Goal: Information Seeking & Learning: Learn about a topic

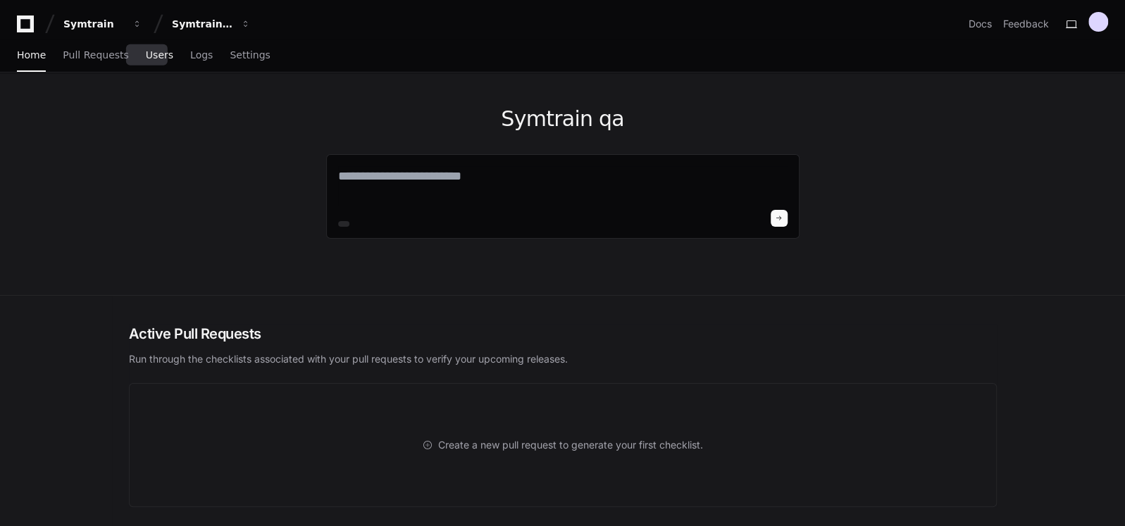
click at [146, 51] on span "Users" at bounding box center [159, 55] width 27 height 8
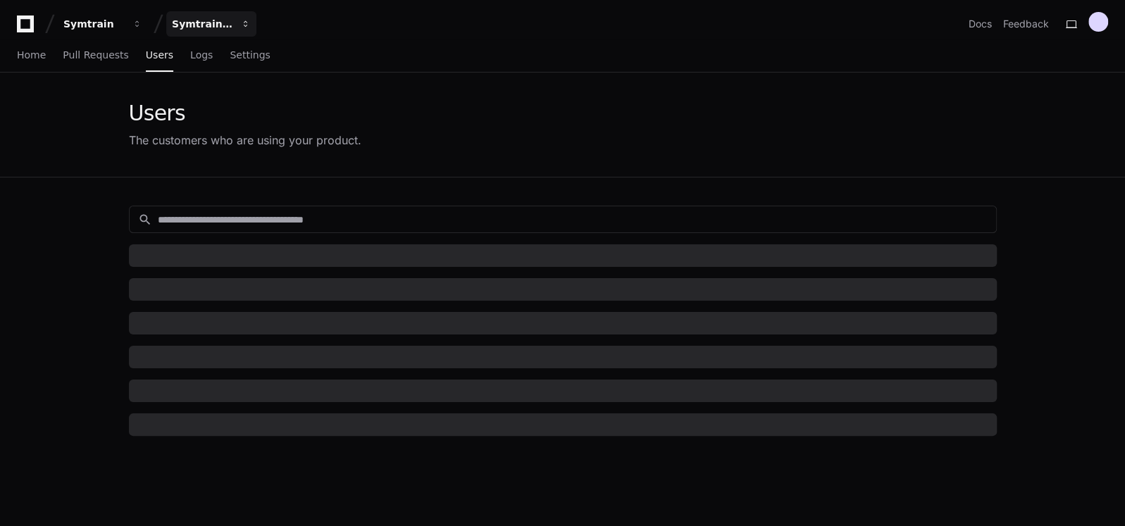
click at [222, 23] on div "Symtrain qa" at bounding box center [202, 24] width 61 height 14
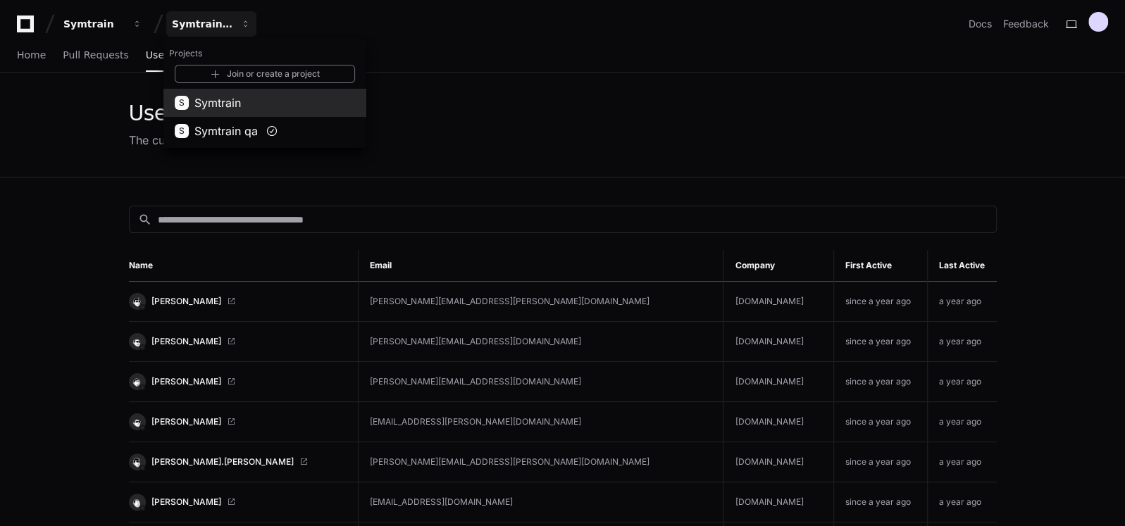
click at [221, 97] on span "Symtrain" at bounding box center [217, 102] width 47 height 17
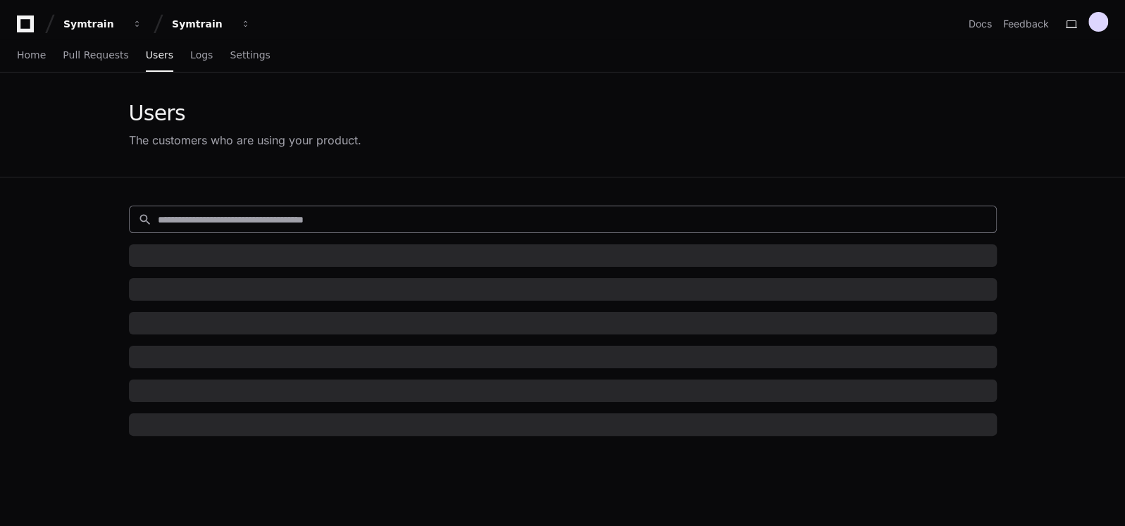
click at [233, 216] on input at bounding box center [573, 220] width 830 height 14
paste input "**********"
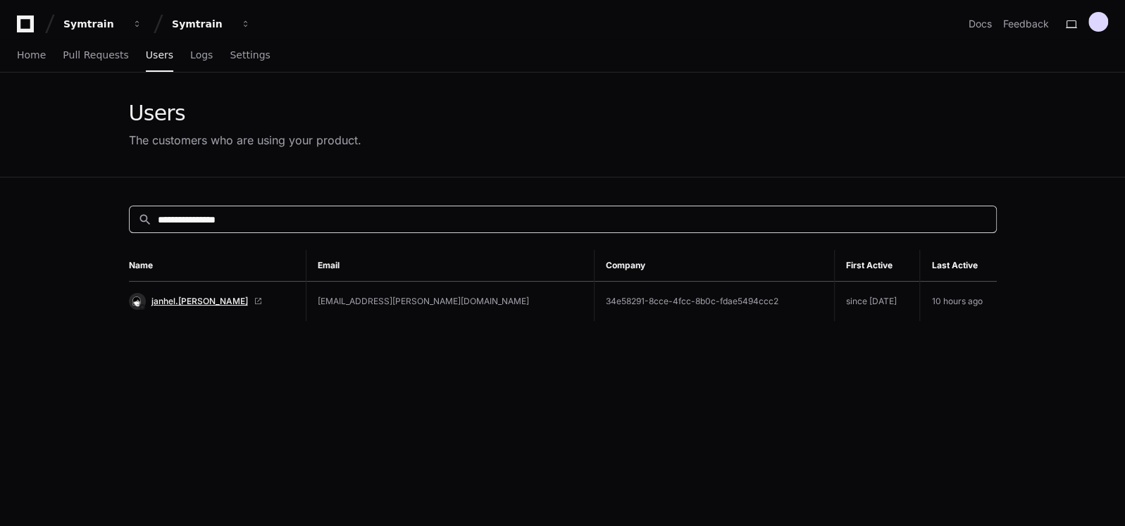
type input "**********"
click at [188, 297] on span "janhel.[PERSON_NAME]" at bounding box center [199, 301] width 97 height 11
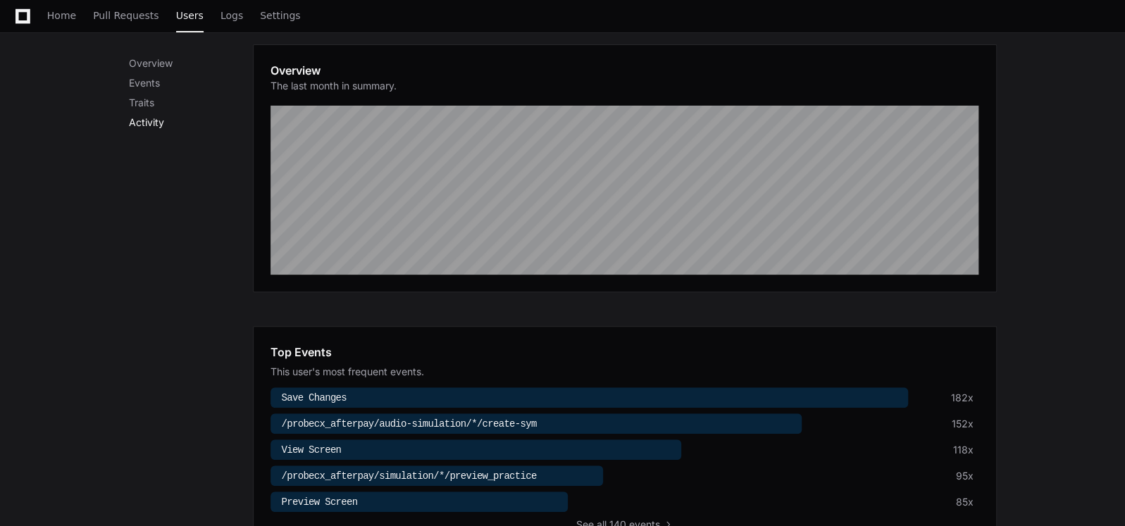
click at [149, 125] on p "Activity" at bounding box center [191, 123] width 124 height 14
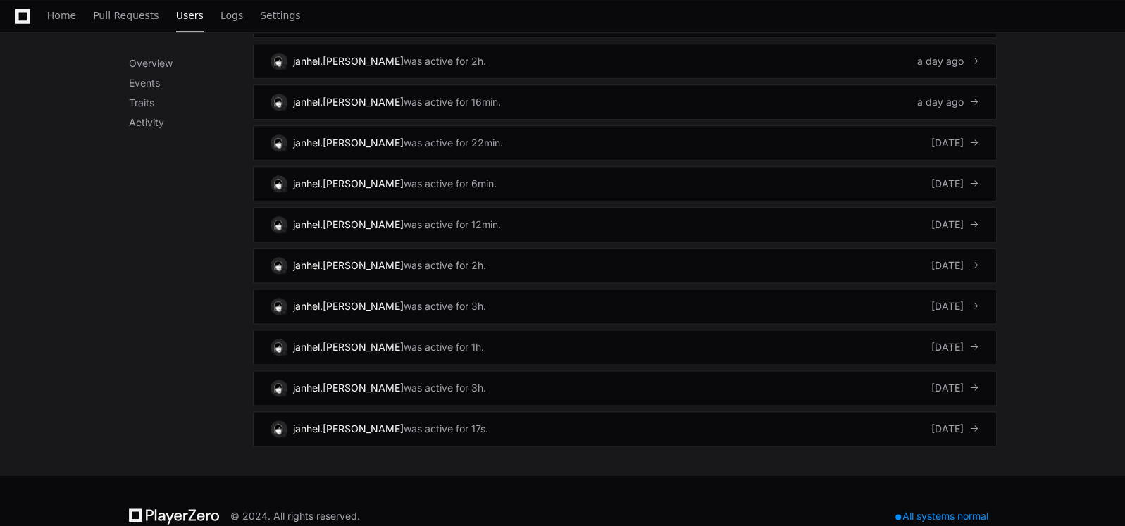
scroll to position [1067, 0]
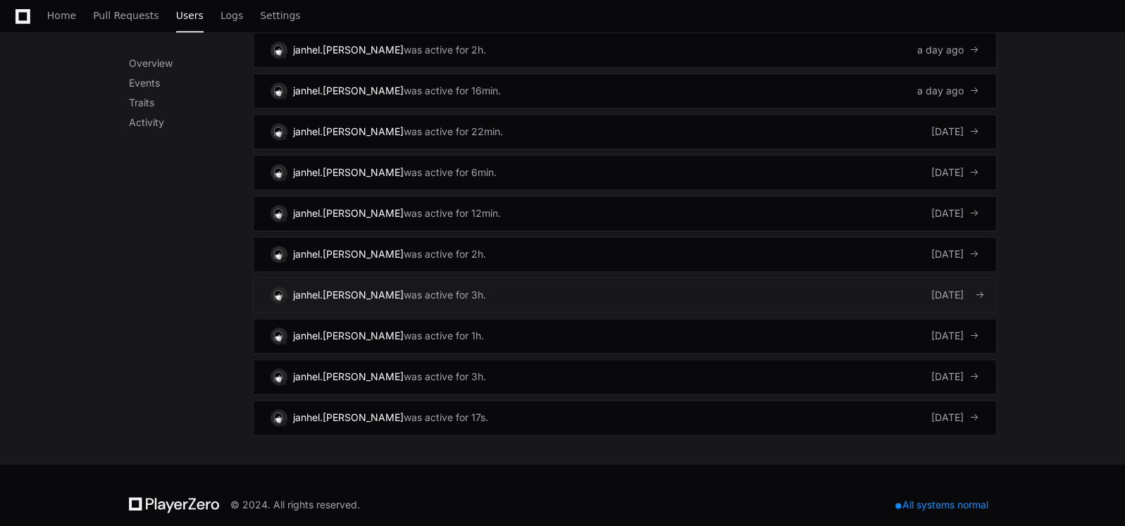
click at [931, 288] on div "6 days ago" at bounding box center [955, 295] width 48 height 14
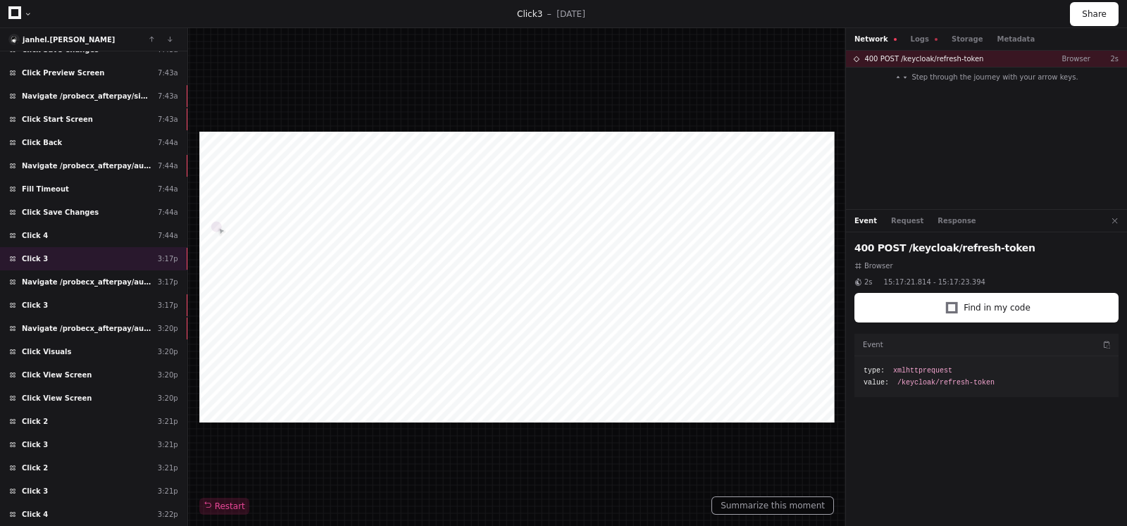
scroll to position [521, 0]
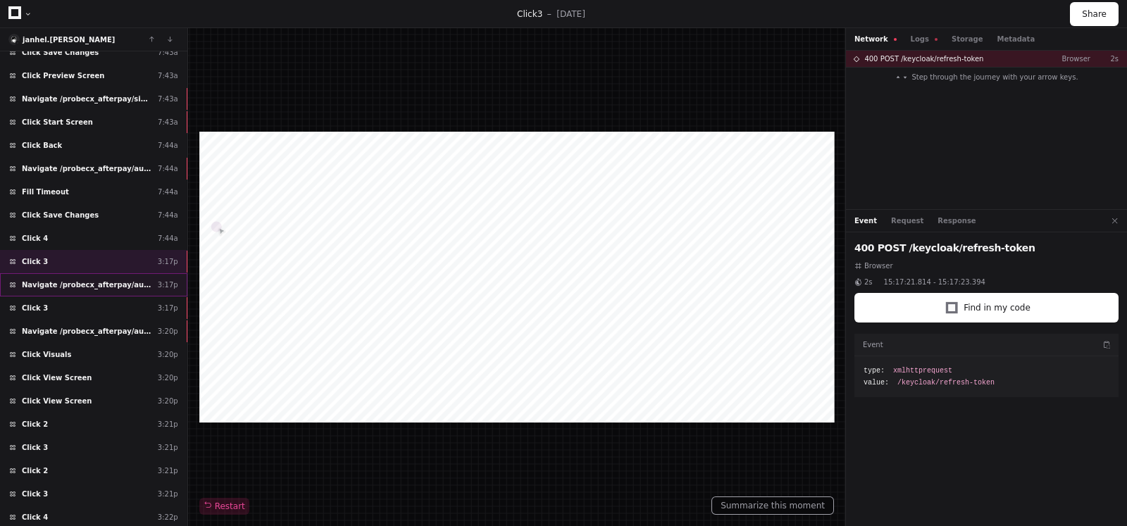
click at [102, 280] on span "Navigate /probecx_afterpay/audio-simulation/*/create-sym" at bounding box center [87, 285] width 130 height 11
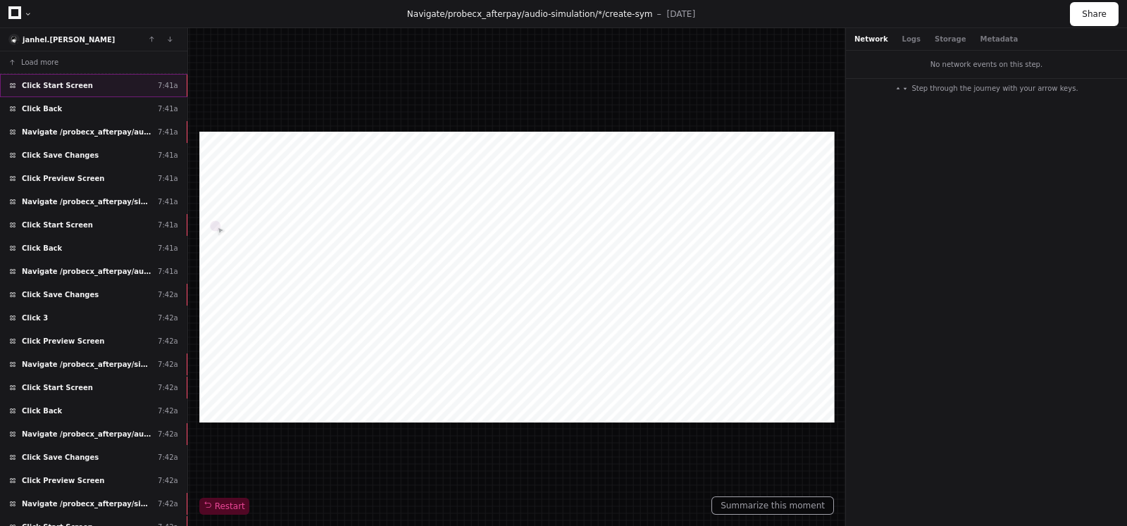
click at [87, 86] on div "Click Start Screen 7:41a" at bounding box center [93, 85] width 187 height 23
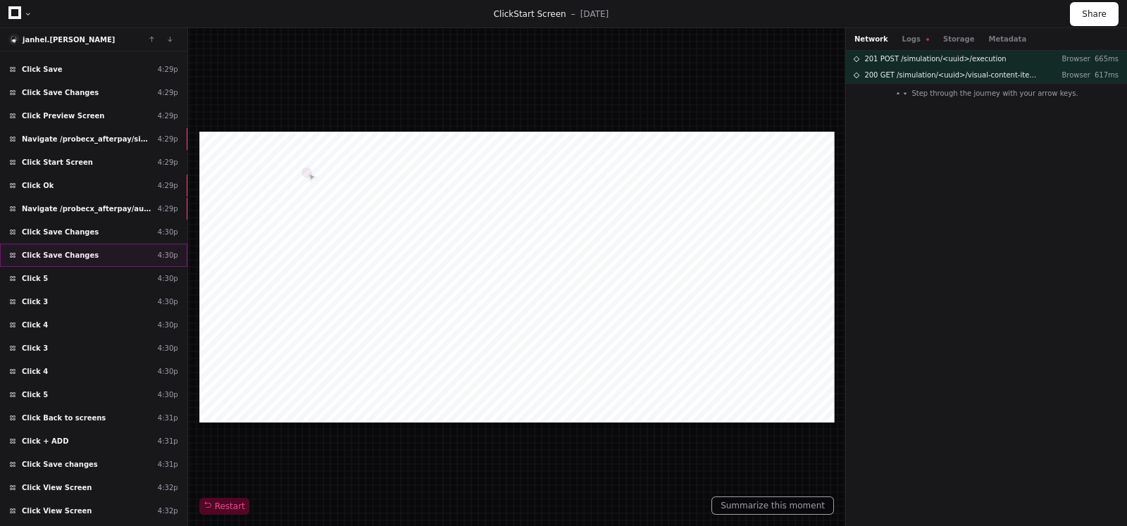
scroll to position [6481, 0]
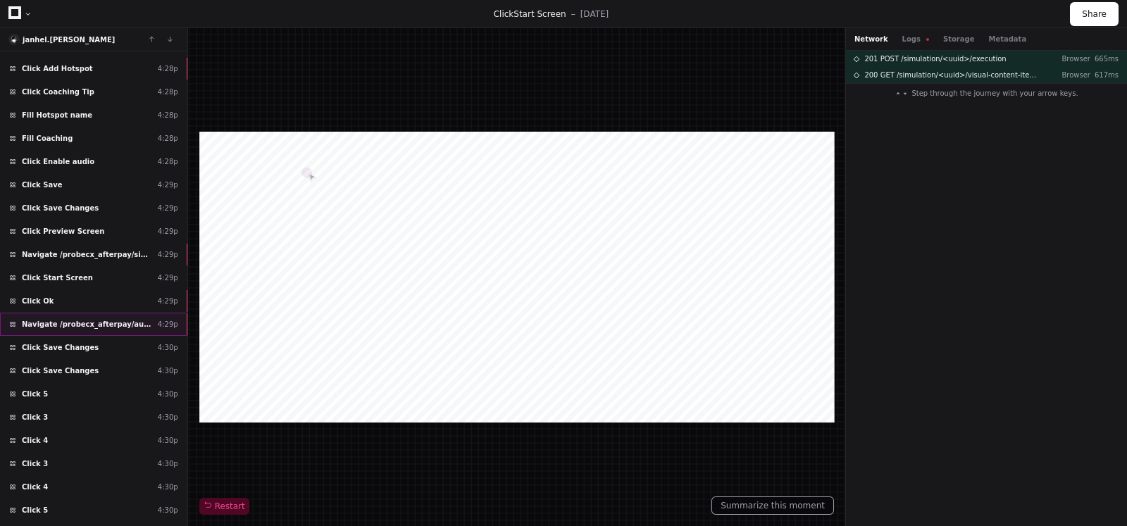
click at [90, 319] on span "Navigate /probecx_afterpay/audio-simulation/*/create-sym" at bounding box center [87, 324] width 130 height 11
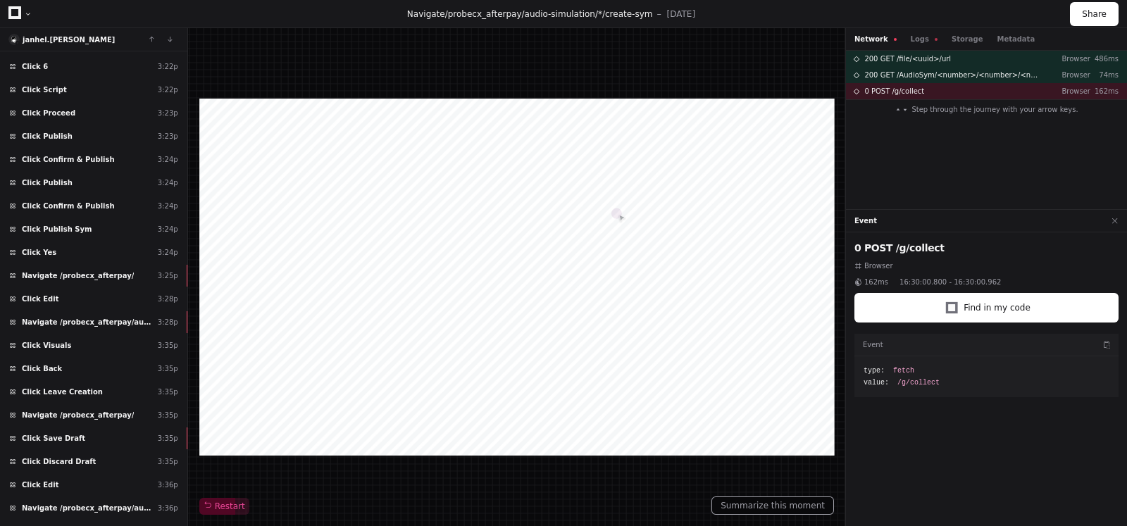
scroll to position [1373, 0]
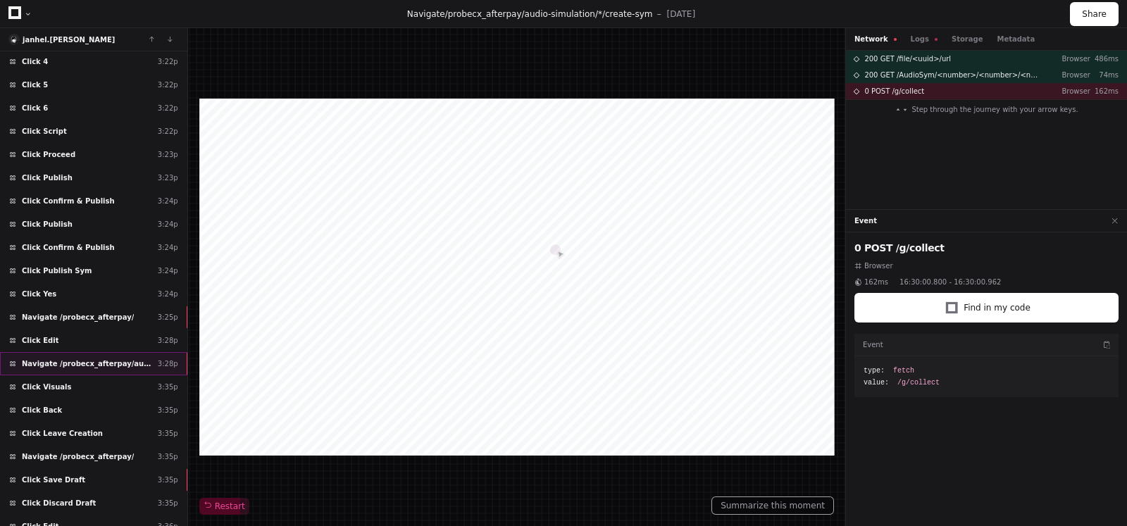
click at [99, 359] on span "Navigate /probecx_afterpay/audio-simulation/*/create-sym" at bounding box center [87, 364] width 130 height 11
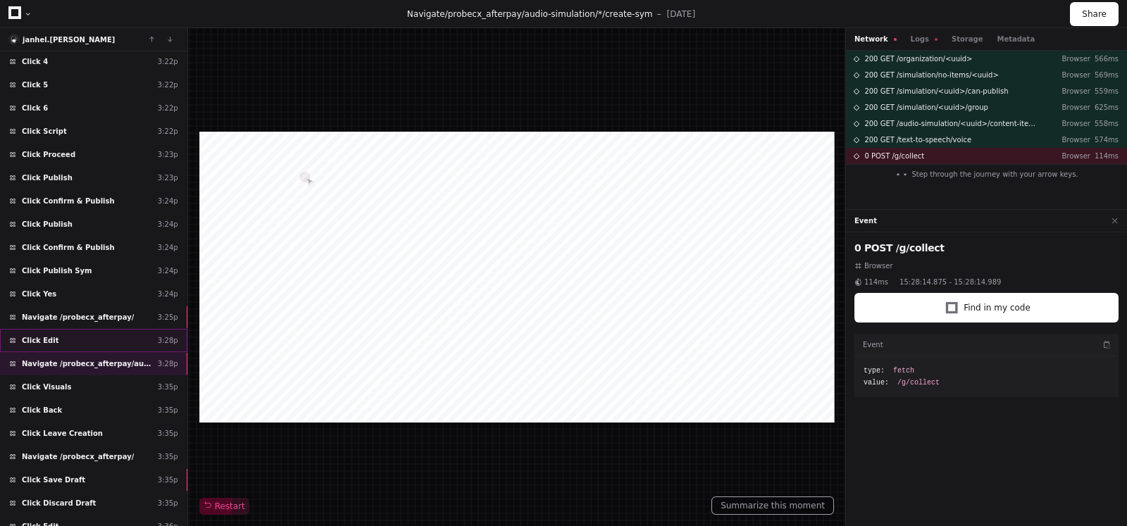
click at [74, 329] on div "Click Edit 3:28p" at bounding box center [93, 340] width 187 height 23
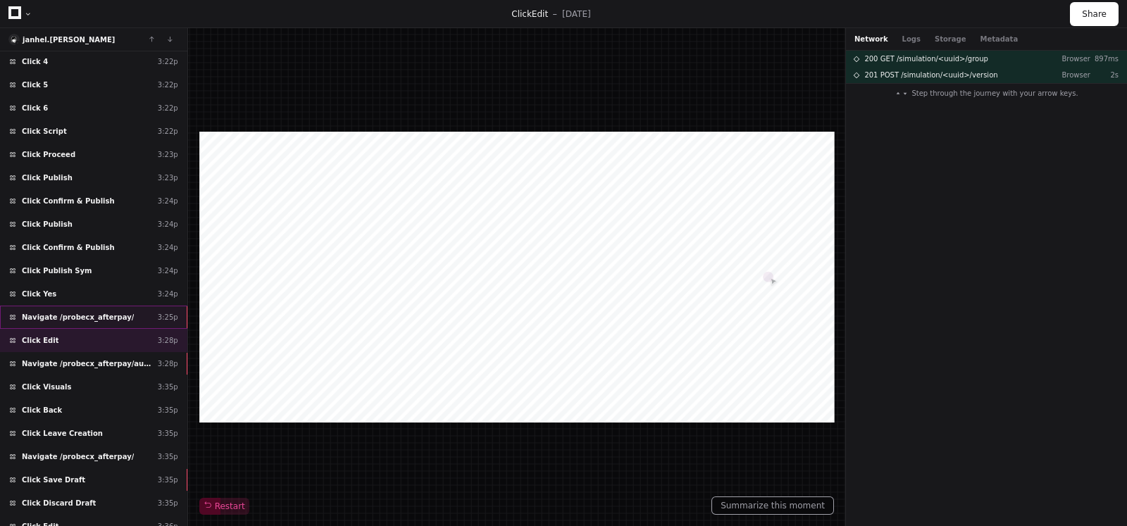
click at [137, 306] on div "Navigate /probecx_afterpay/ 3:25p" at bounding box center [93, 317] width 187 height 23
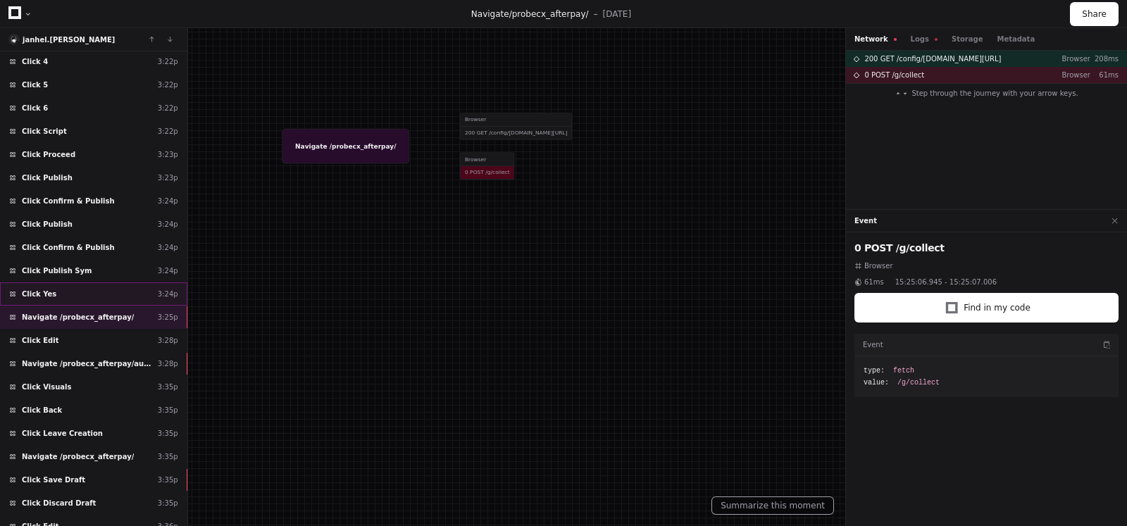
click at [56, 283] on div "Click Yes 3:24p" at bounding box center [93, 294] width 187 height 23
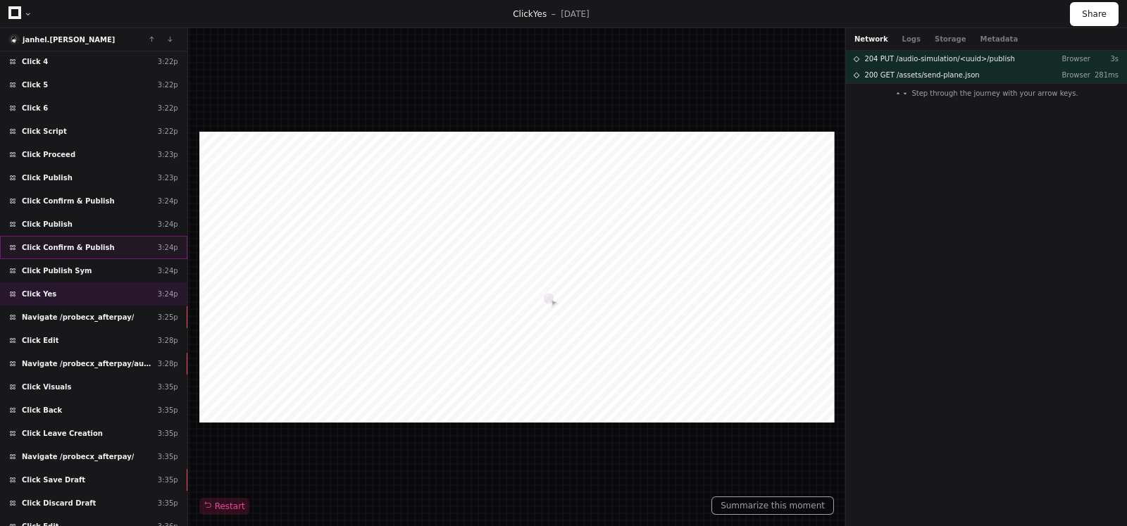
click at [78, 242] on span "Click Confirm & Publish" at bounding box center [68, 247] width 93 height 11
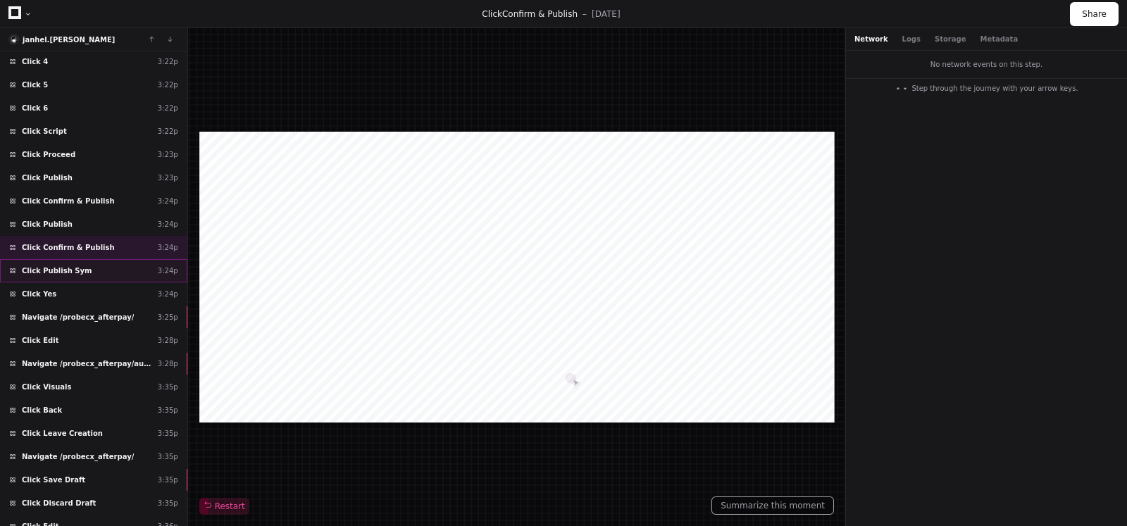
click at [66, 266] on span "Click Publish Sym" at bounding box center [57, 271] width 70 height 11
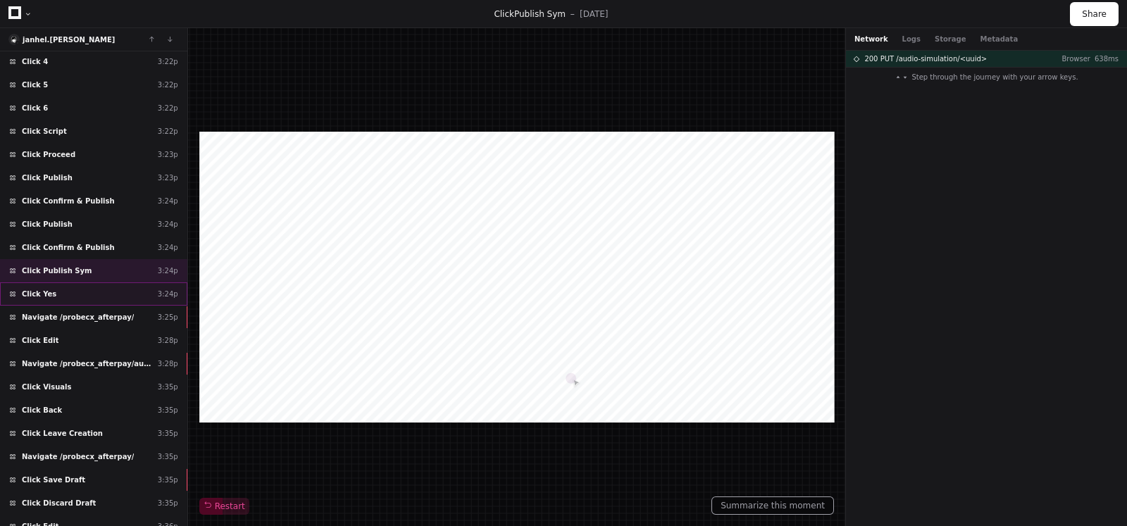
click at [65, 283] on div "Click Yes 3:24p" at bounding box center [93, 294] width 187 height 23
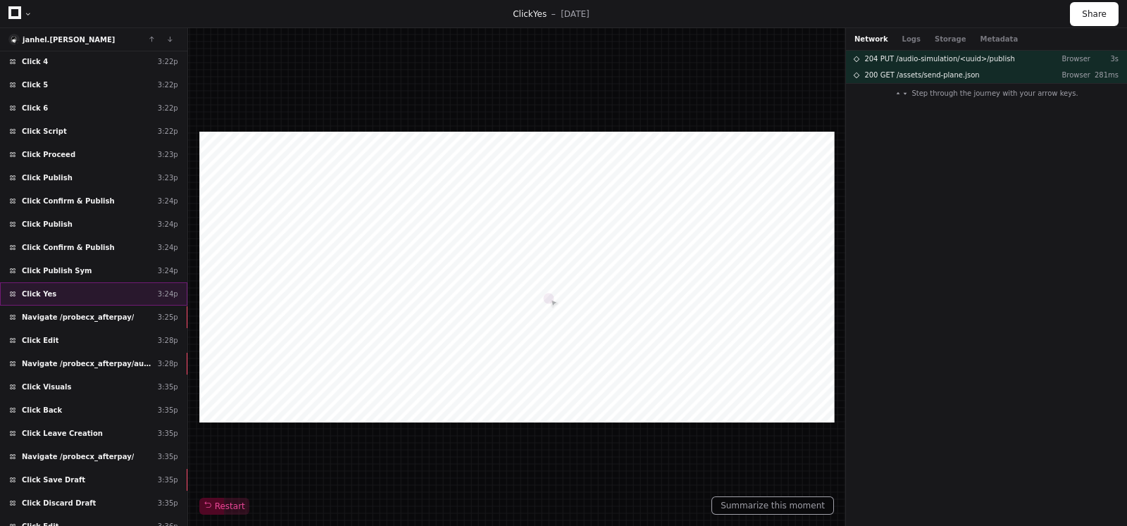
click at [56, 283] on div "Click Yes 3:24p" at bounding box center [93, 294] width 187 height 23
click at [63, 312] on span "Navigate /probecx_afterpay/" at bounding box center [78, 317] width 112 height 11
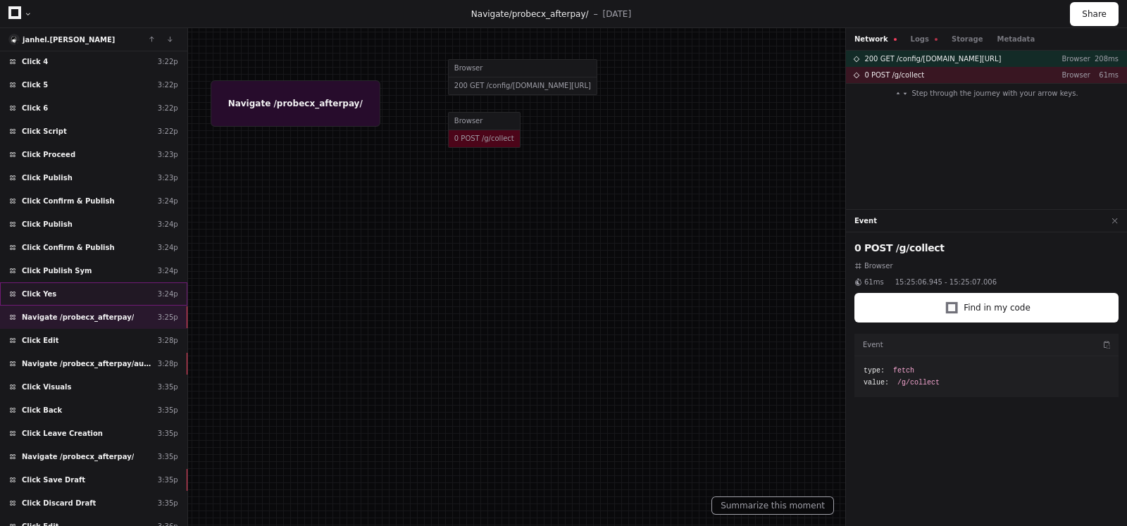
click at [73, 283] on div "Click Yes 3:24p" at bounding box center [93, 294] width 187 height 23
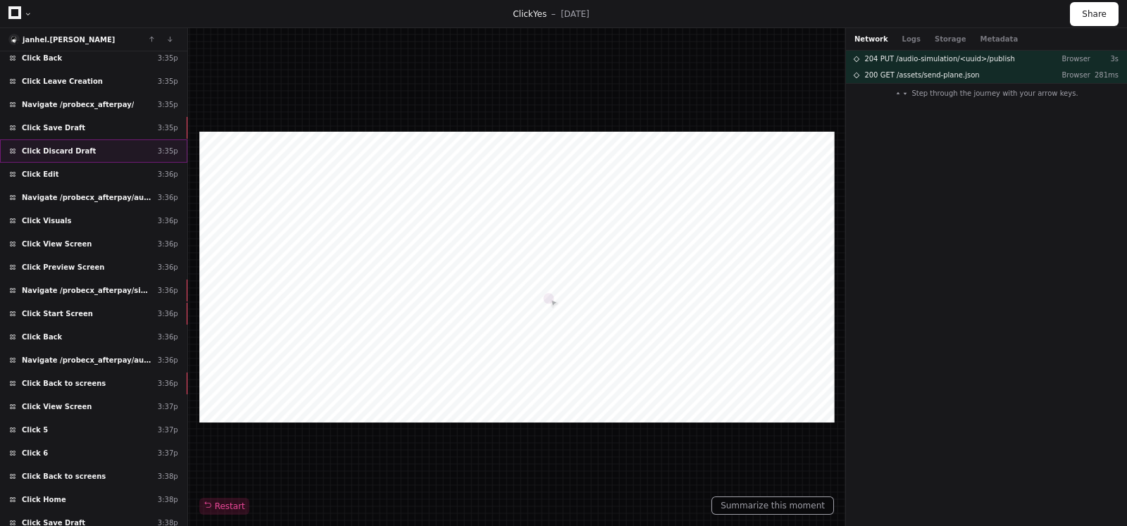
scroll to position [1813, 0]
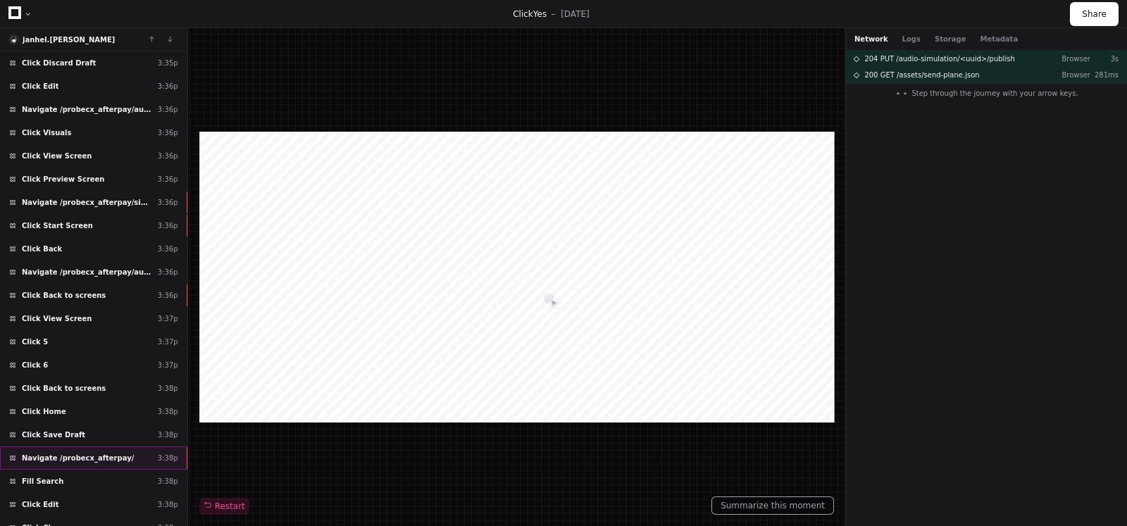
click at [101, 453] on span "Navigate /probecx_afterpay/" at bounding box center [78, 458] width 112 height 11
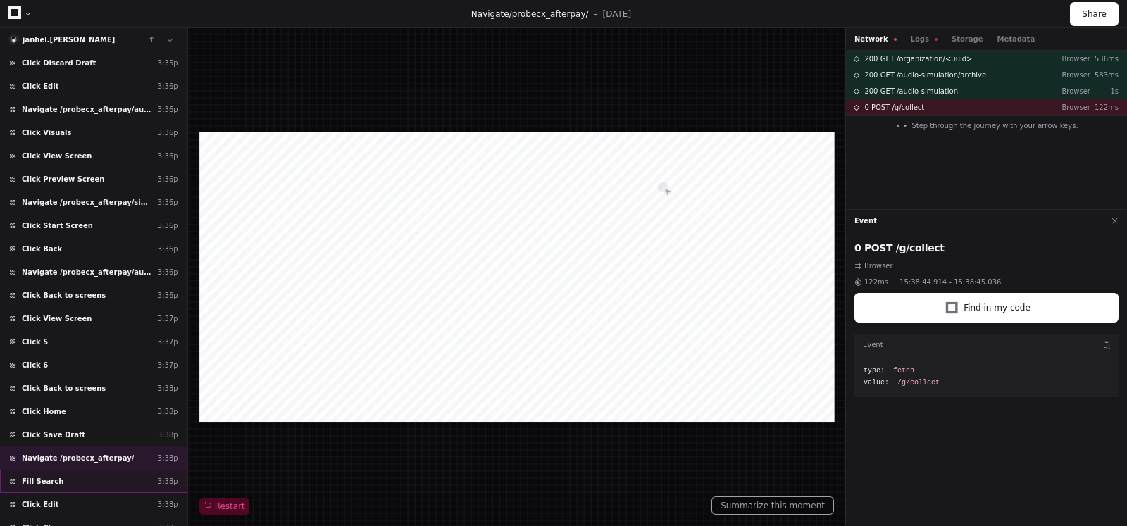
click at [98, 470] on div "Fill Search 3:38p" at bounding box center [93, 481] width 187 height 23
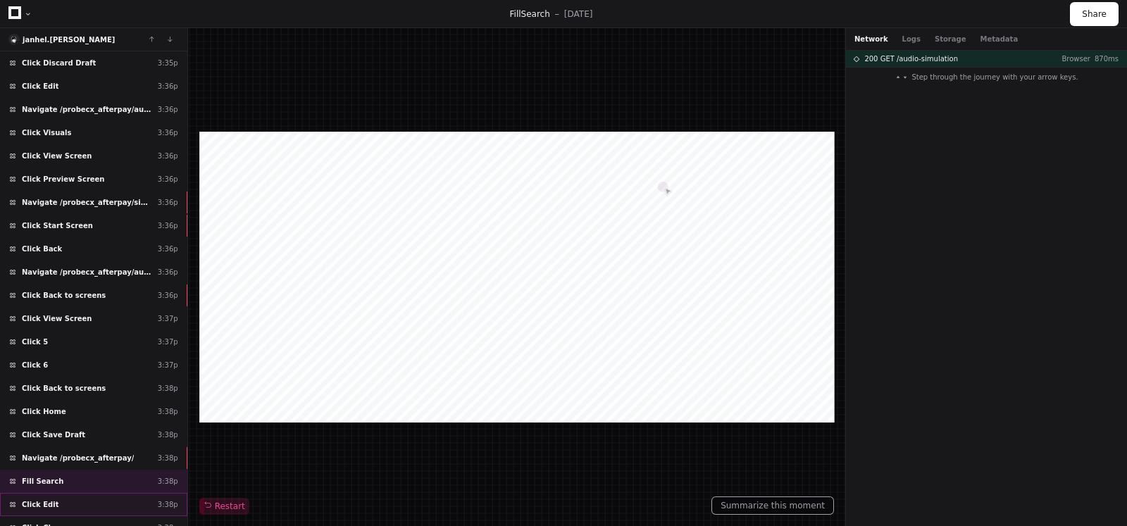
click at [86, 493] on div "Click Edit 3:38p" at bounding box center [93, 504] width 187 height 23
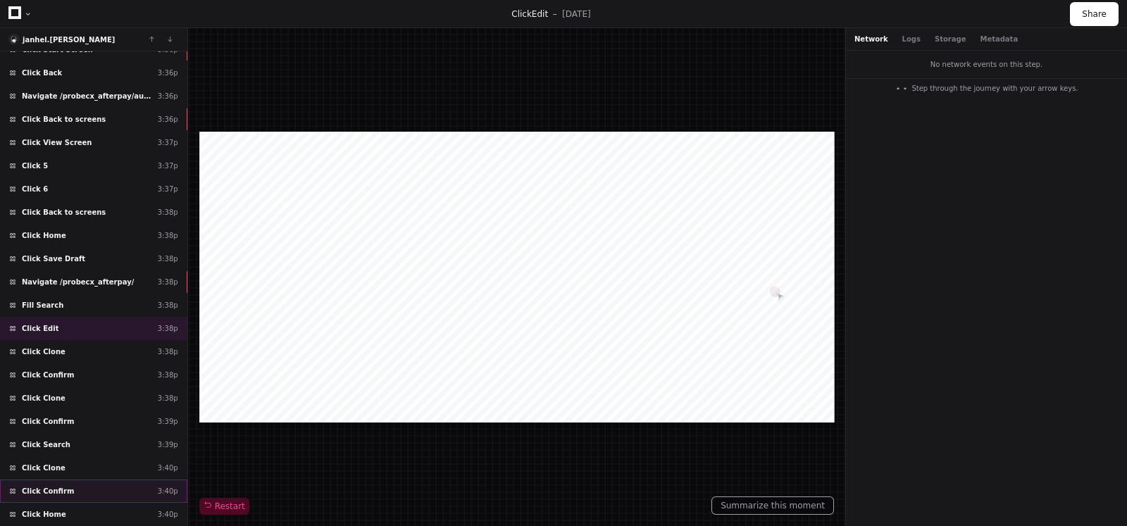
scroll to position [2077, 0]
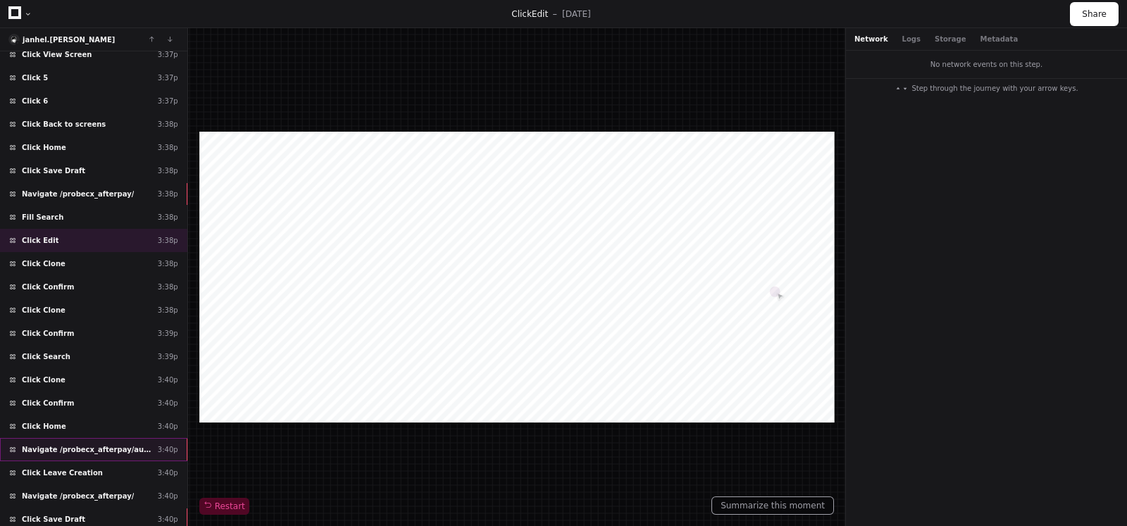
click at [106, 445] on span "Navigate /probecx_afterpay/audio-simulation/*/create-sym" at bounding box center [87, 450] width 130 height 11
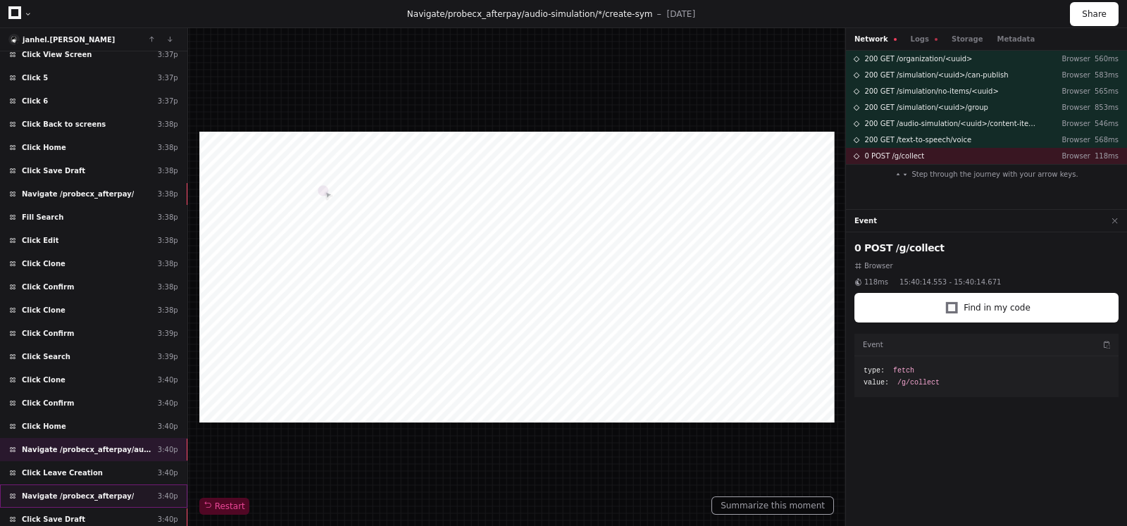
click at [94, 491] on span "Navigate /probecx_afterpay/" at bounding box center [78, 496] width 112 height 11
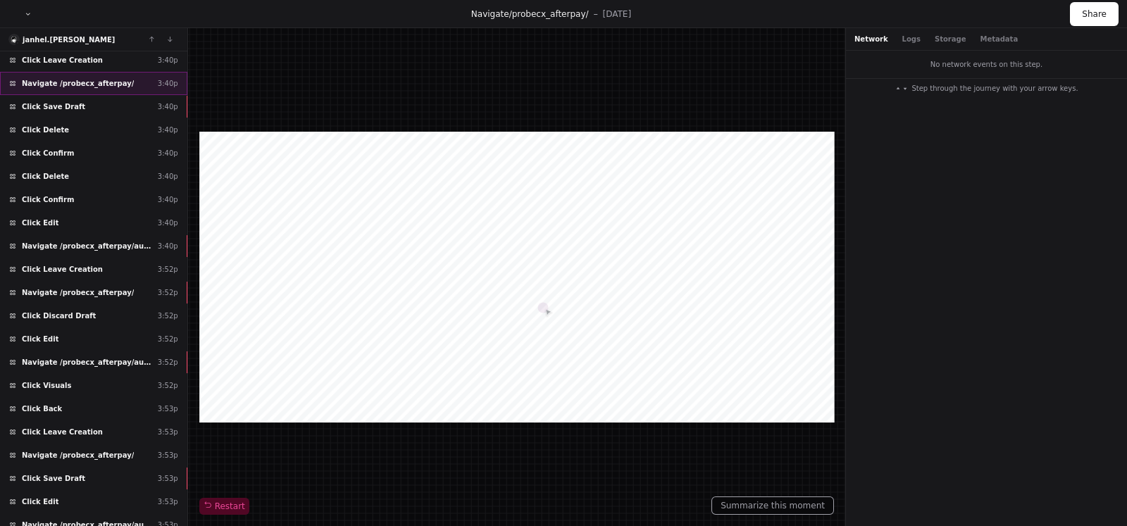
scroll to position [2517, 0]
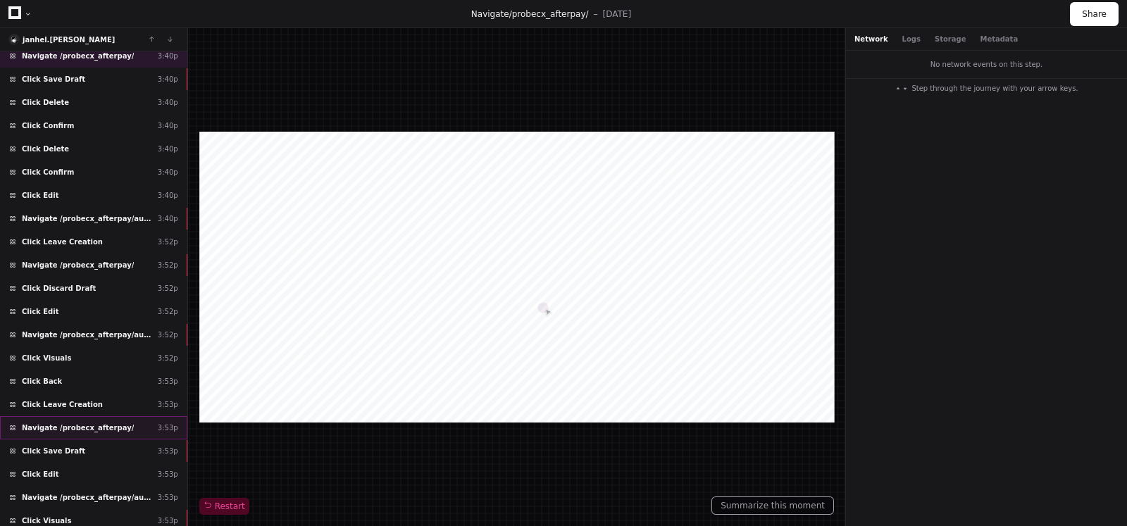
click at [106, 423] on span "Navigate /probecx_afterpay/" at bounding box center [78, 428] width 112 height 11
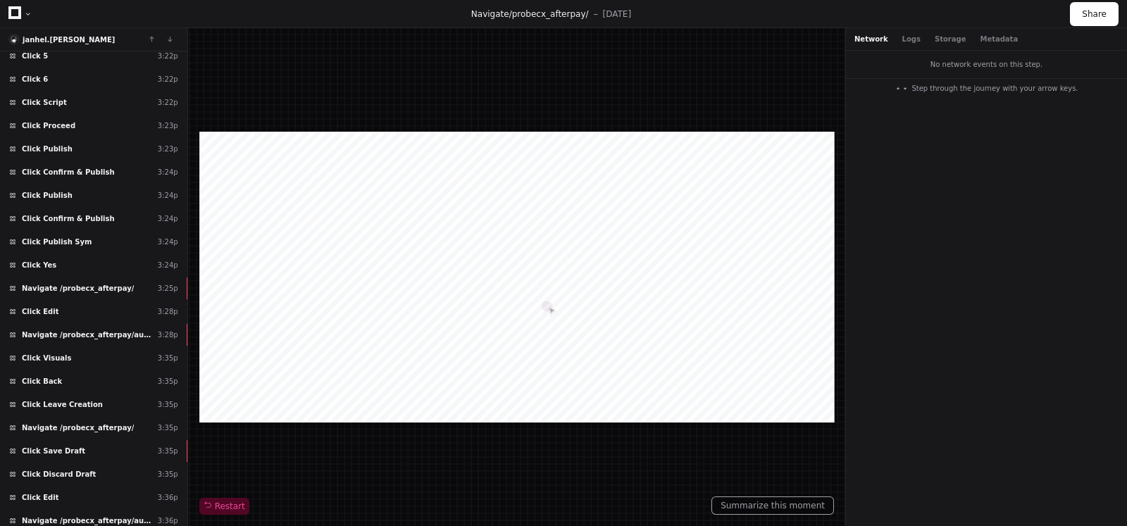
scroll to position [1373, 0]
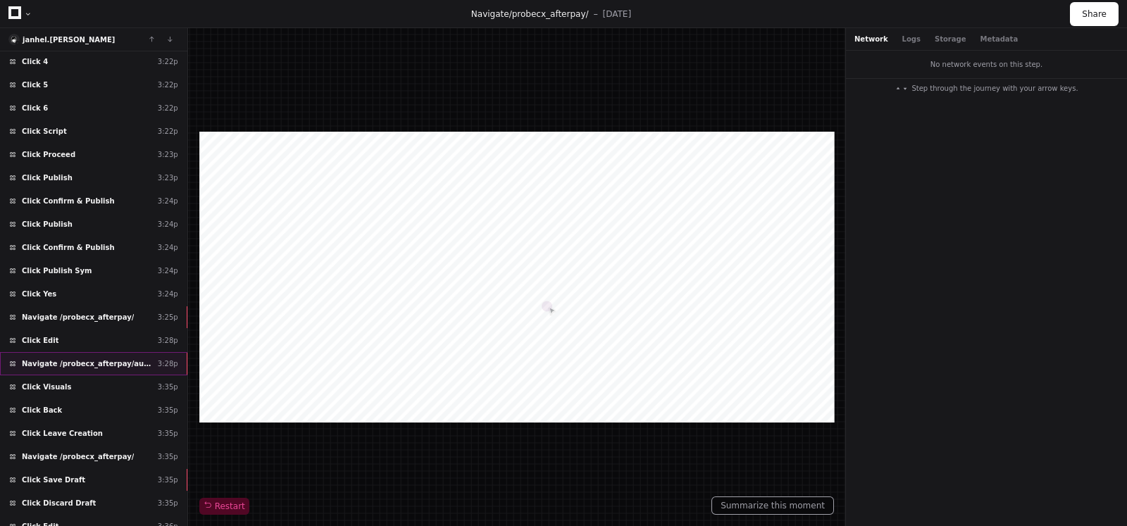
click at [73, 359] on span "Navigate /probecx_afterpay/audio-simulation/*/create-sym" at bounding box center [87, 364] width 130 height 11
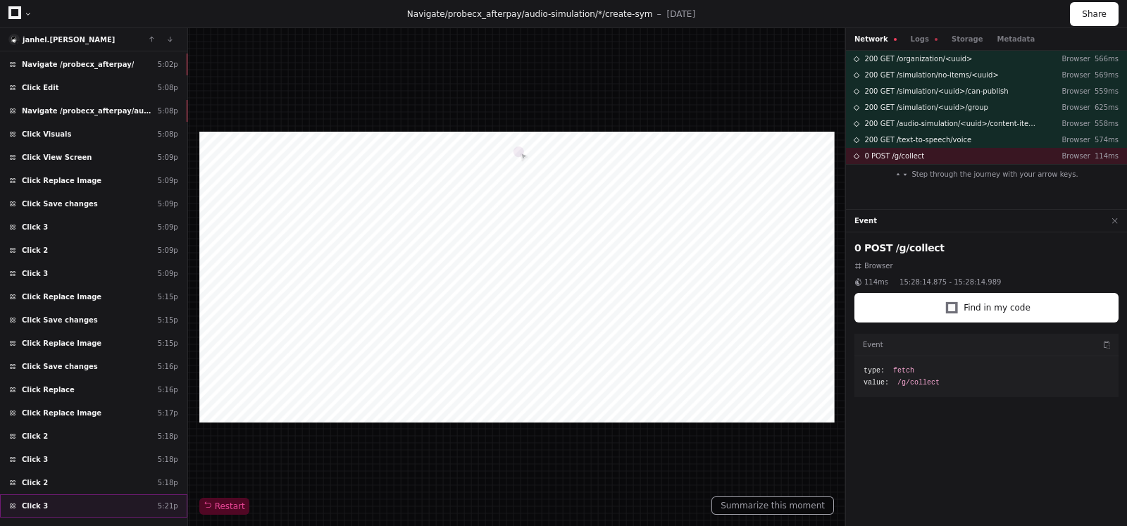
scroll to position [11326, 0]
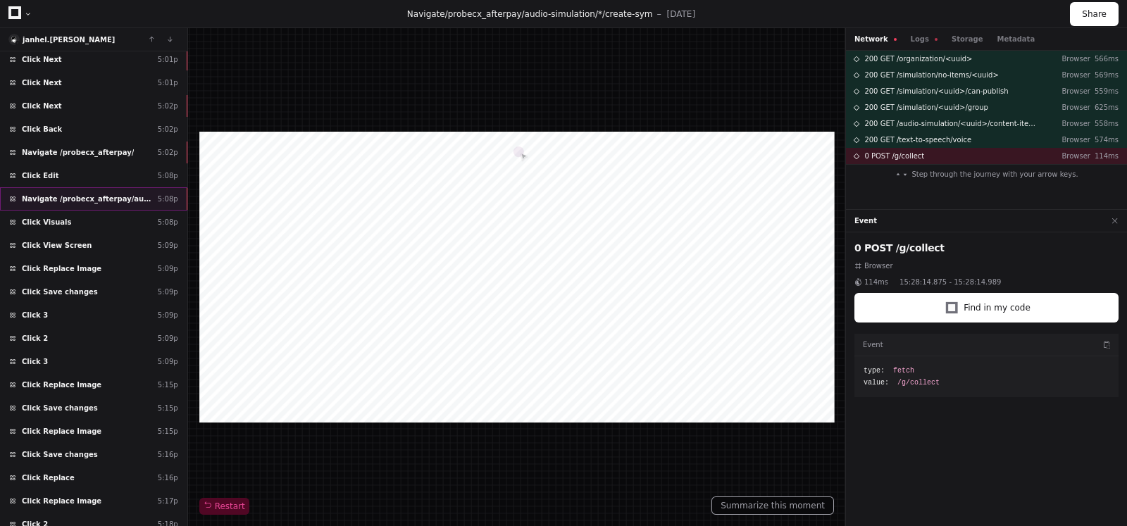
click at [111, 187] on div "Navigate /probecx_afterpay/audio-simulation/*/create-sym 5:08p" at bounding box center [93, 198] width 187 height 23
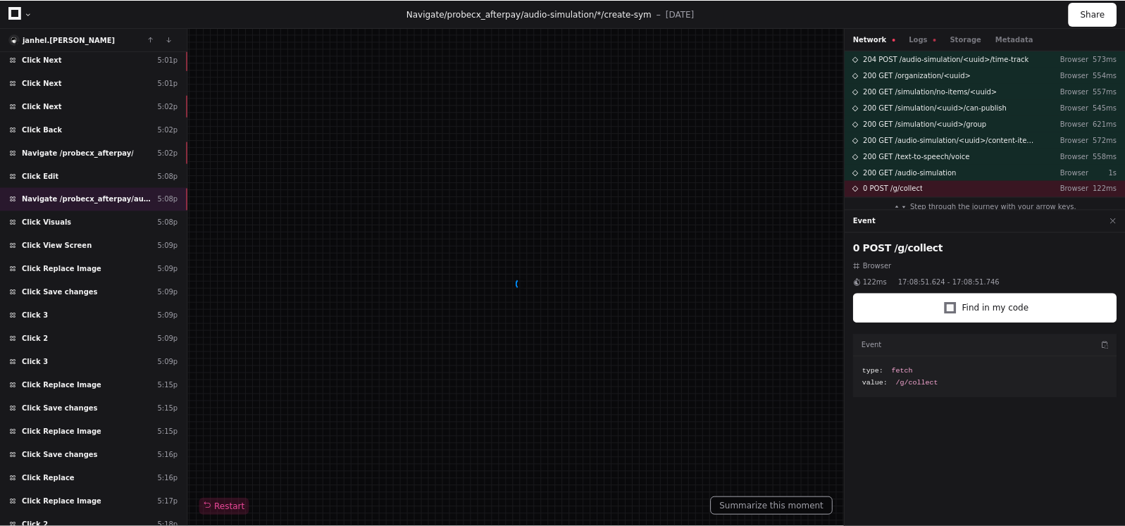
scroll to position [502, 0]
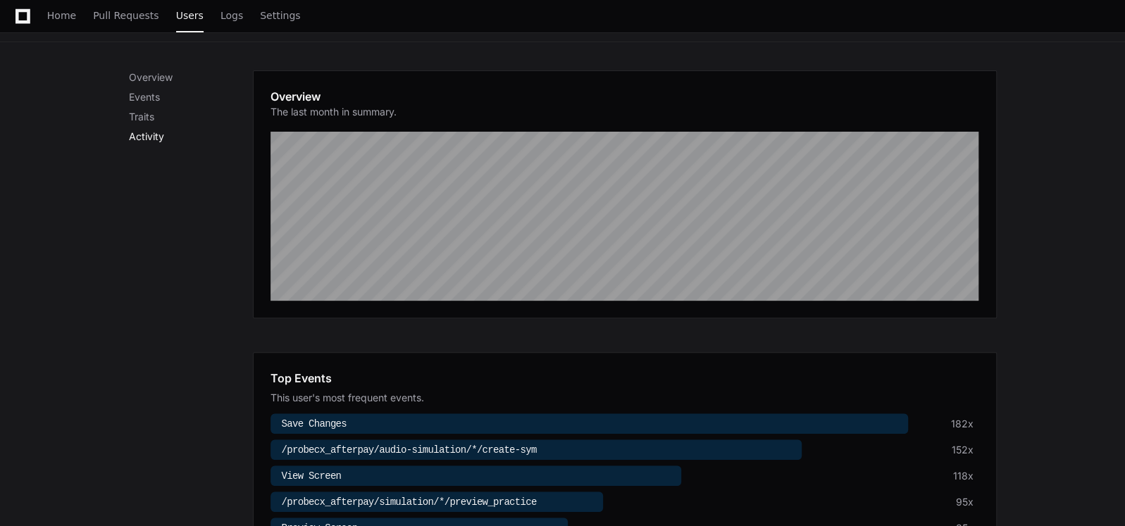
click at [148, 135] on p "Activity" at bounding box center [191, 137] width 124 height 14
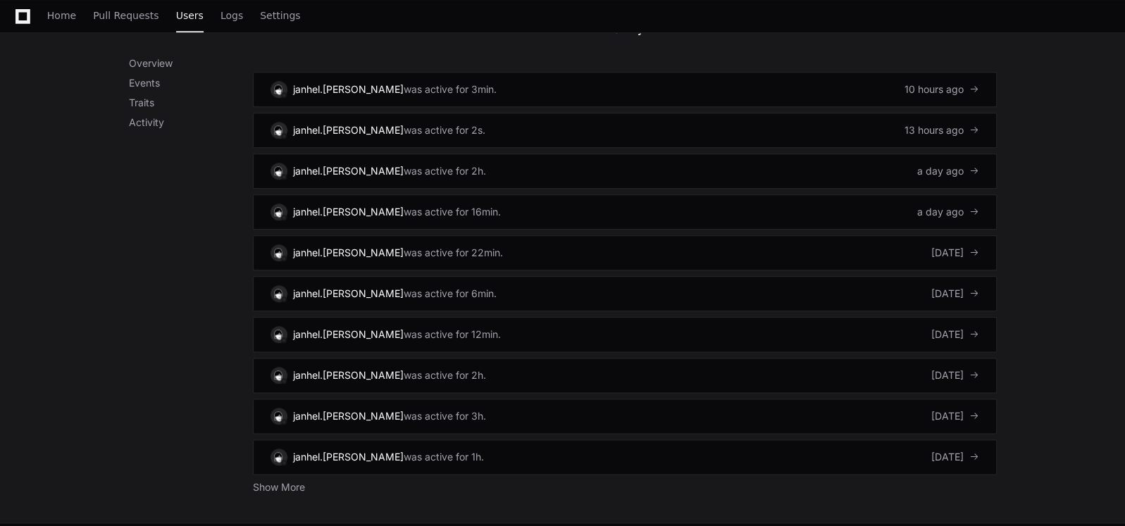
scroll to position [951, 0]
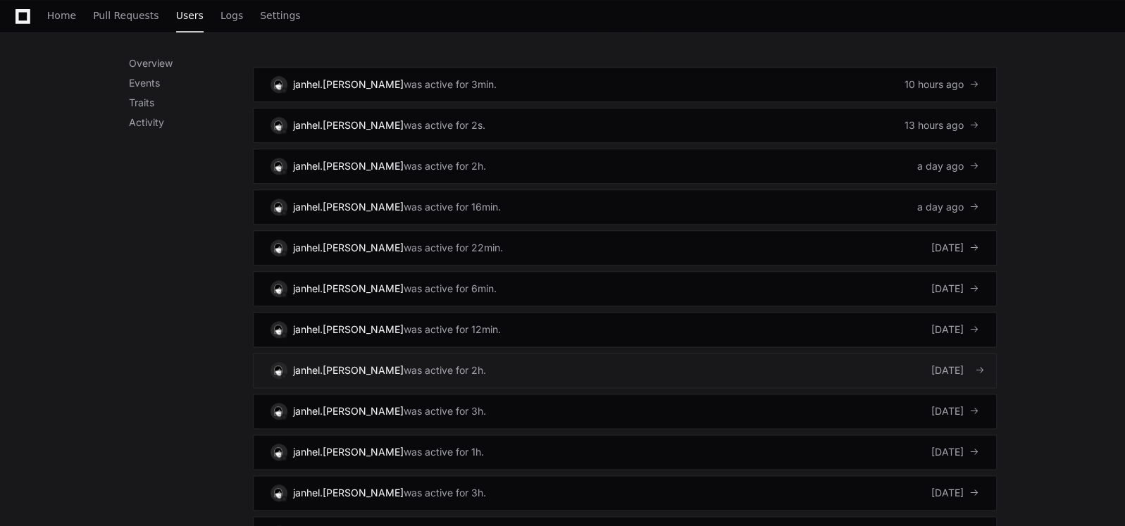
click at [934, 364] on div "[DATE]" at bounding box center [955, 371] width 48 height 14
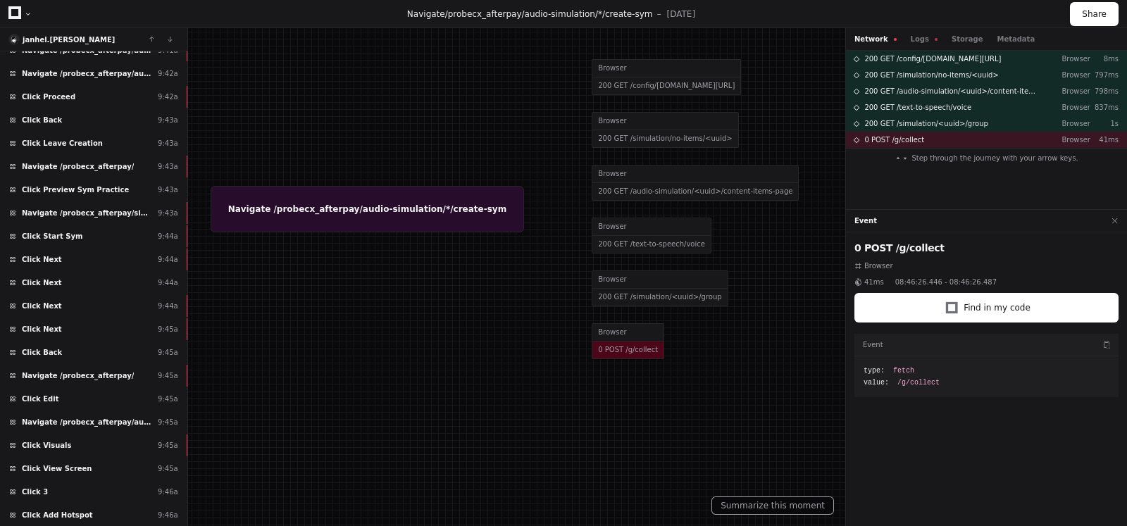
scroll to position [3734, 0]
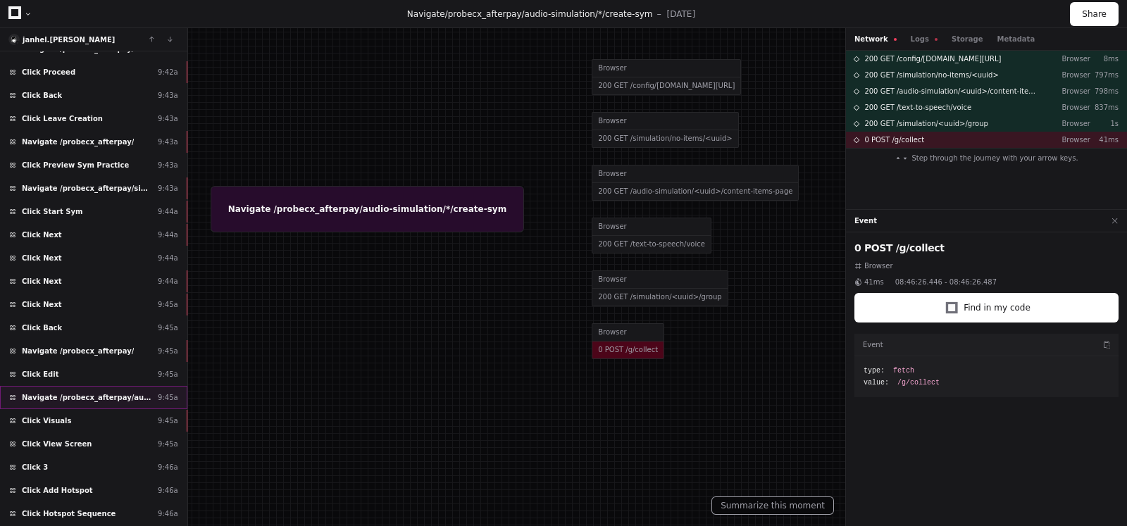
click at [97, 392] on span "Navigate /probecx_afterpay/audio-simulation/*/create-sym" at bounding box center [87, 397] width 130 height 11
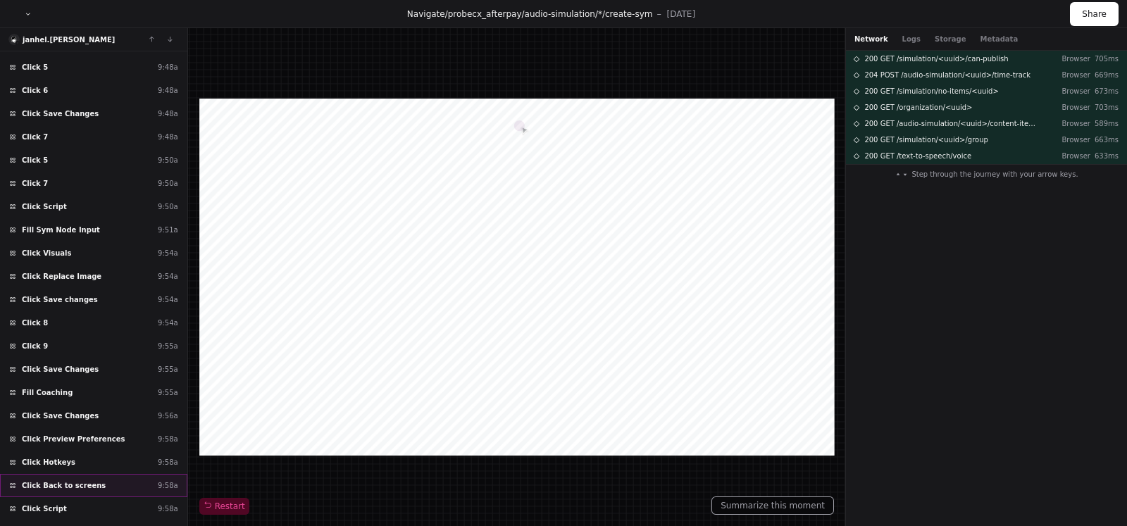
scroll to position [4424, 0]
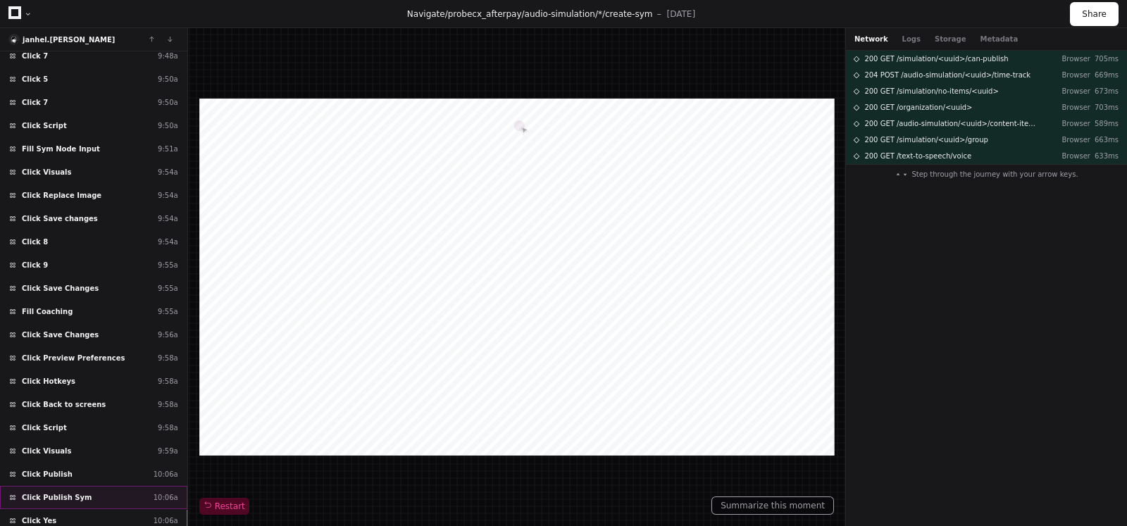
click at [94, 486] on div "Click Publish Sym 10:06a" at bounding box center [93, 497] width 187 height 23
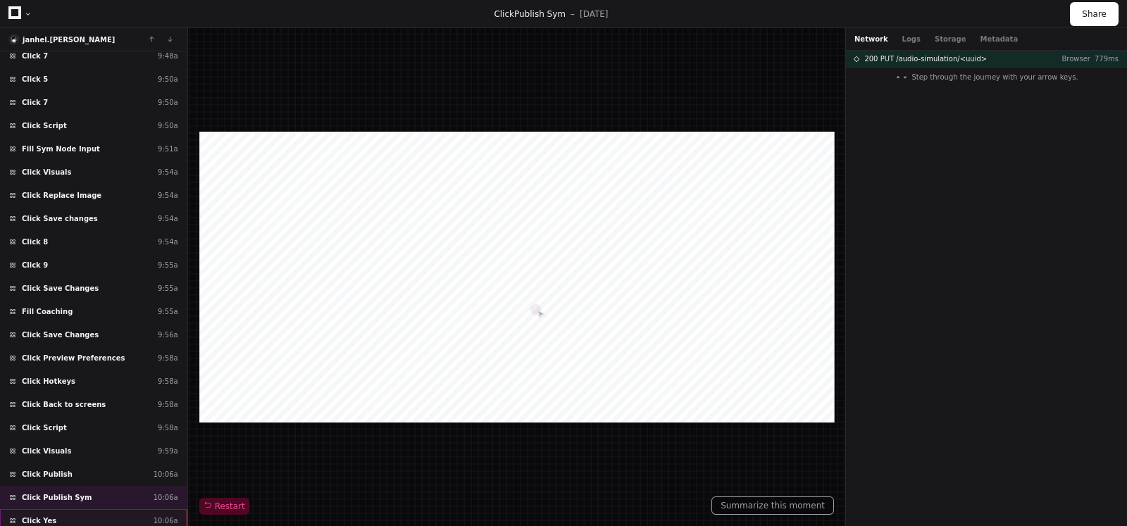
click at [82, 509] on div "Click Yes 10:06a" at bounding box center [93, 520] width 187 height 23
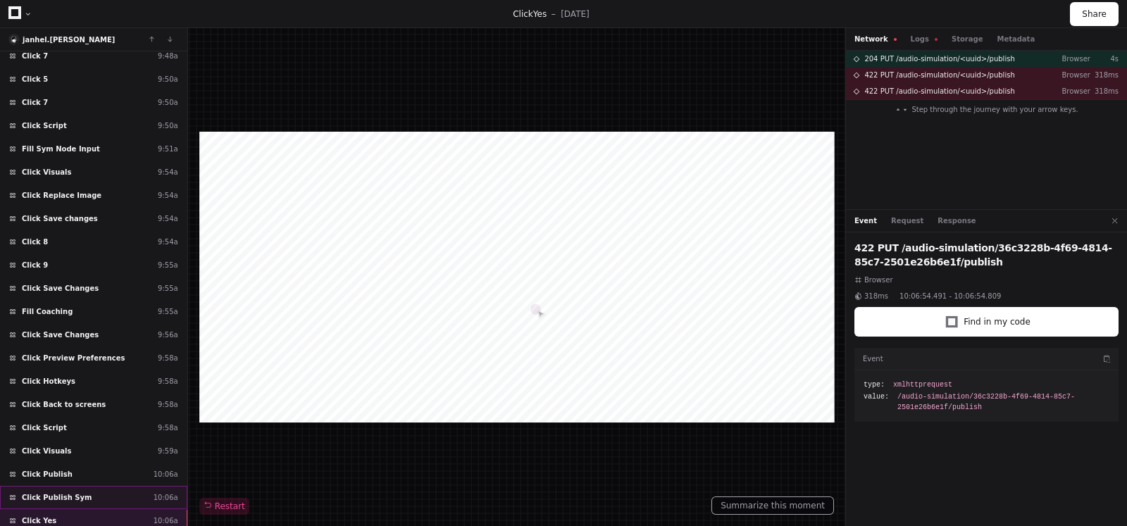
scroll to position [4512, 0]
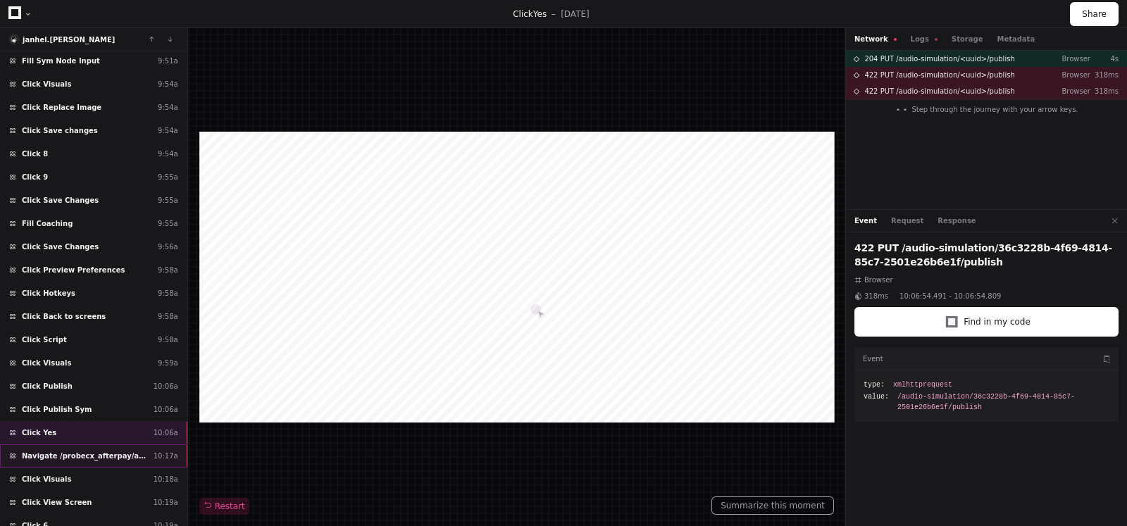
click at [98, 451] on span "Navigate /probecx_afterpay/audio-simulation/*/create-sym" at bounding box center [85, 456] width 126 height 11
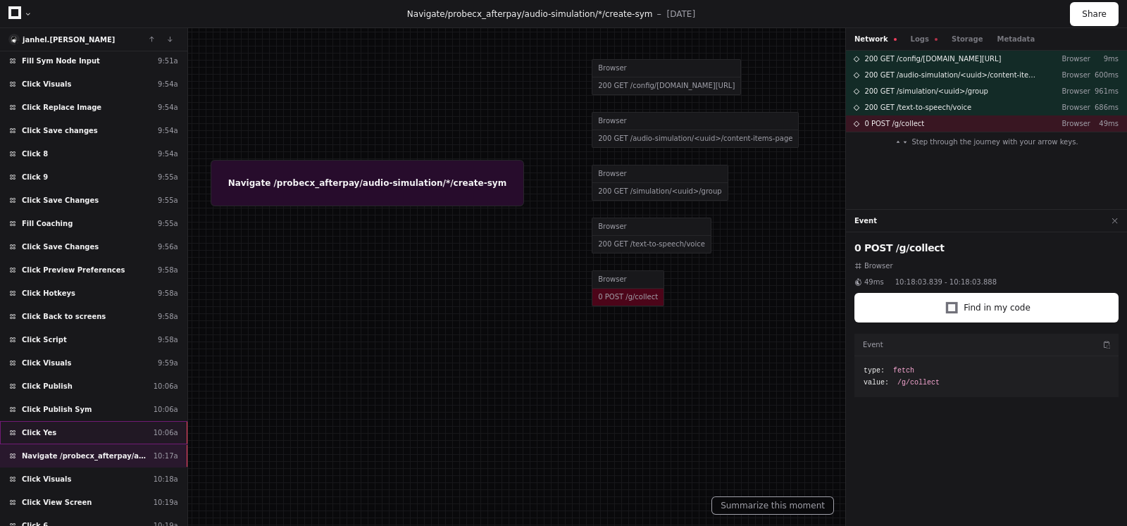
click at [71, 421] on div "Click Yes 10:06a" at bounding box center [93, 432] width 187 height 23
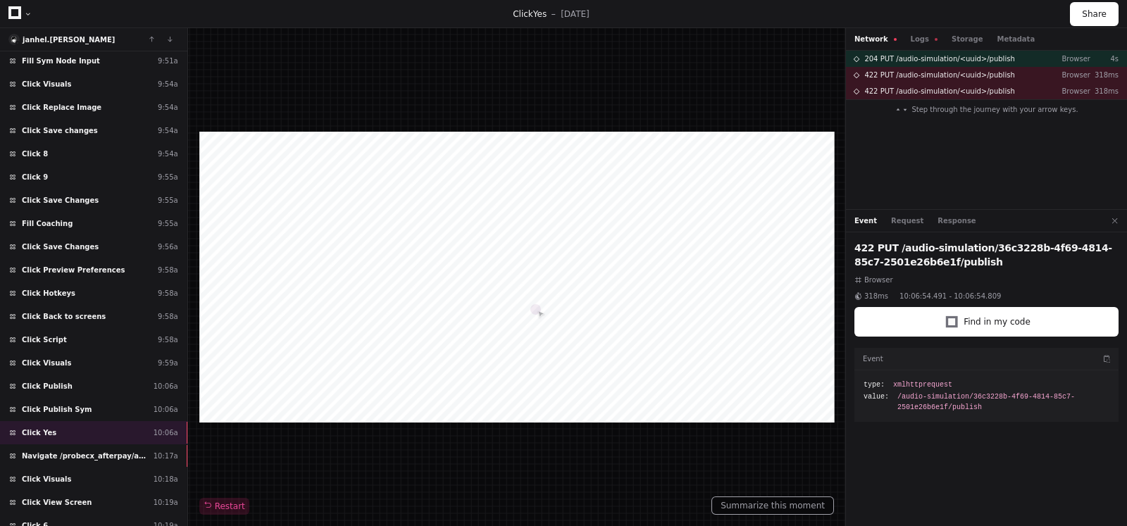
drag, startPoint x: 314, startPoint y: 197, endPoint x: 408, endPoint y: 196, distance: 94.4
click at [408, 196] on div at bounding box center [516, 277] width 635 height 291
click at [78, 445] on div "Navigate /probecx_afterpay/audio-simulation/*/create-sym 10:17a" at bounding box center [93, 456] width 187 height 23
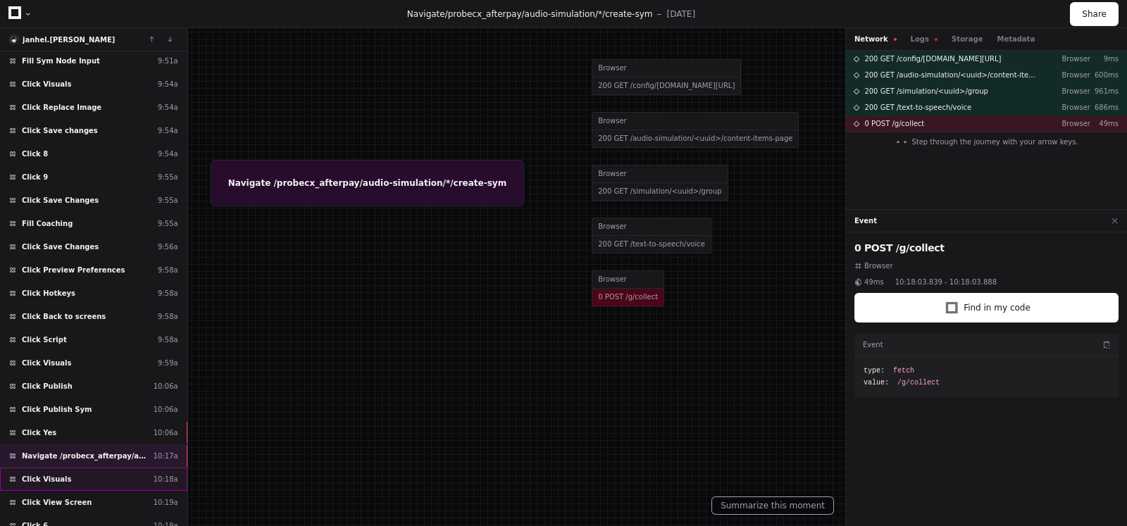
click at [50, 474] on span "Click Visuals" at bounding box center [46, 479] width 49 height 11
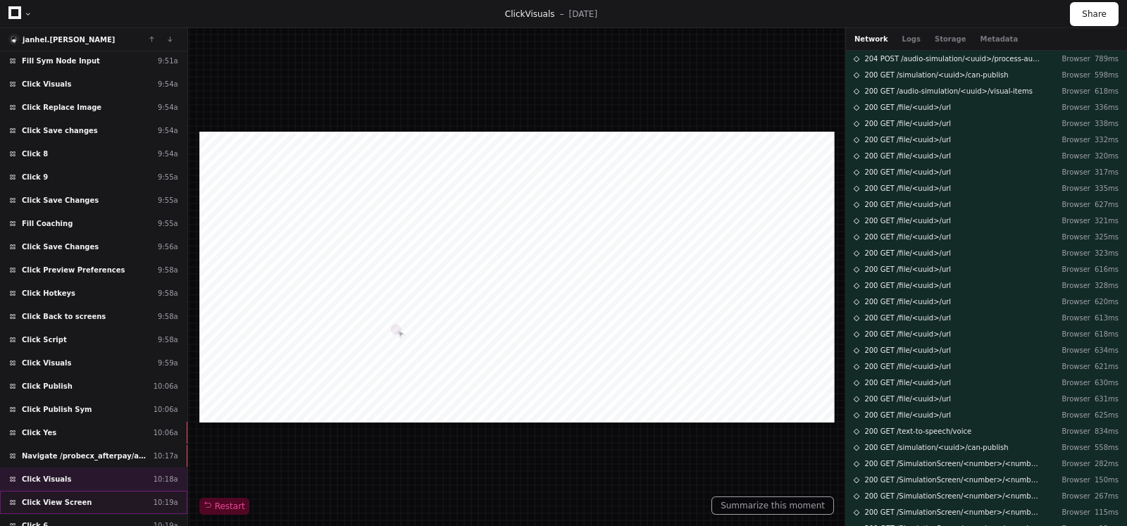
scroll to position [4600, 0]
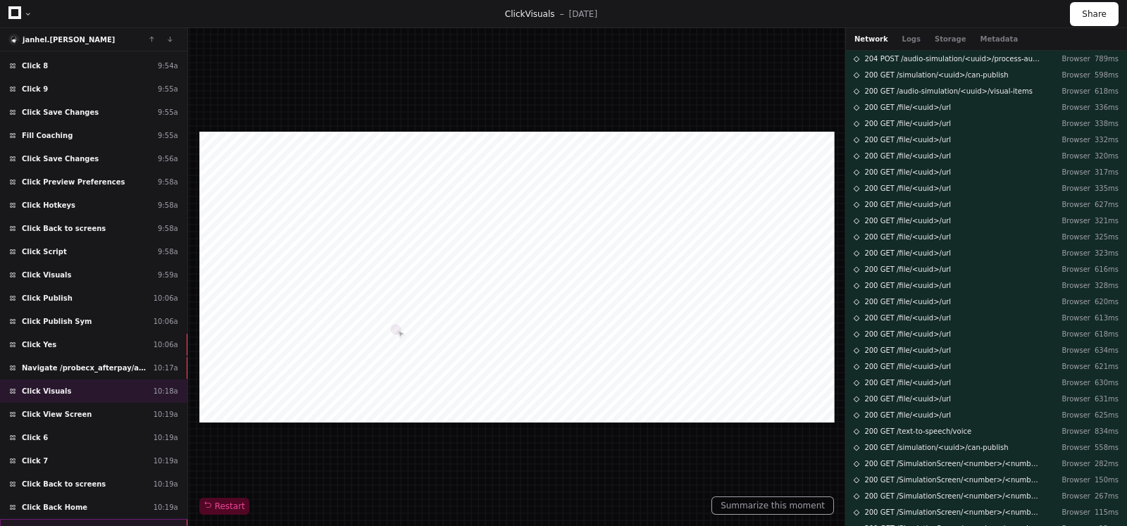
click at [89, 526] on span "Navigate /probecx_afterpay/" at bounding box center [78, 531] width 112 height 11
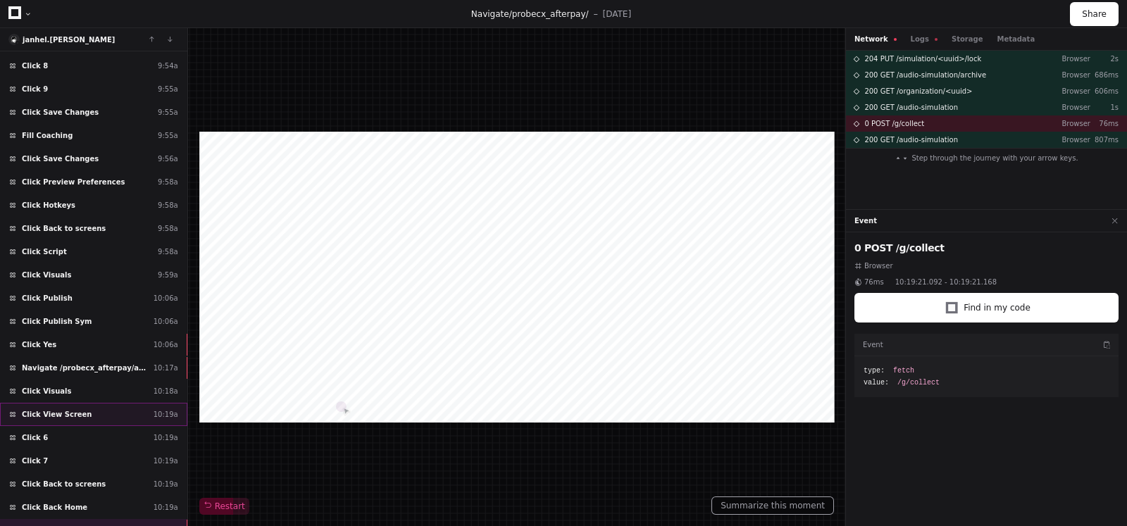
click at [78, 403] on div "Click View Screen 10:19a" at bounding box center [93, 414] width 187 height 23
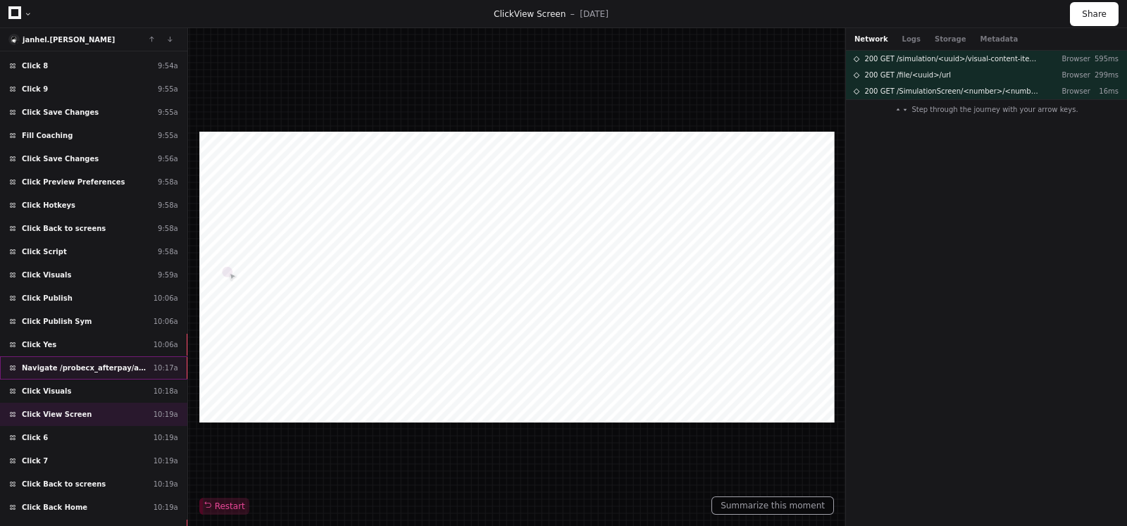
click at [77, 363] on span "Navigate /probecx_afterpay/audio-simulation/*/create-sym" at bounding box center [85, 368] width 126 height 11
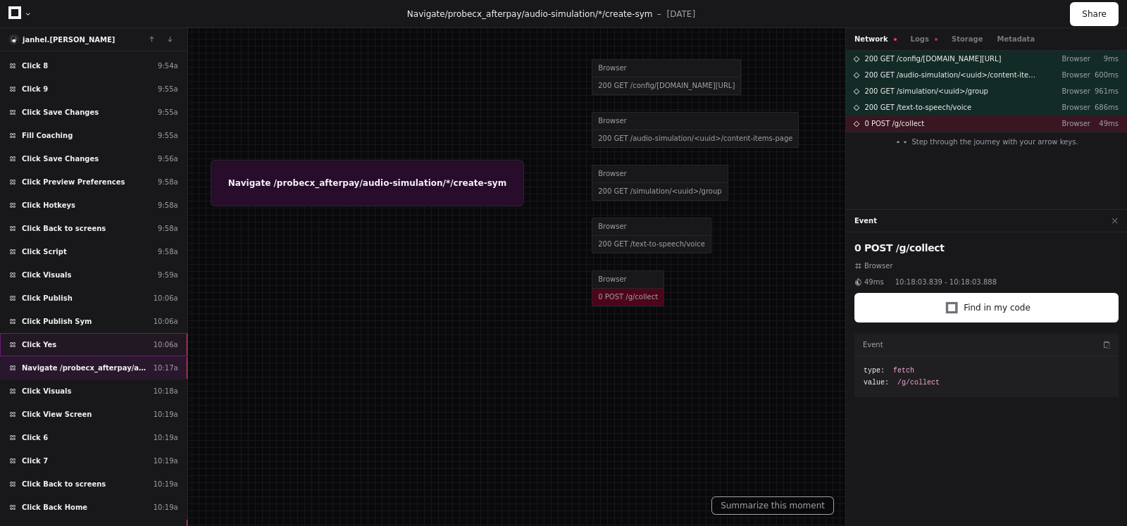
click at [63, 333] on div "Click Yes 10:06a" at bounding box center [93, 344] width 187 height 23
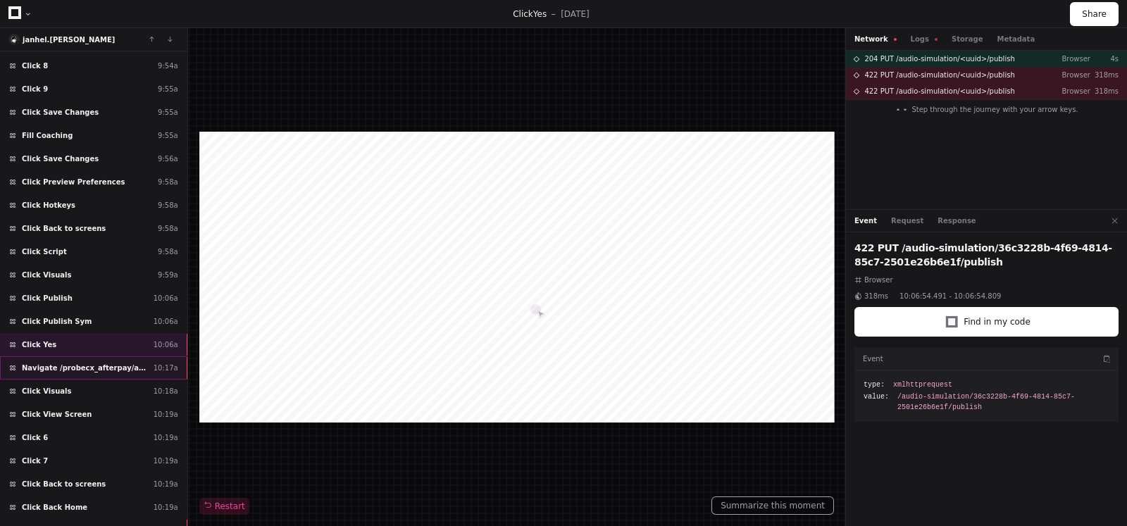
click at [49, 363] on span "Navigate /probecx_afterpay/audio-simulation/*/create-sym" at bounding box center [85, 368] width 126 height 11
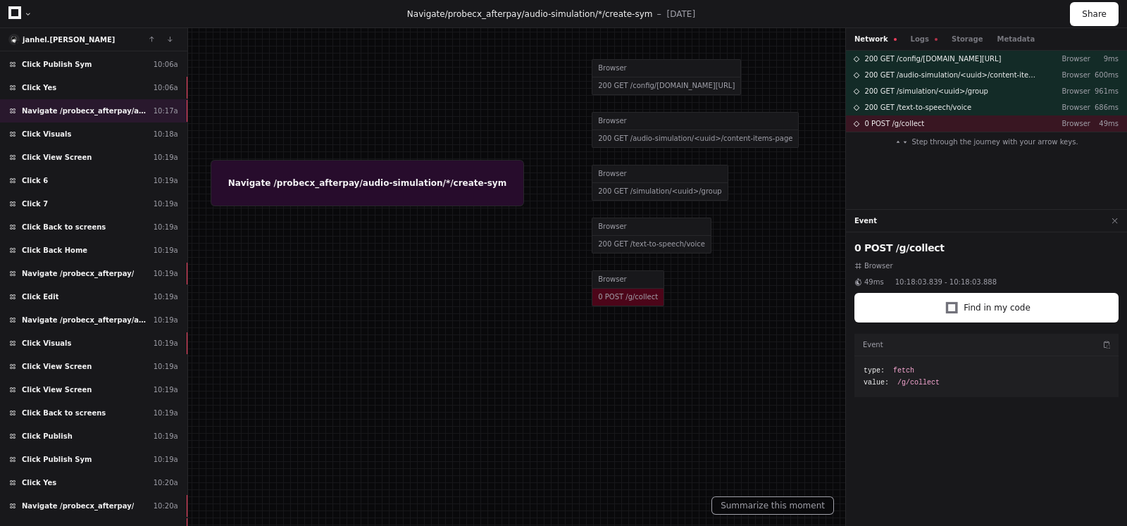
scroll to position [4945, 0]
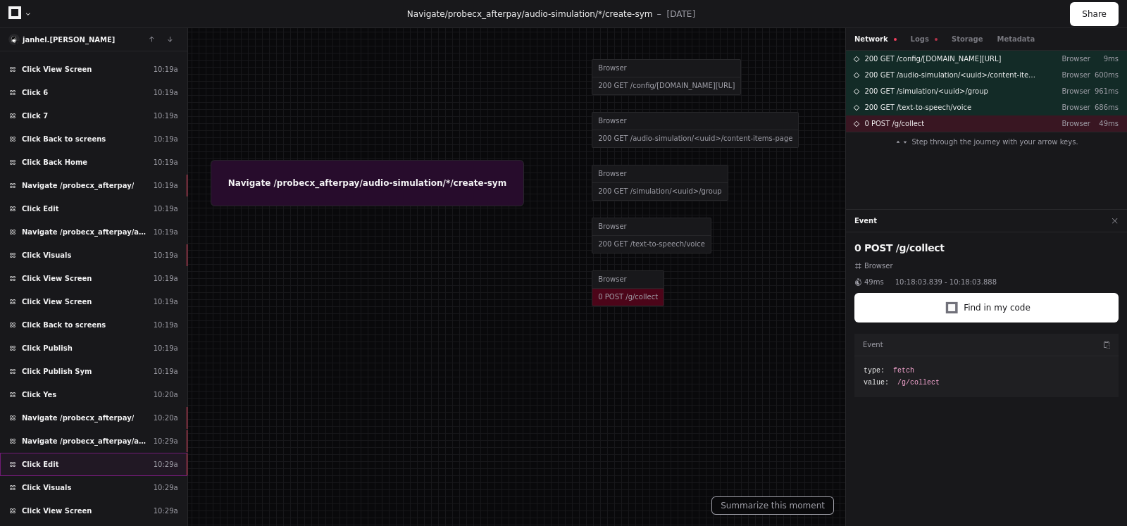
click at [42, 459] on span "Click Edit" at bounding box center [40, 464] width 37 height 11
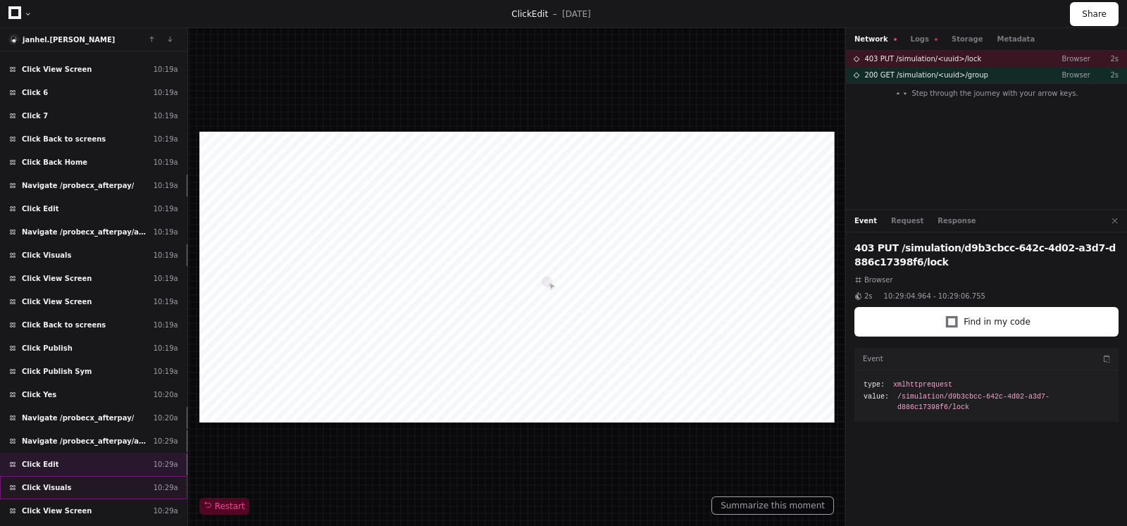
click at [59, 483] on span "Click Visuals" at bounding box center [46, 488] width 49 height 11
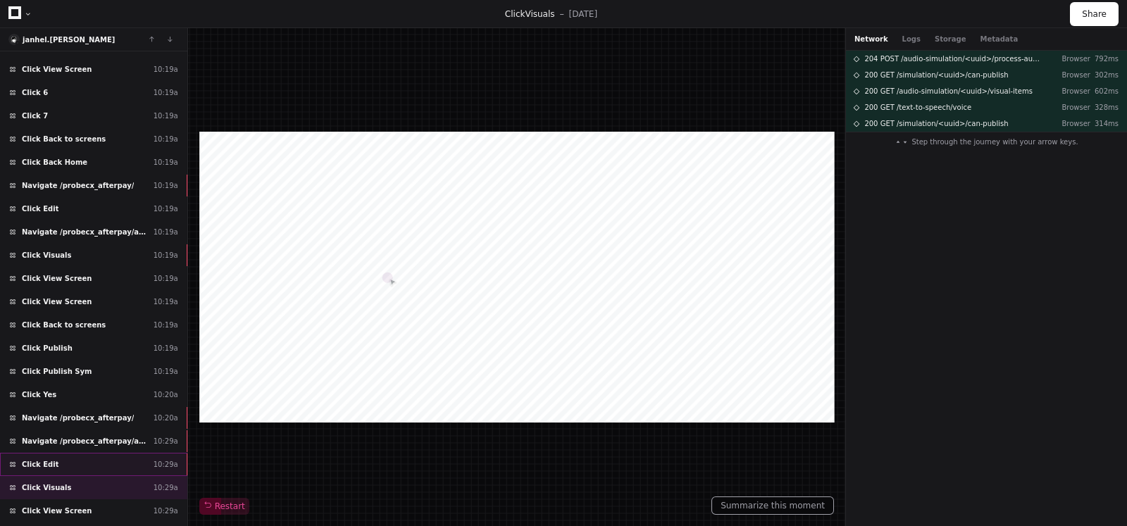
click at [65, 453] on div "Click Edit 10:29a" at bounding box center [93, 464] width 187 height 23
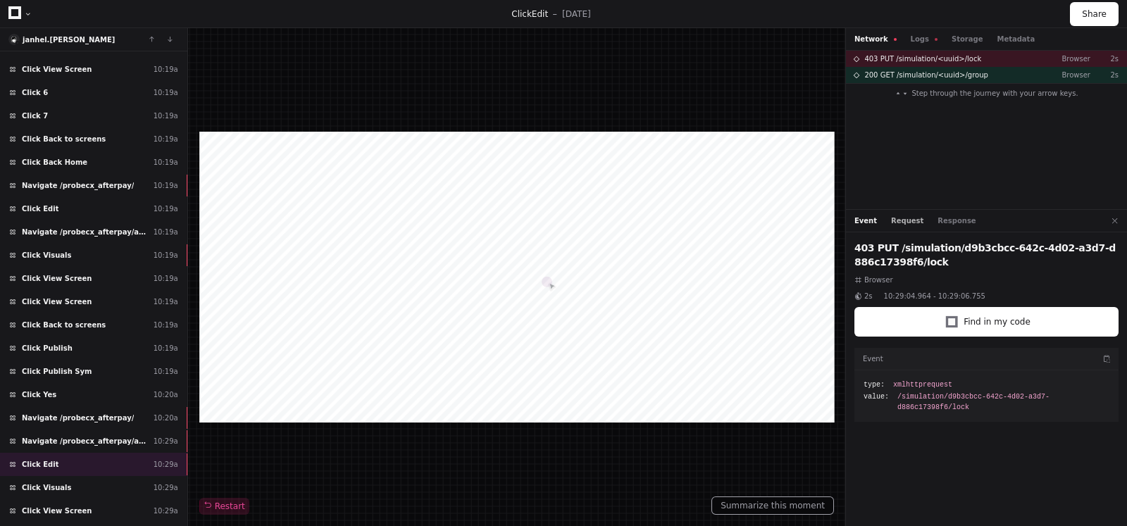
click at [898, 218] on button "Request" at bounding box center [907, 221] width 32 height 11
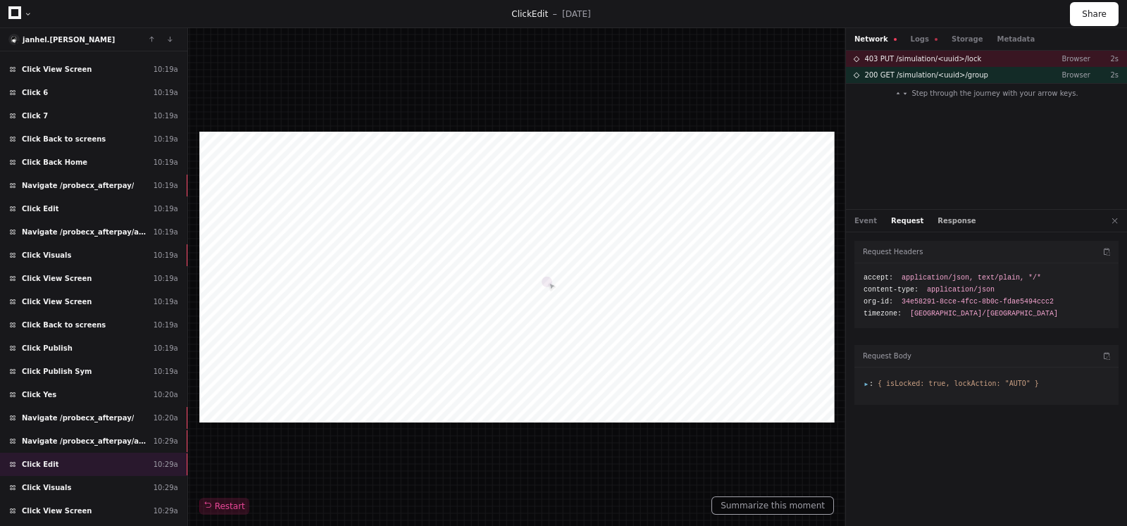
click at [941, 223] on button "Response" at bounding box center [957, 221] width 38 height 11
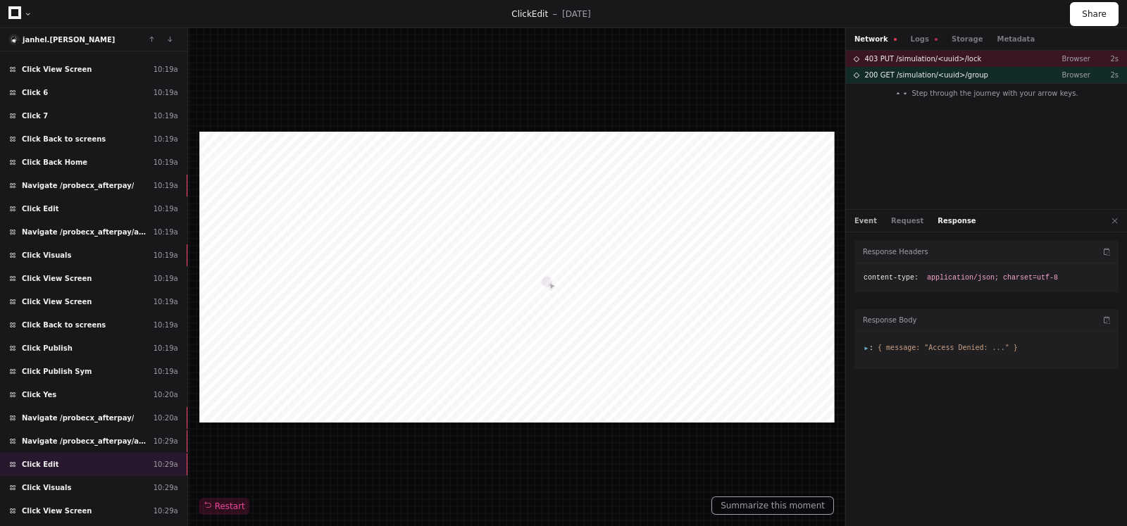
click at [860, 225] on button "Event" at bounding box center [866, 221] width 23 height 11
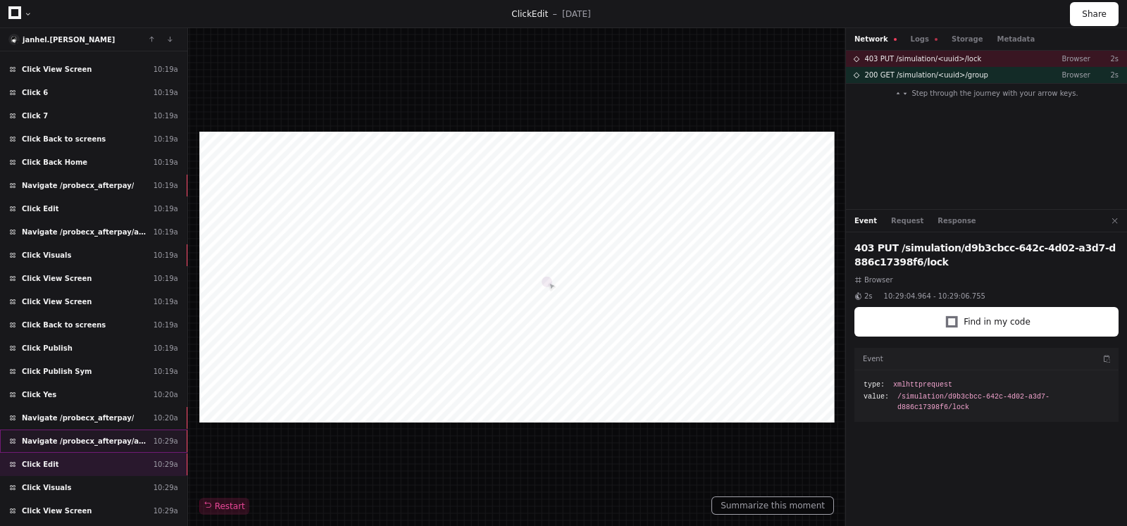
click at [73, 436] on span "Navigate /probecx_afterpay/audio-simulation/*/create-sym" at bounding box center [85, 441] width 126 height 11
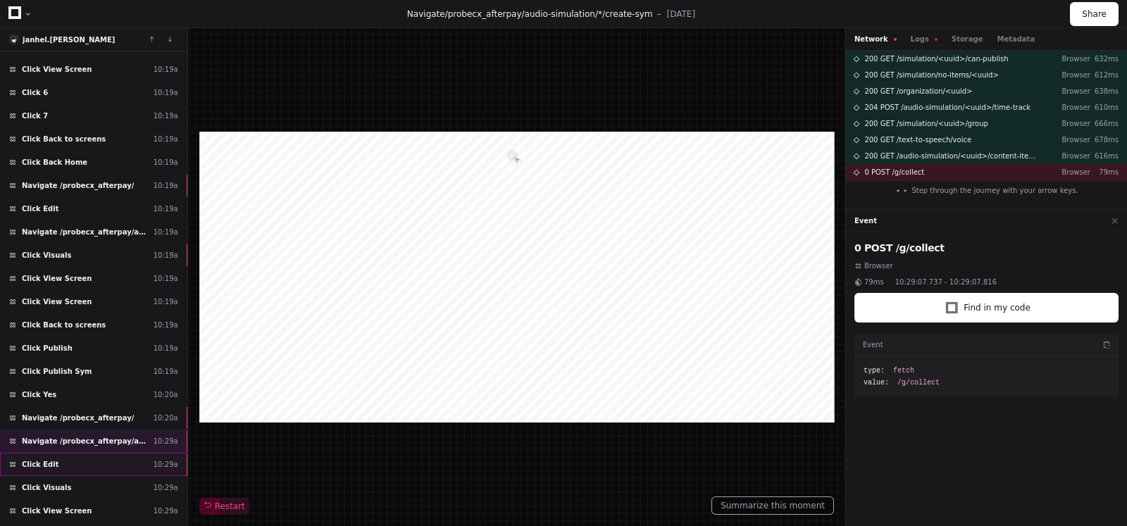
click at [86, 453] on div "Click Edit 10:29a" at bounding box center [93, 464] width 187 height 23
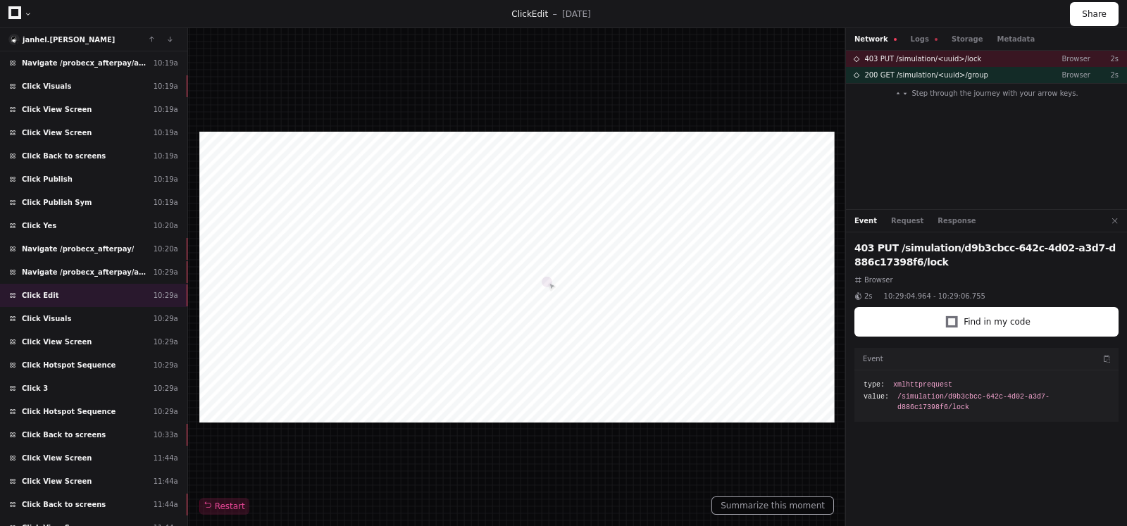
scroll to position [5203, 0]
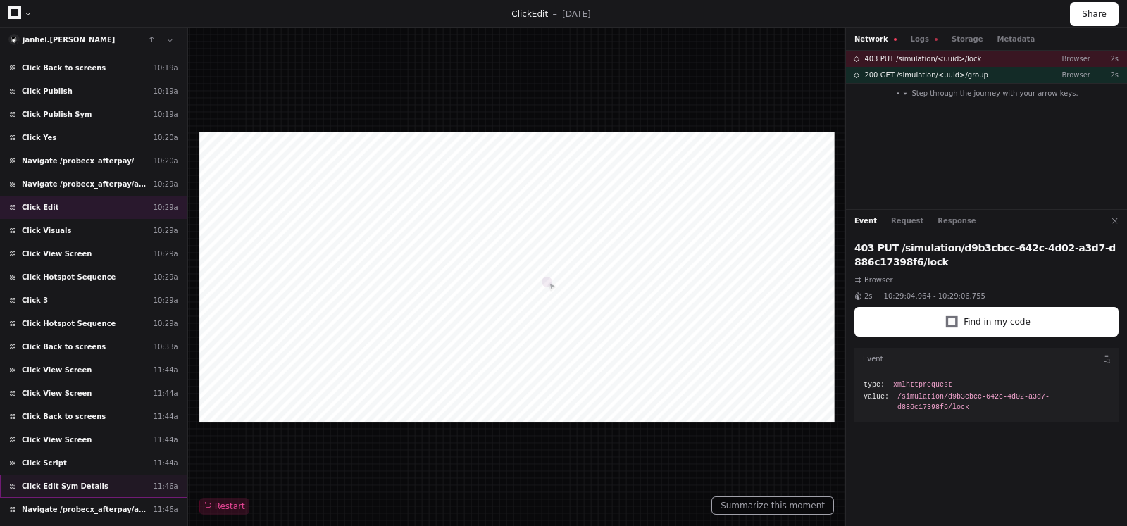
click at [83, 481] on span "Click Edit Sym Details" at bounding box center [65, 486] width 87 height 11
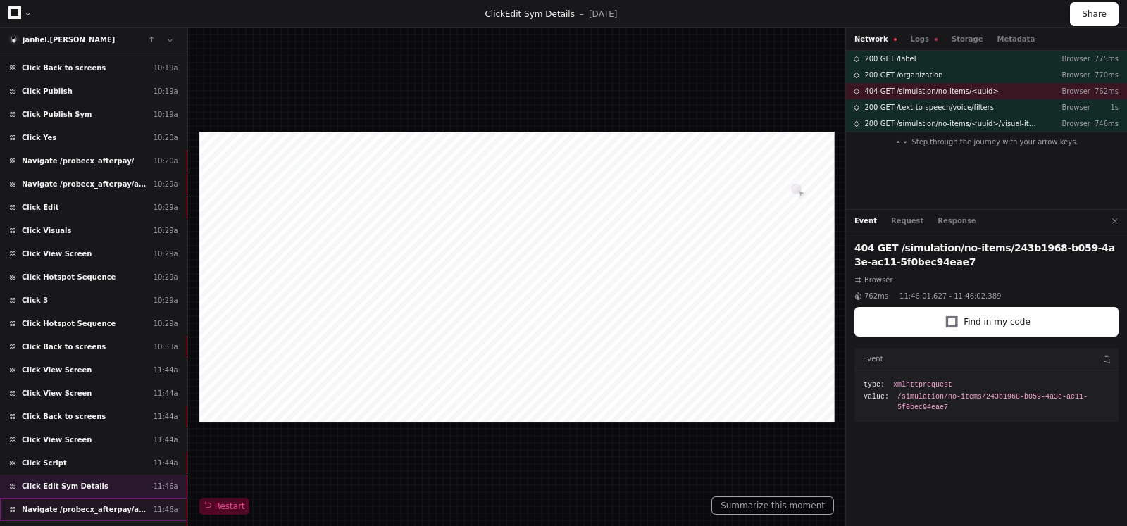
click at [78, 504] on span "Navigate /probecx_afterpay/audio-simulation/*/create-sym" at bounding box center [85, 509] width 126 height 11
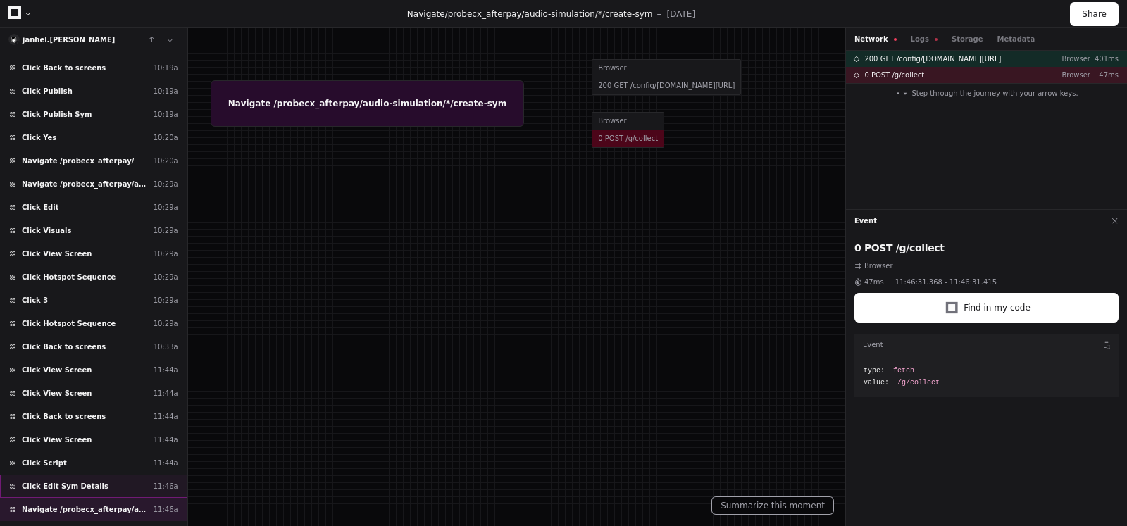
click at [75, 481] on span "Click Edit Sym Details" at bounding box center [65, 486] width 87 height 11
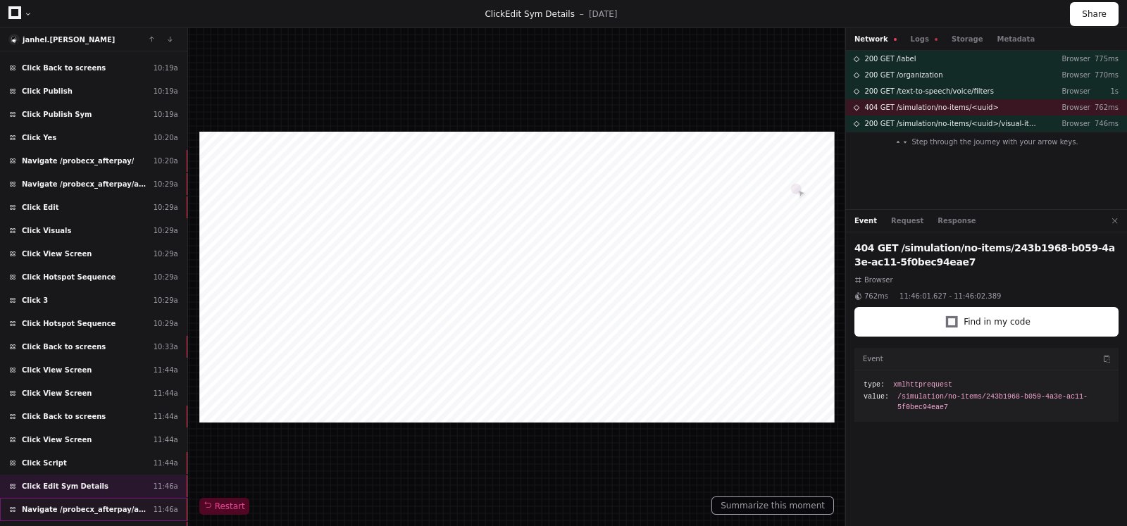
click at [73, 504] on span "Navigate /probecx_afterpay/audio-simulation/*/create-sym" at bounding box center [85, 509] width 126 height 11
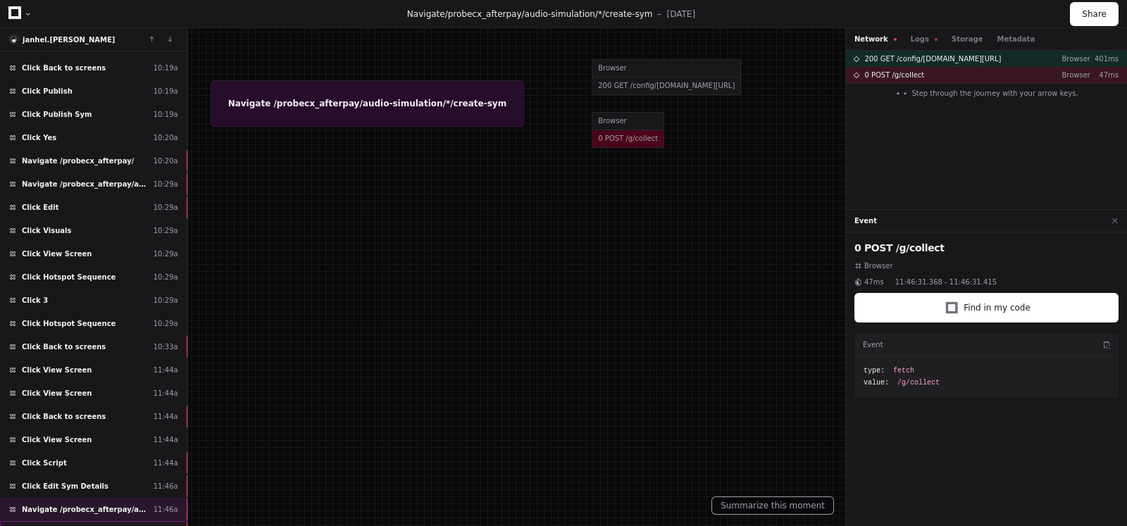
click at [70, 521] on div "Navigate /probecx_afterpay/audio-simulation/*/create-sym 11:46a" at bounding box center [93, 532] width 187 height 23
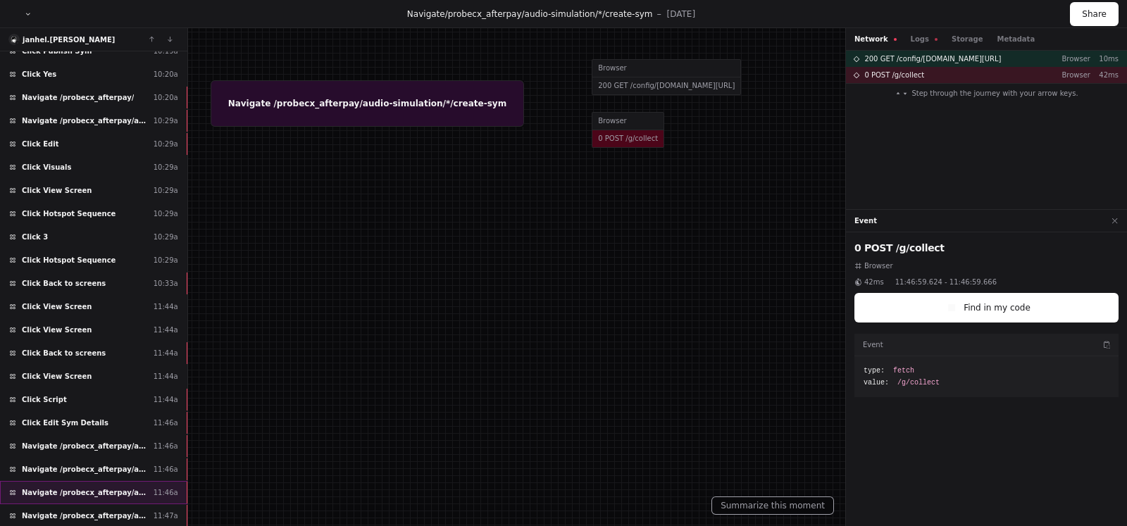
scroll to position [5291, 0]
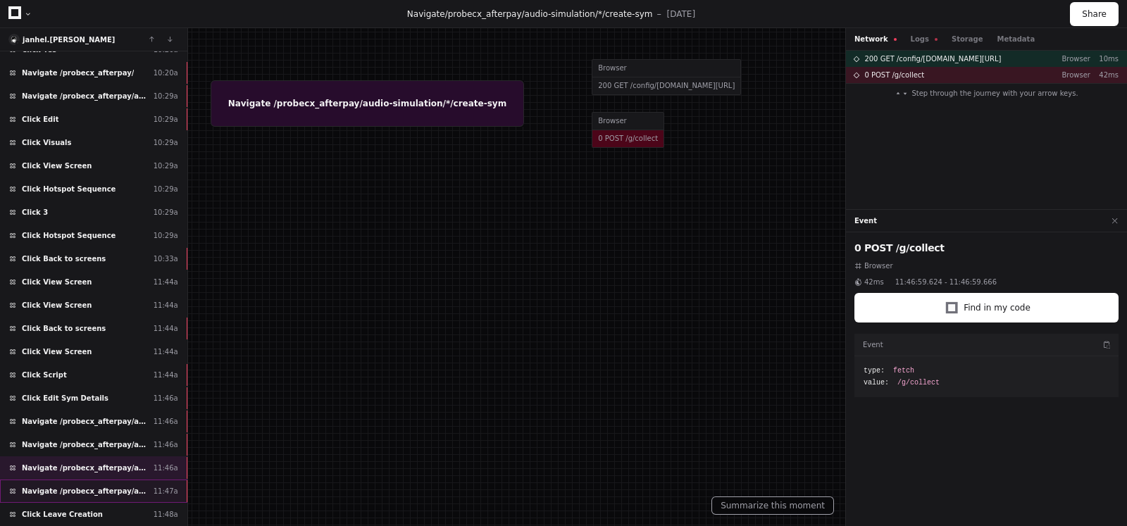
click at [101, 486] on span "Navigate /probecx_afterpay/audio-simulation/*/create-sym" at bounding box center [85, 491] width 126 height 11
click at [80, 509] on span "Click Leave Creation" at bounding box center [62, 514] width 81 height 11
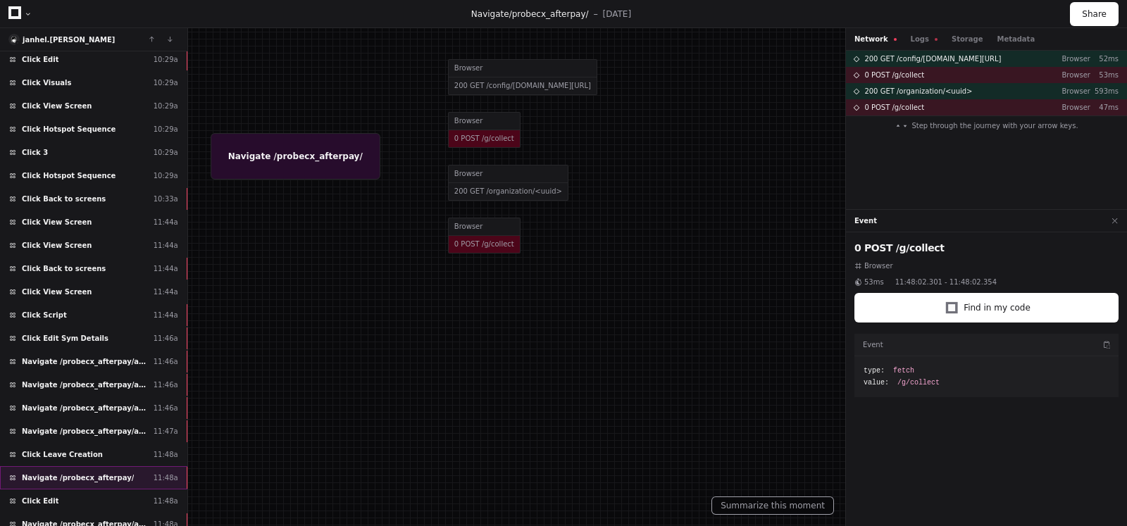
scroll to position [5379, 0]
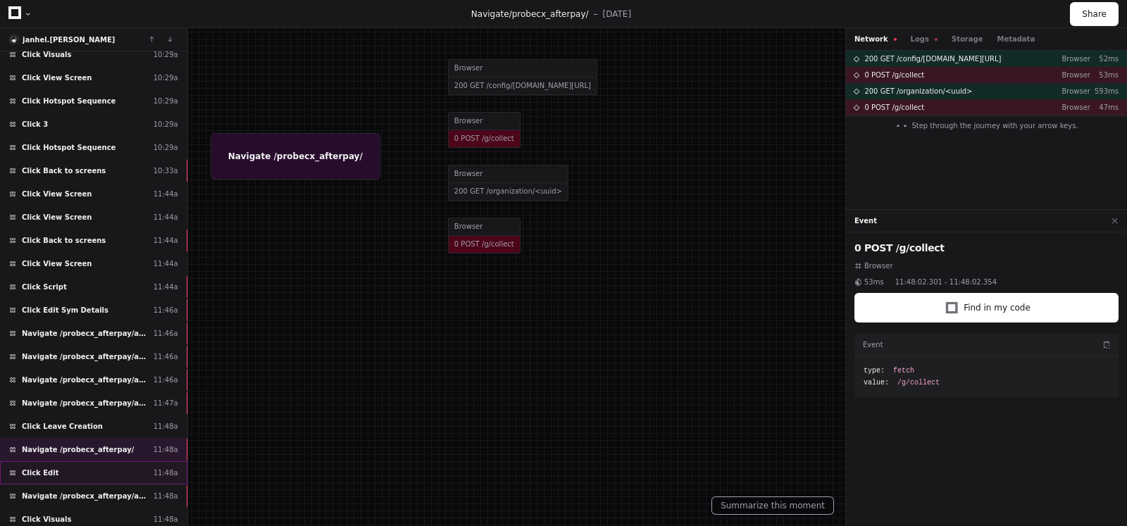
click at [73, 461] on div "Click Edit 11:48a" at bounding box center [93, 472] width 187 height 23
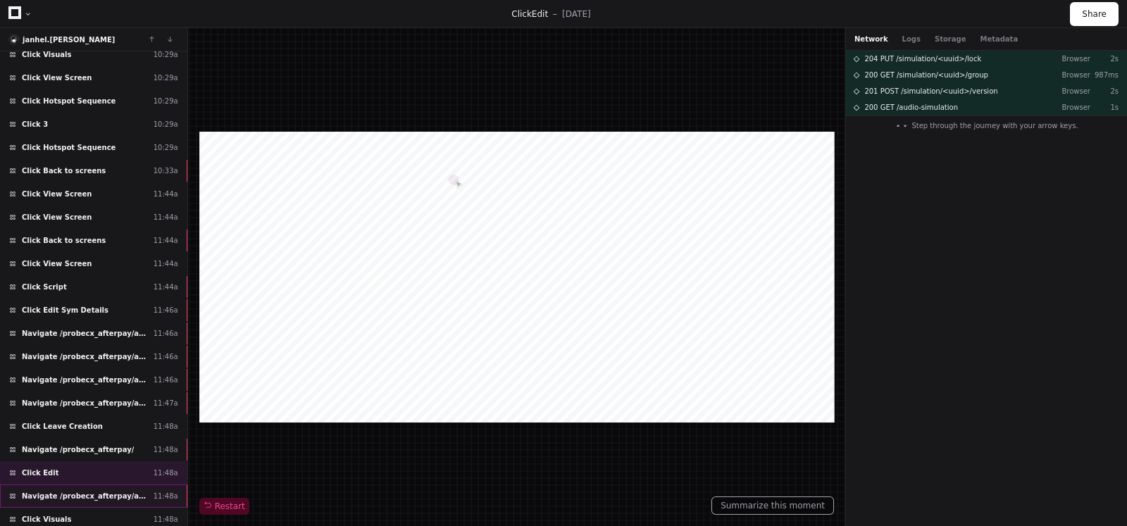
click at [68, 491] on span "Navigate /probecx_afterpay/audio-simulation/*/create-sym" at bounding box center [85, 496] width 126 height 11
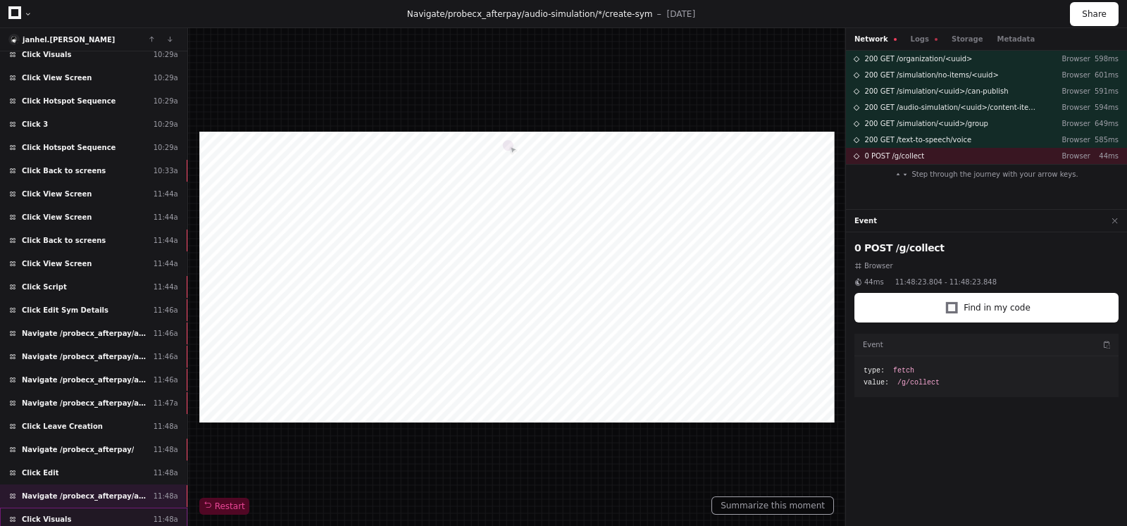
click at [75, 508] on div "Click Visuals 11:48a" at bounding box center [93, 519] width 187 height 23
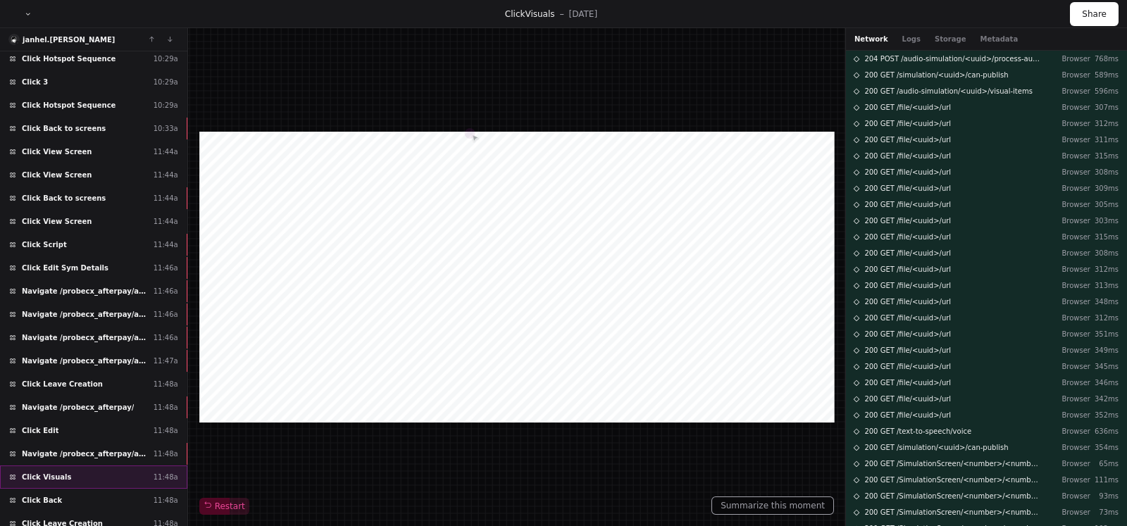
scroll to position [5459, 0]
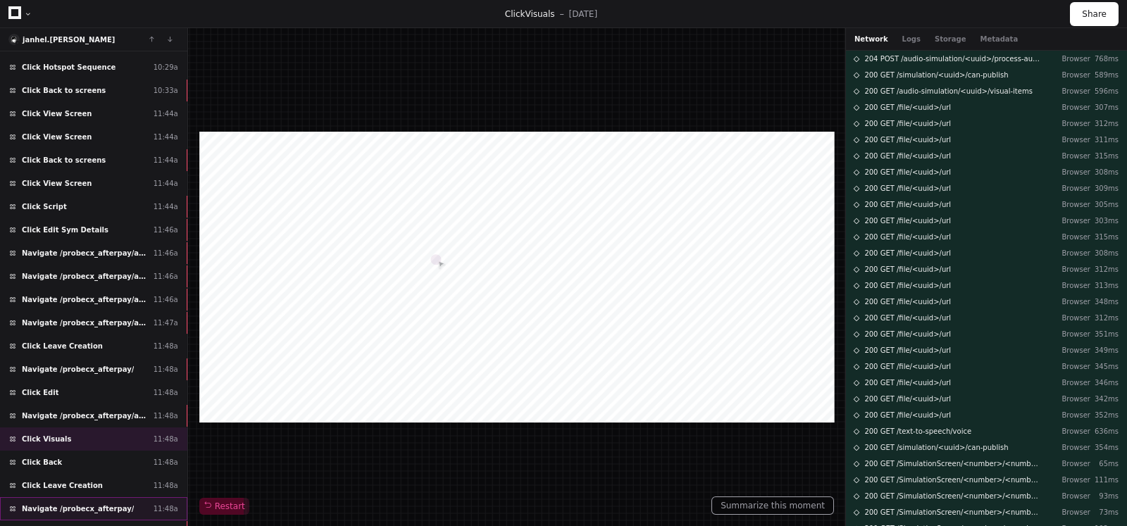
click at [105, 504] on span "Navigate /probecx_afterpay/" at bounding box center [78, 509] width 112 height 11
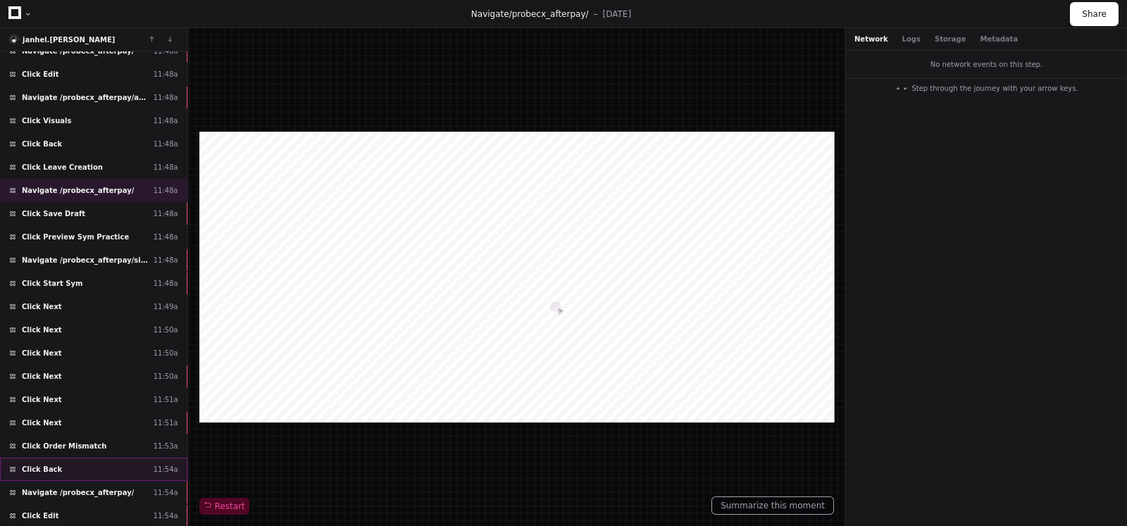
scroll to position [5804, 0]
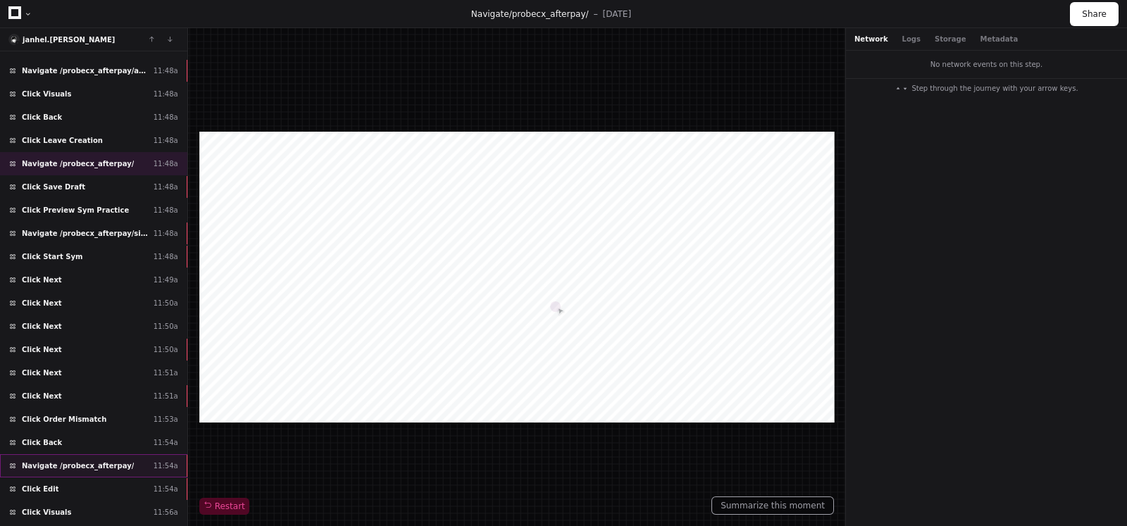
click at [113, 461] on span "Navigate /probecx_afterpay/" at bounding box center [78, 466] width 112 height 11
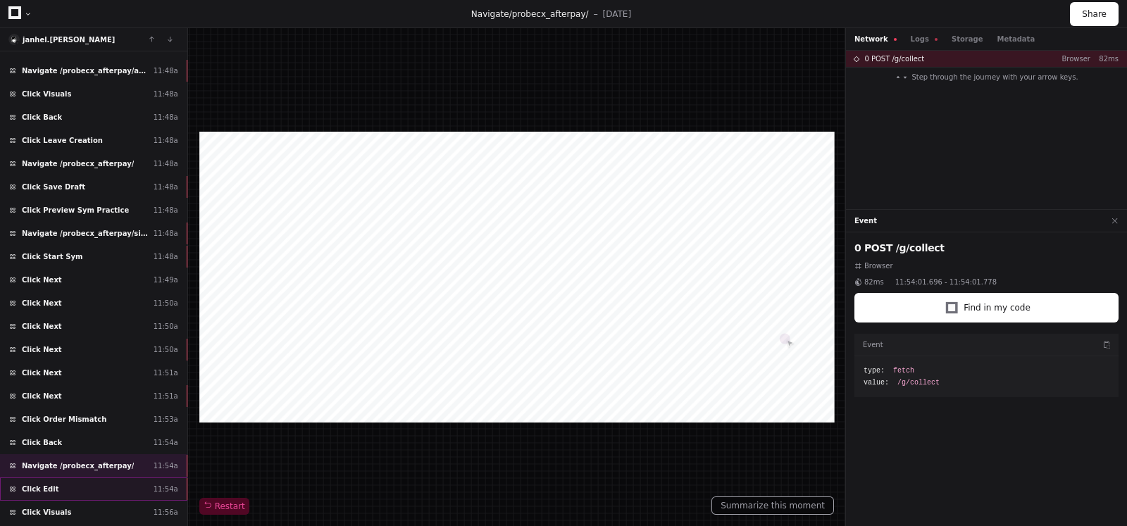
click at [88, 478] on div "Click Edit 11:54a" at bounding box center [93, 489] width 187 height 23
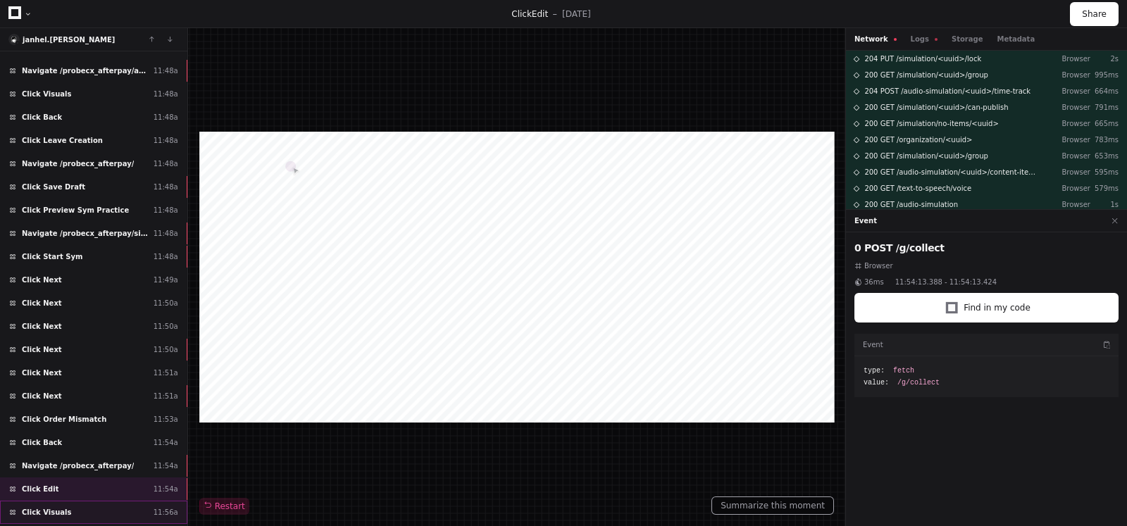
click at [70, 501] on div "Click Visuals 11:56a" at bounding box center [93, 512] width 187 height 23
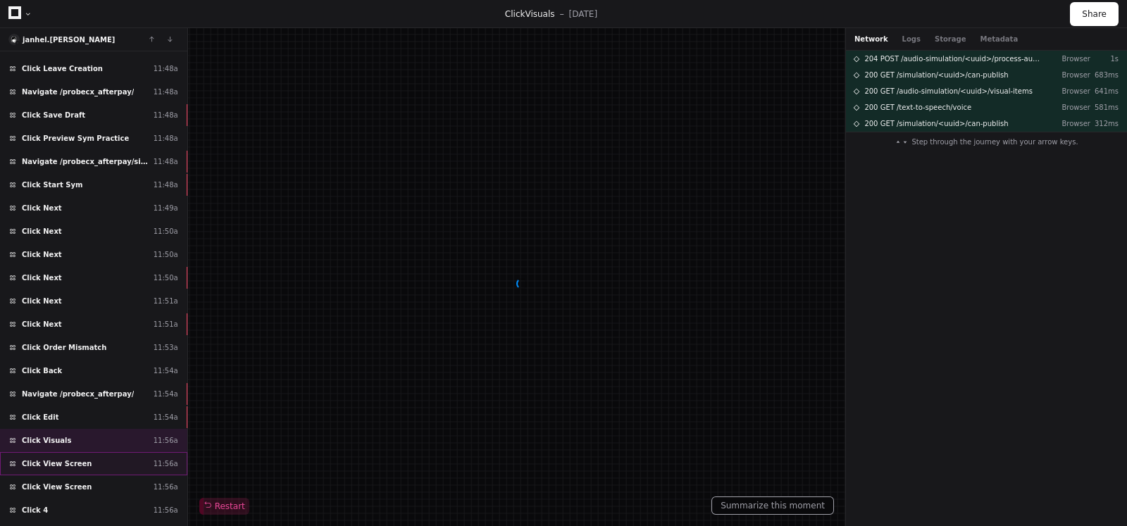
scroll to position [5892, 0]
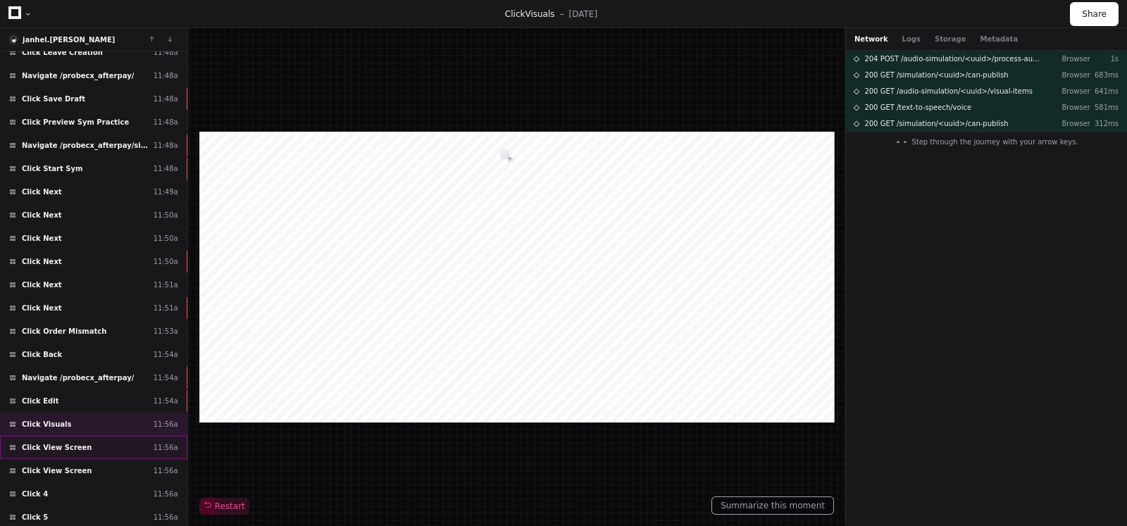
click at [87, 436] on div "Click View Screen 11:56a" at bounding box center [93, 447] width 187 height 23
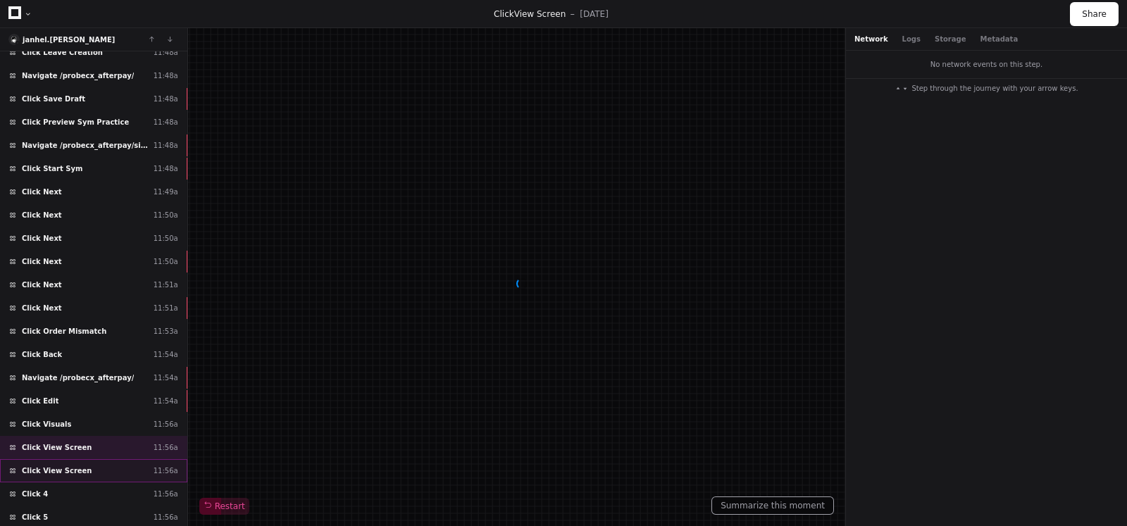
click at [76, 466] on span "Click View Screen" at bounding box center [57, 471] width 70 height 11
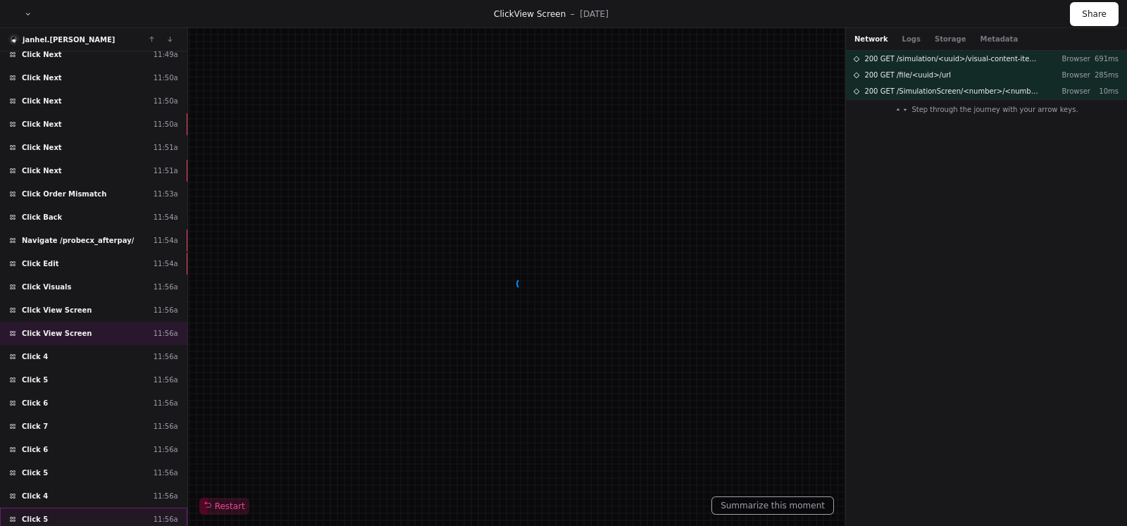
scroll to position [6069, 0]
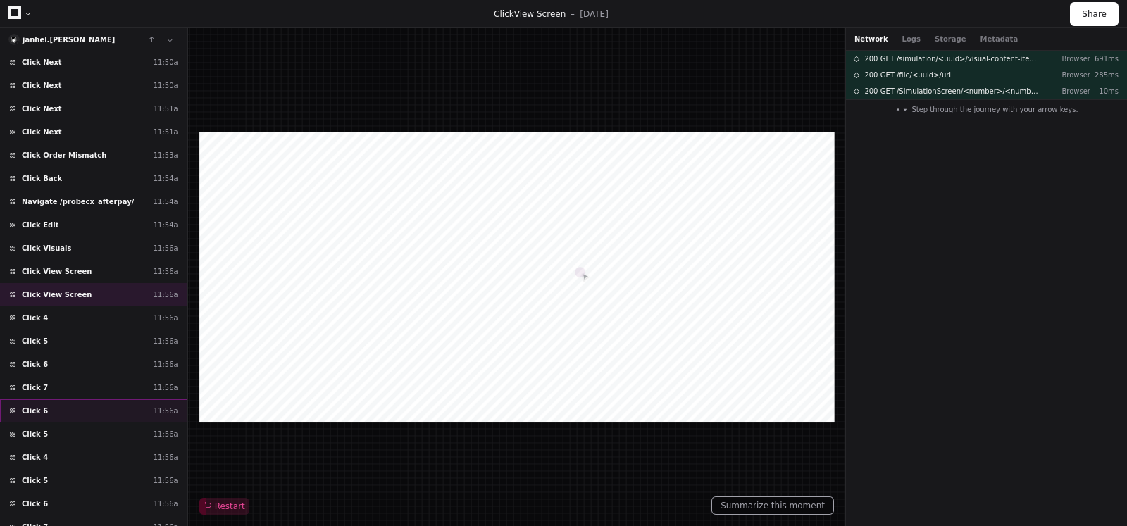
click at [57, 399] on div "Click 6 11:56a" at bounding box center [93, 410] width 187 height 23
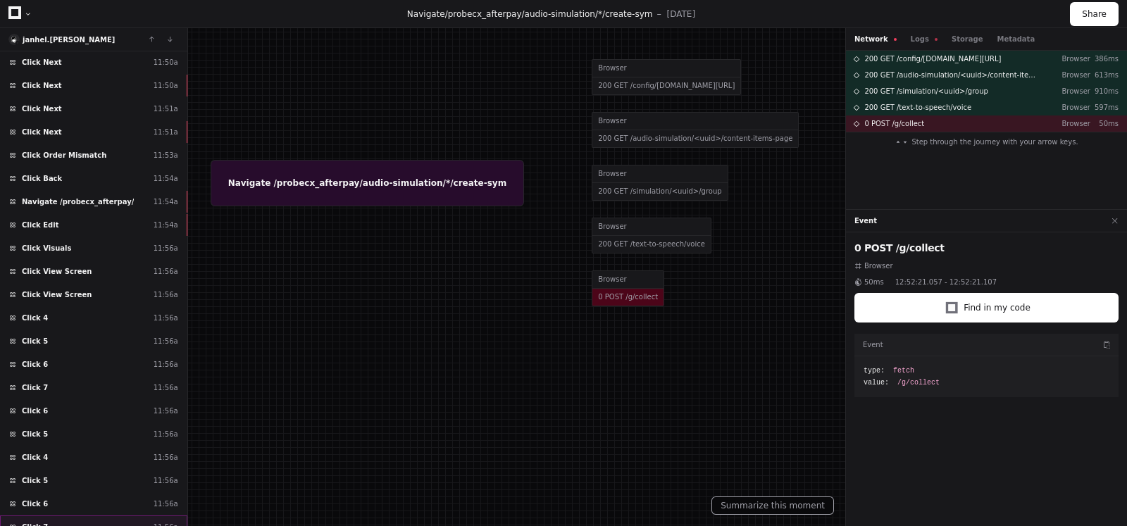
click at [60, 516] on div "Click 7 11:56a" at bounding box center [93, 527] width 187 height 23
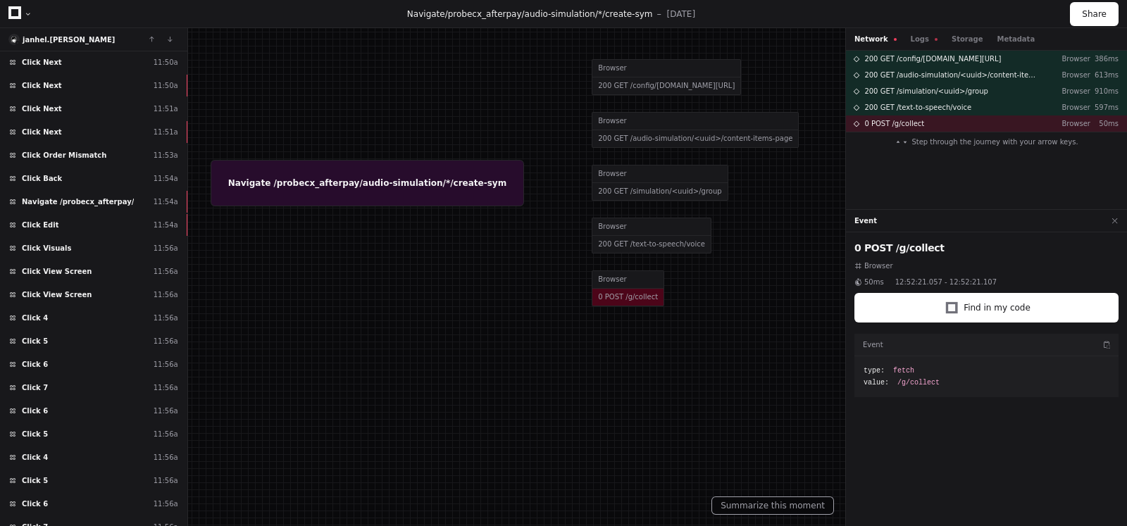
scroll to position [6150, 0]
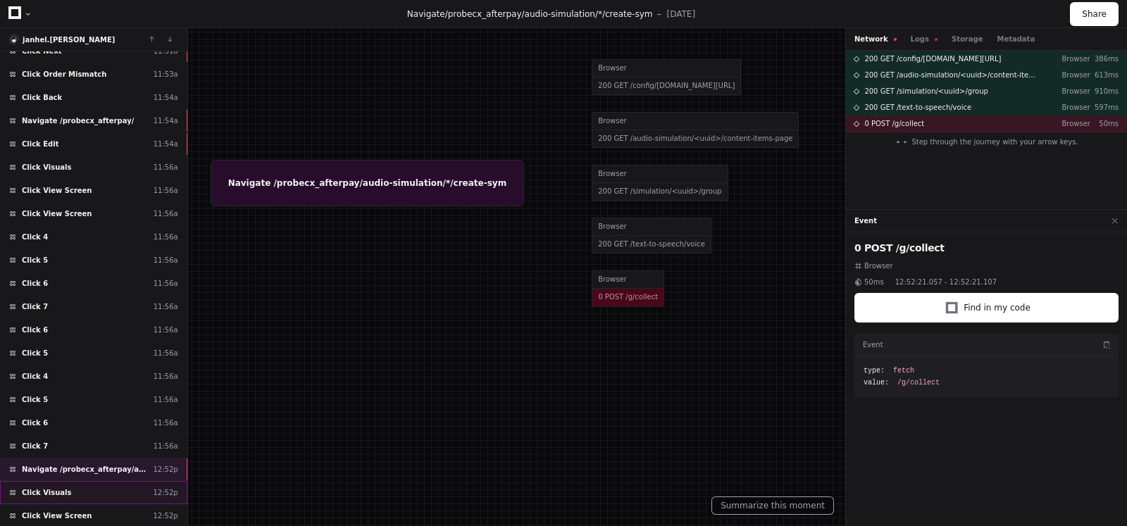
click at [70, 481] on div "Click Visuals 12:52p" at bounding box center [93, 492] width 187 height 23
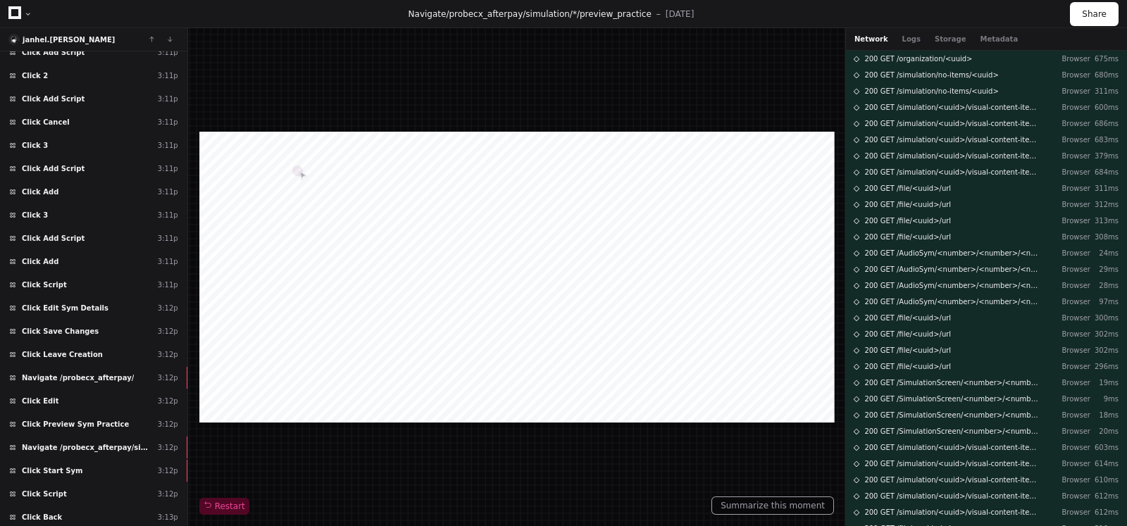
scroll to position [8220, 0]
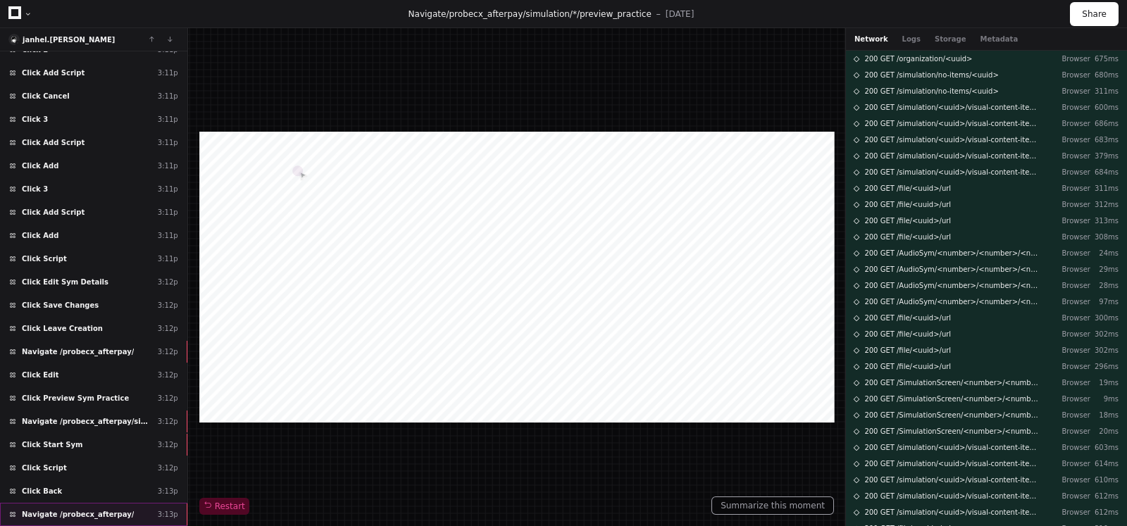
click at [94, 509] on span "Navigate /probecx_afterpay/" at bounding box center [78, 514] width 112 height 11
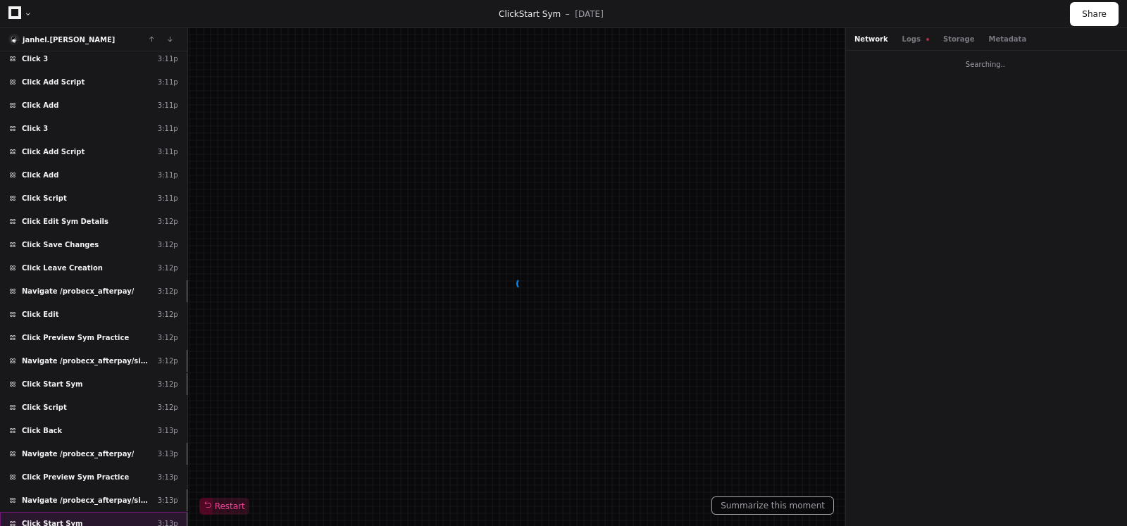
scroll to position [8308, 0]
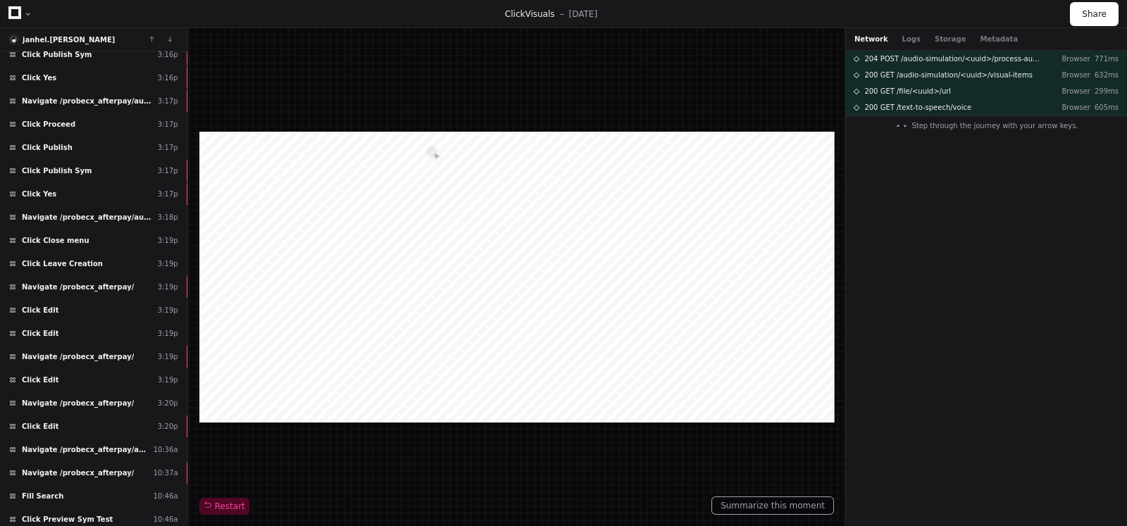
scroll to position [9080, 0]
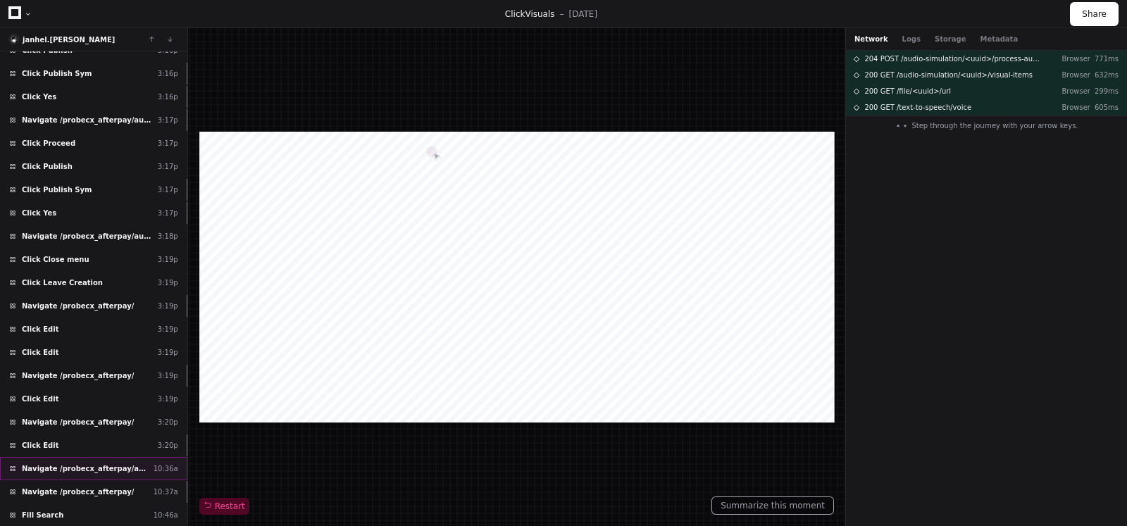
click at [128, 457] on div "Navigate /probecx_afterpay/audio-simulation/*/create-sym 10:36a" at bounding box center [93, 468] width 187 height 23
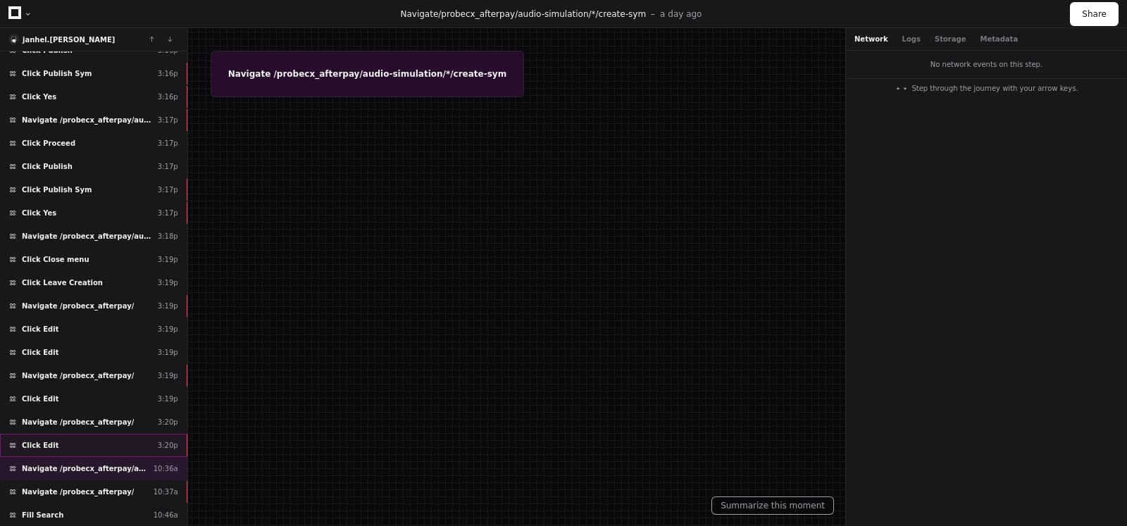
click at [74, 434] on div "Click Edit 3:20p" at bounding box center [93, 445] width 187 height 23
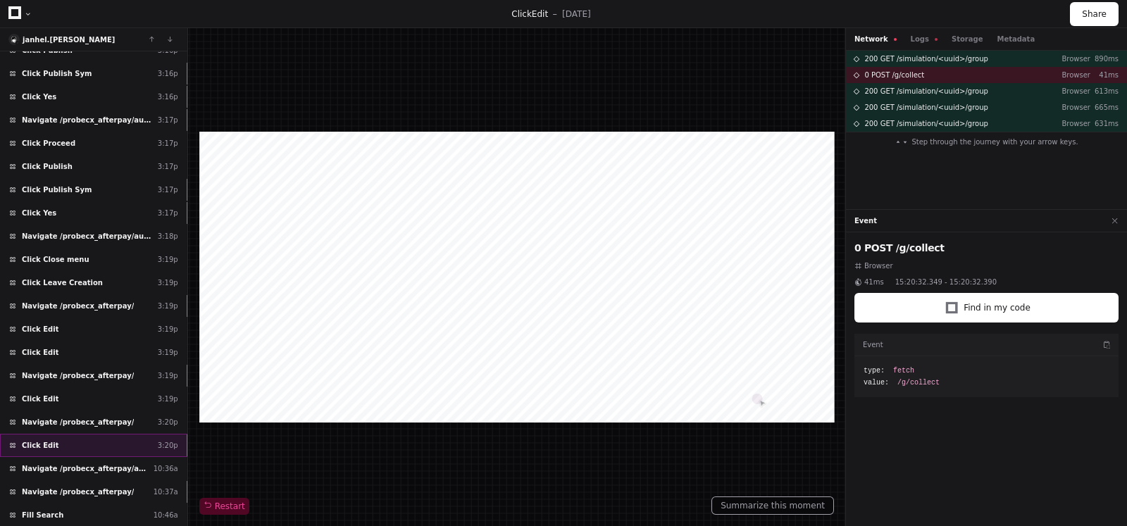
click at [68, 434] on div "Click Edit 3:20p" at bounding box center [93, 445] width 187 height 23
click at [68, 464] on span "Navigate /probecx_afterpay/audio-simulation/*/create-sym" at bounding box center [85, 469] width 126 height 11
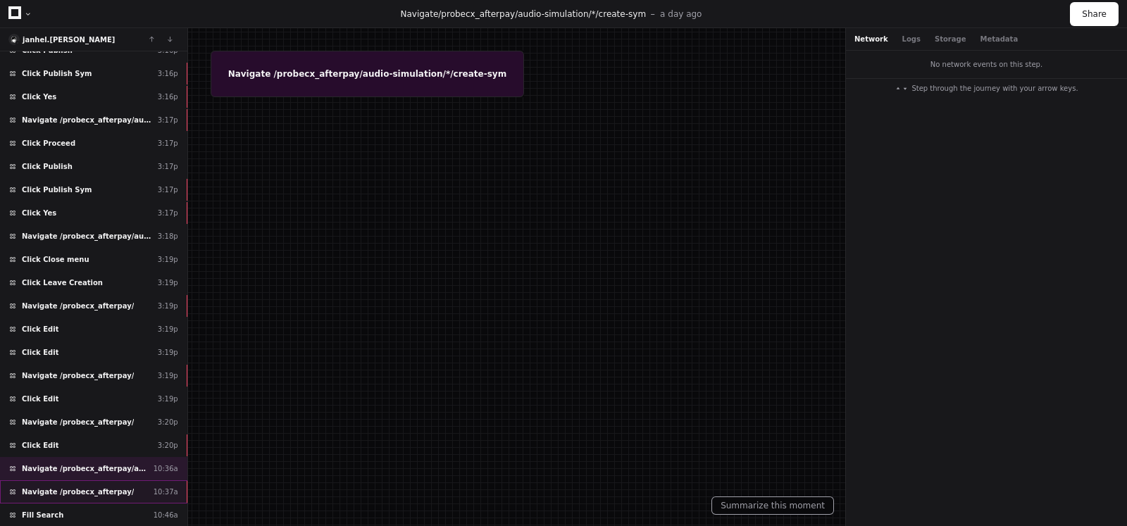
click at [100, 487] on span "Navigate /probecx_afterpay/" at bounding box center [78, 492] width 112 height 11
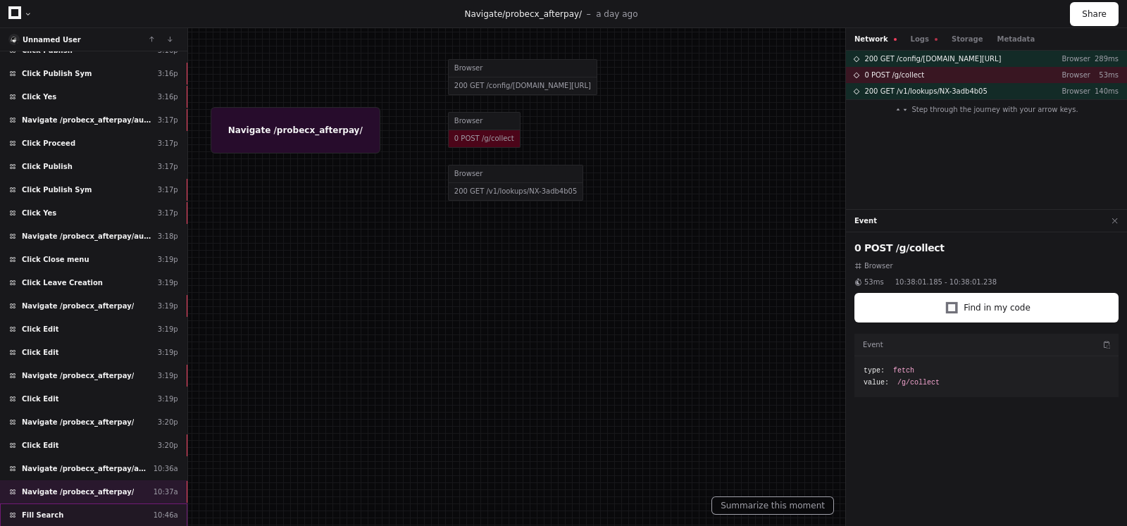
click at [70, 504] on div "Fill Search 10:46a" at bounding box center [93, 515] width 187 height 23
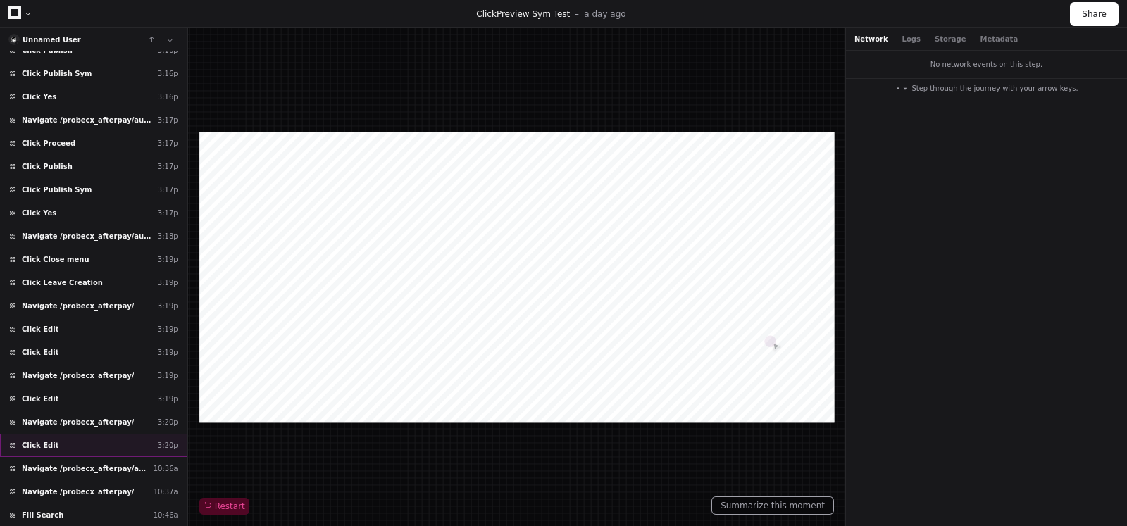
click at [77, 434] on div "Click Edit 3:20p" at bounding box center [93, 445] width 187 height 23
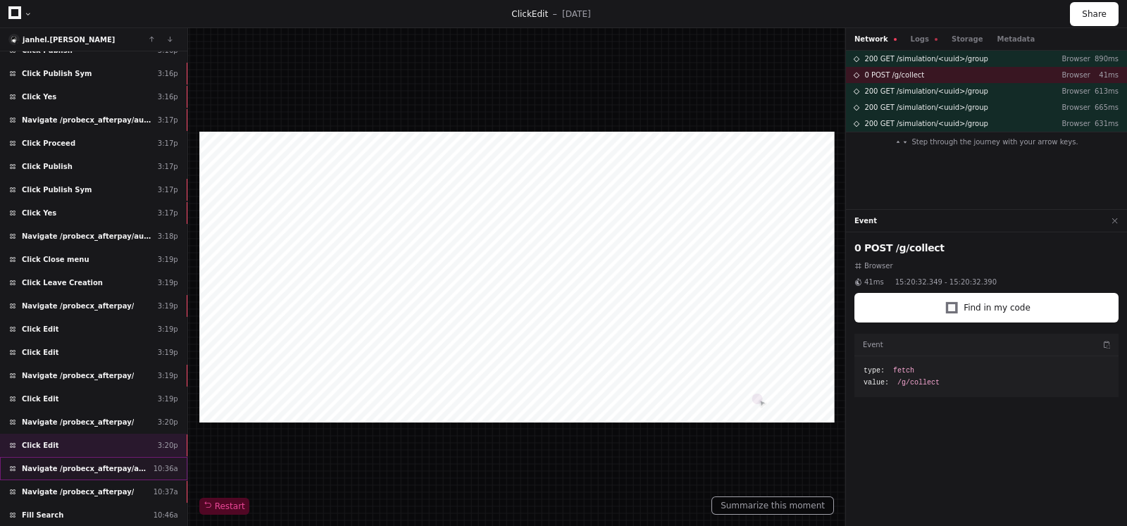
click at [88, 464] on span "Navigate /probecx_afterpay/audio-simulation/*/create-sym" at bounding box center [85, 469] width 126 height 11
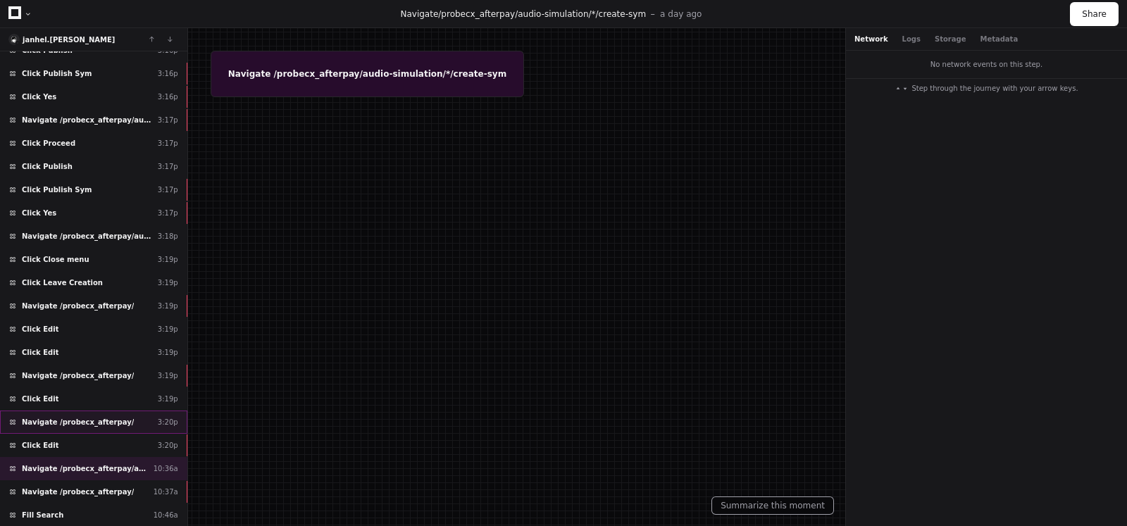
click at [88, 417] on span "Navigate /probecx_afterpay/" at bounding box center [78, 422] width 112 height 11
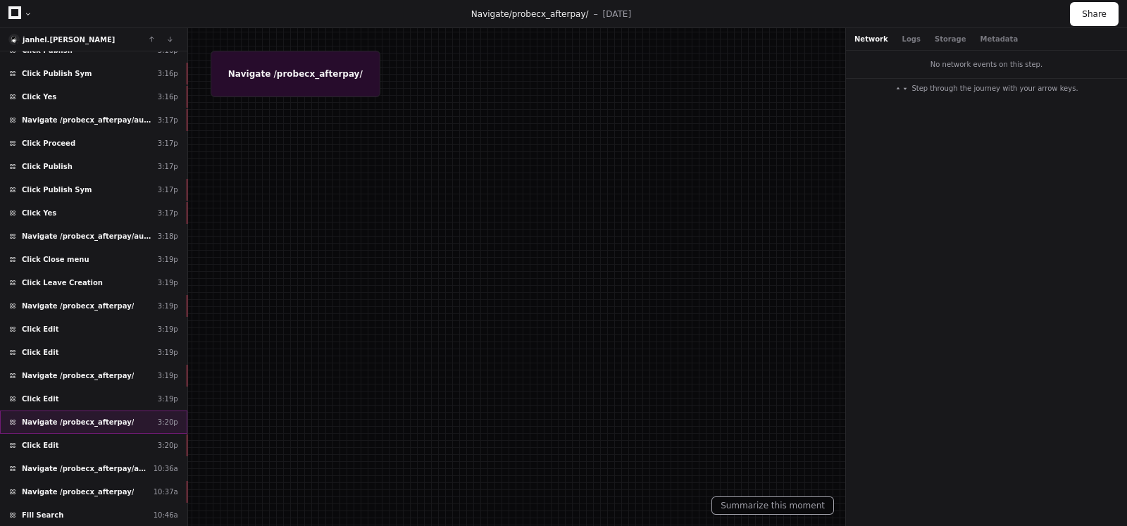
click at [108, 417] on span "Navigate /probecx_afterpay/" at bounding box center [78, 422] width 112 height 11
click at [89, 434] on div "Click Edit 3:20p" at bounding box center [93, 445] width 187 height 23
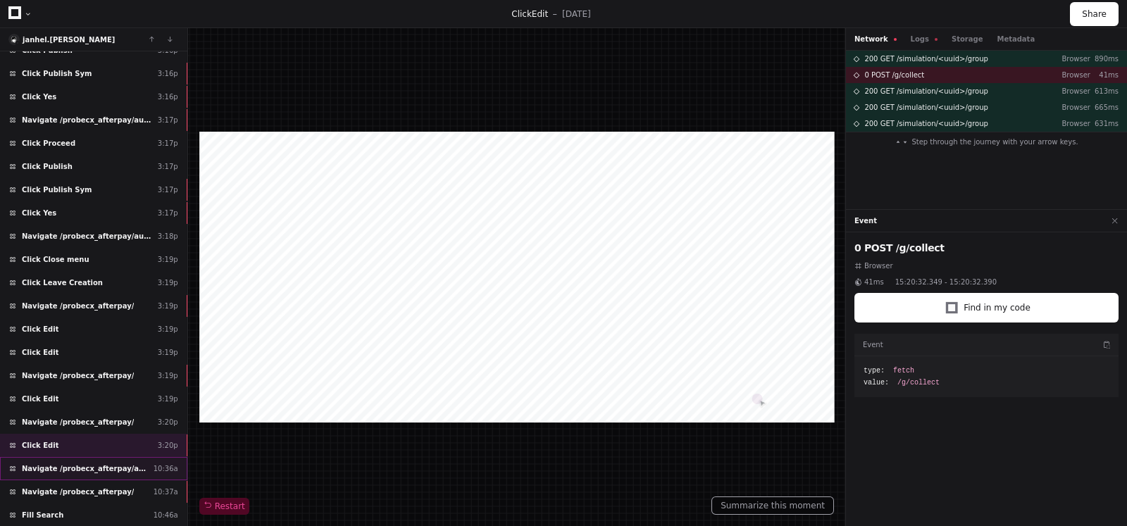
click at [101, 464] on span "Navigate /probecx_afterpay/audio-simulation/*/create-sym" at bounding box center [85, 469] width 126 height 11
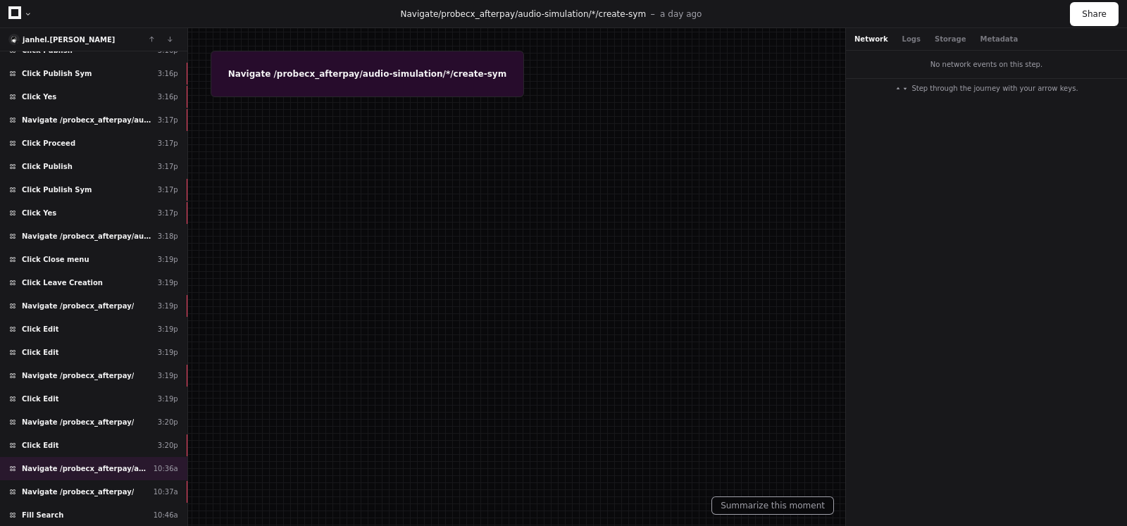
click at [527, 210] on div at bounding box center [563, 263] width 1127 height 526
click at [904, 40] on button "Logs" at bounding box center [912, 39] width 18 height 11
click at [935, 38] on button "Storage" at bounding box center [950, 39] width 31 height 11
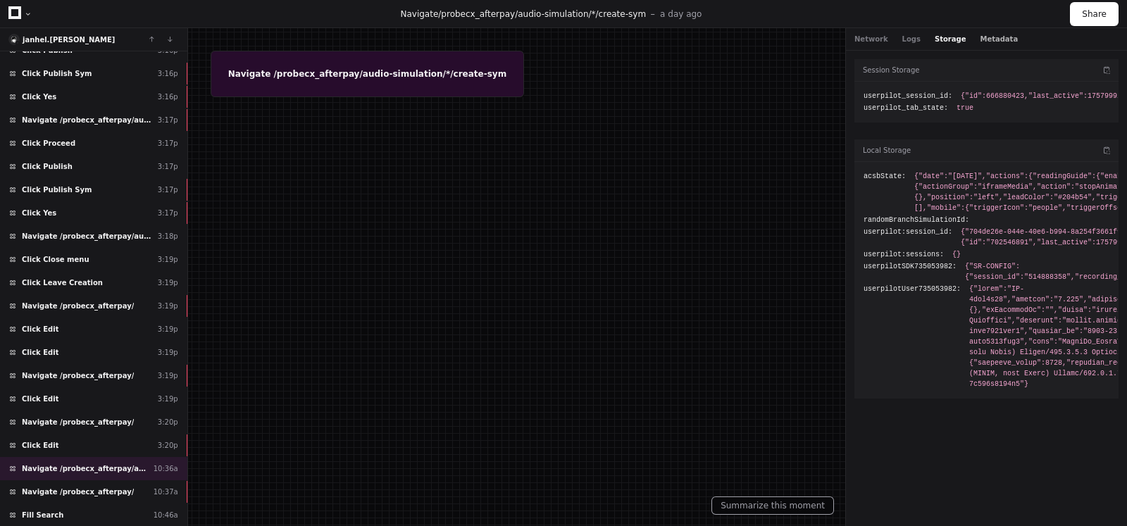
click at [980, 44] on button "Metadata" at bounding box center [999, 39] width 38 height 11
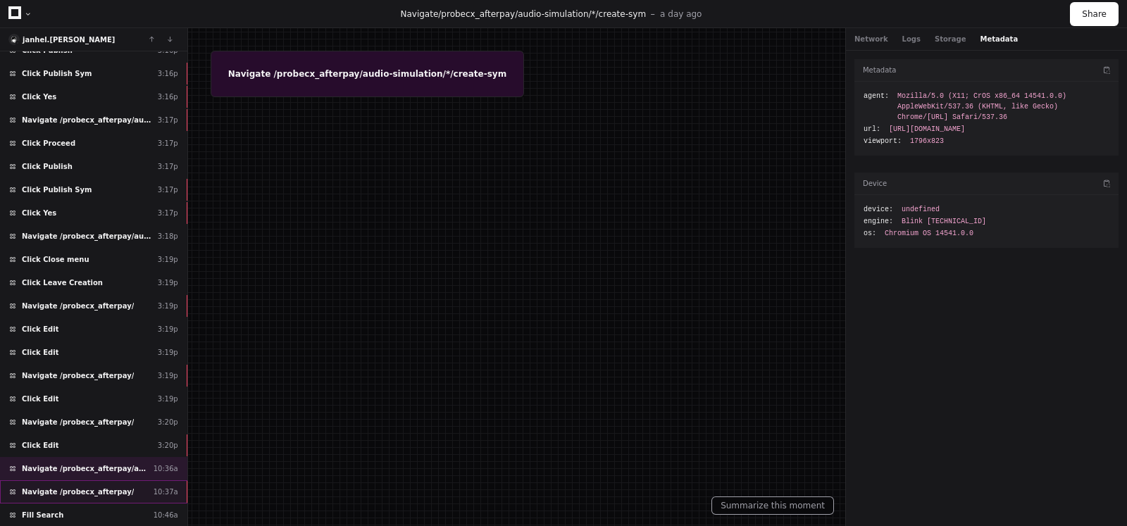
click at [48, 481] on div "Navigate /probecx_afterpay/ 10:37a" at bounding box center [93, 492] width 187 height 23
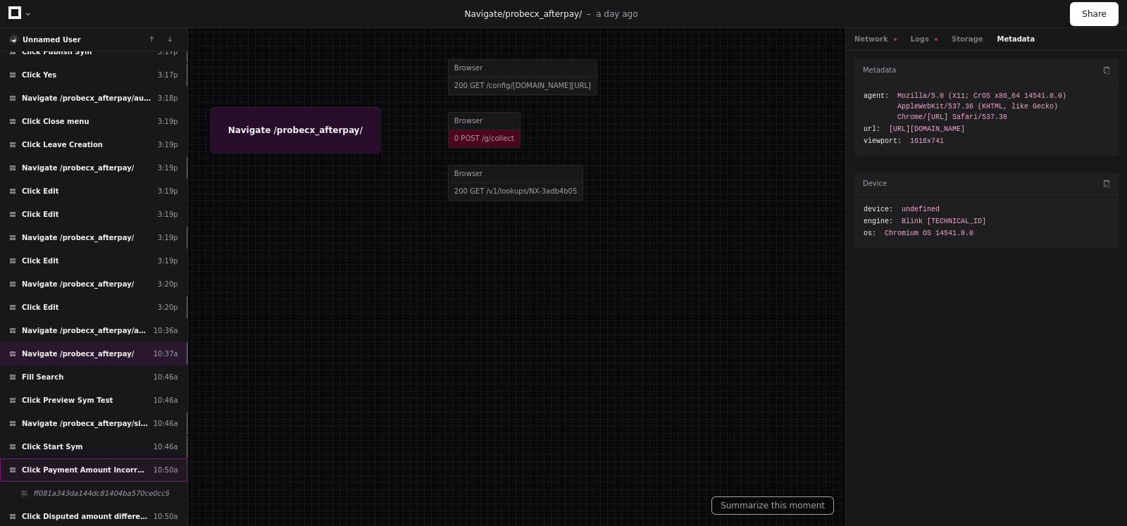
scroll to position [9256, 0]
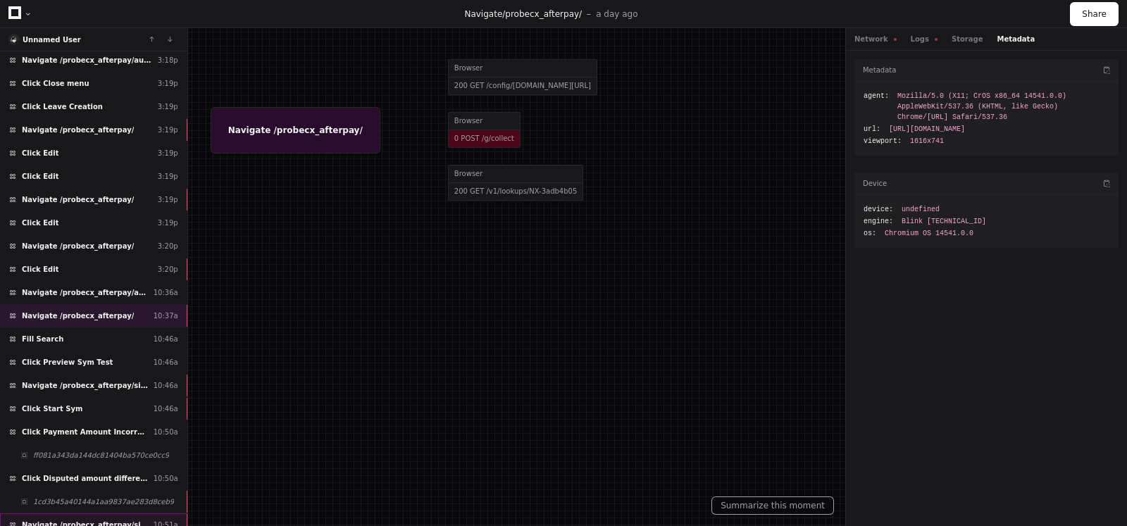
click at [101, 514] on div "Navigate /probecx_afterpay/simulation/*/execution/*/statistic 10:51a" at bounding box center [93, 525] width 187 height 23
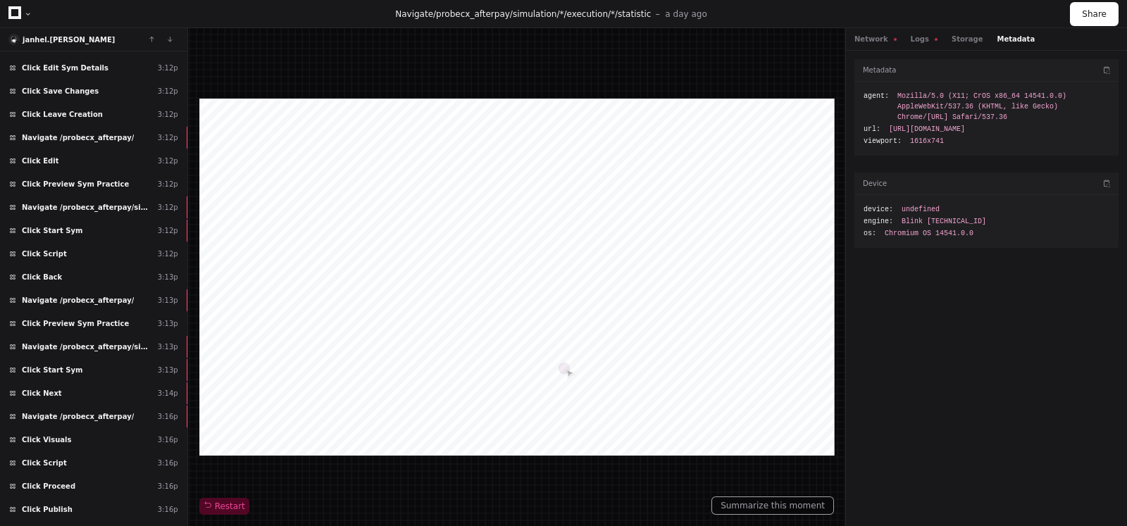
scroll to position [8346, 0]
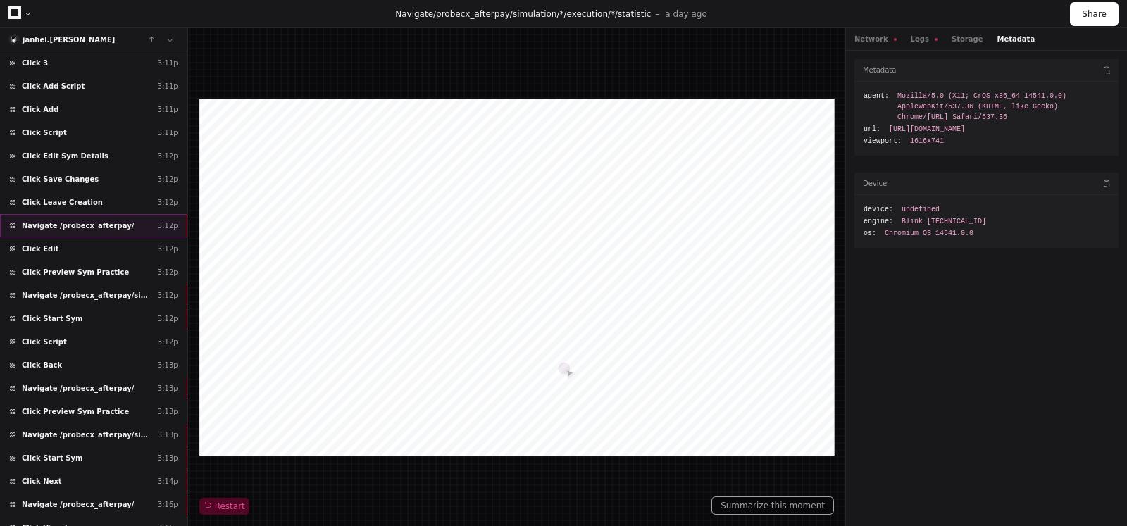
click at [74, 221] on span "Navigate /probecx_afterpay/" at bounding box center [78, 226] width 112 height 11
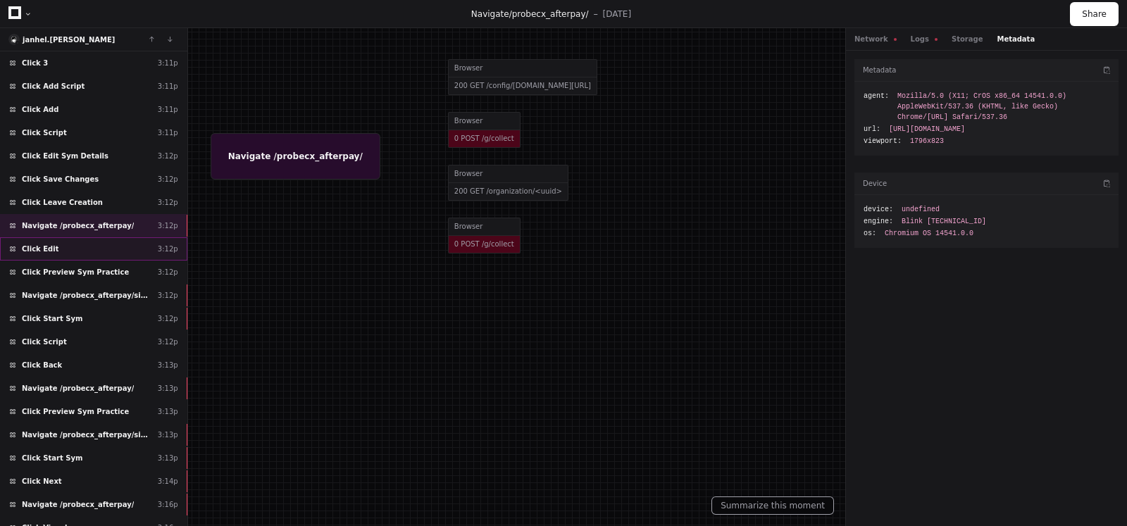
click at [39, 244] on span "Click Edit" at bounding box center [40, 249] width 37 height 11
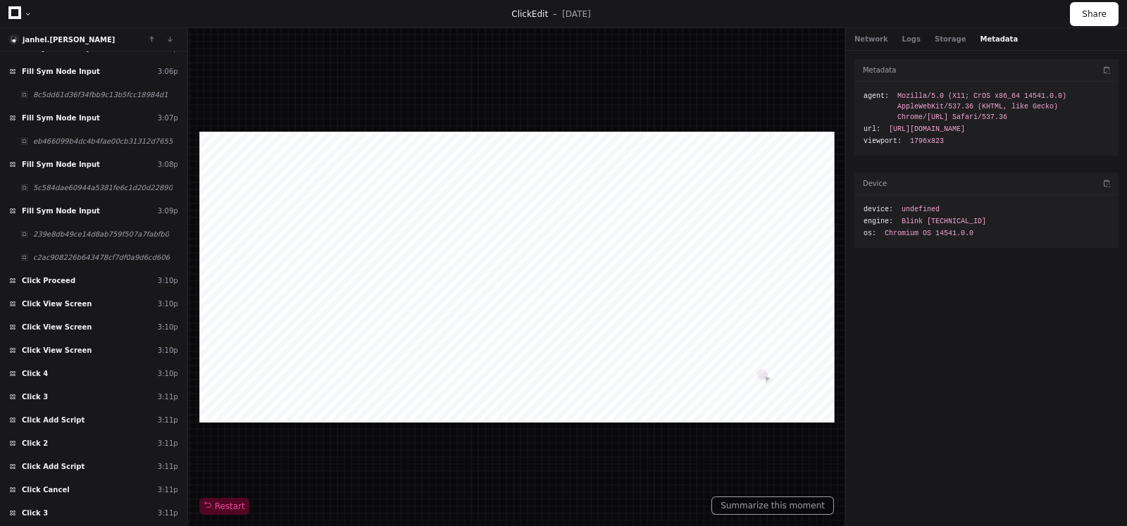
scroll to position [7730, 0]
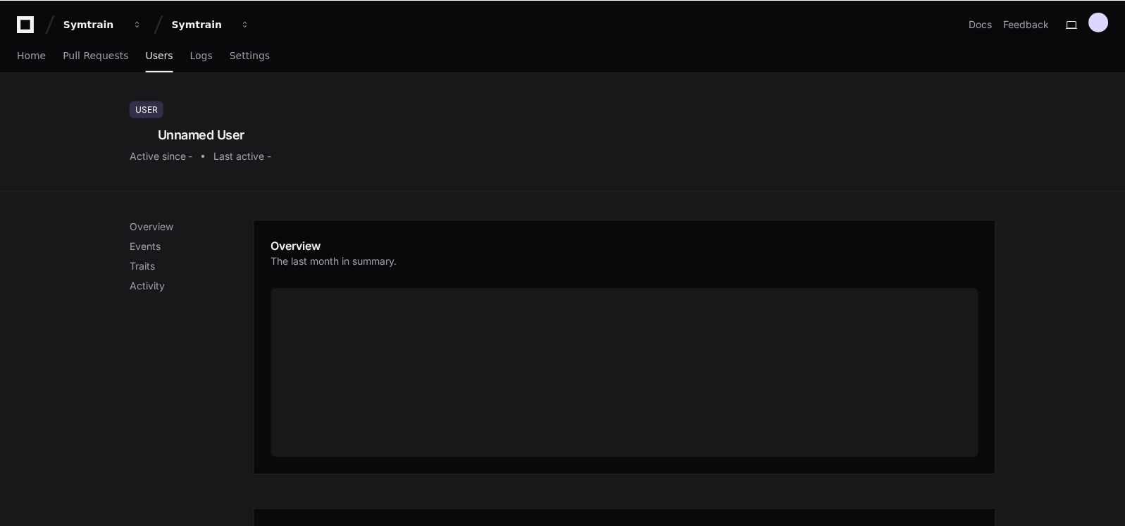
scroll to position [502, 0]
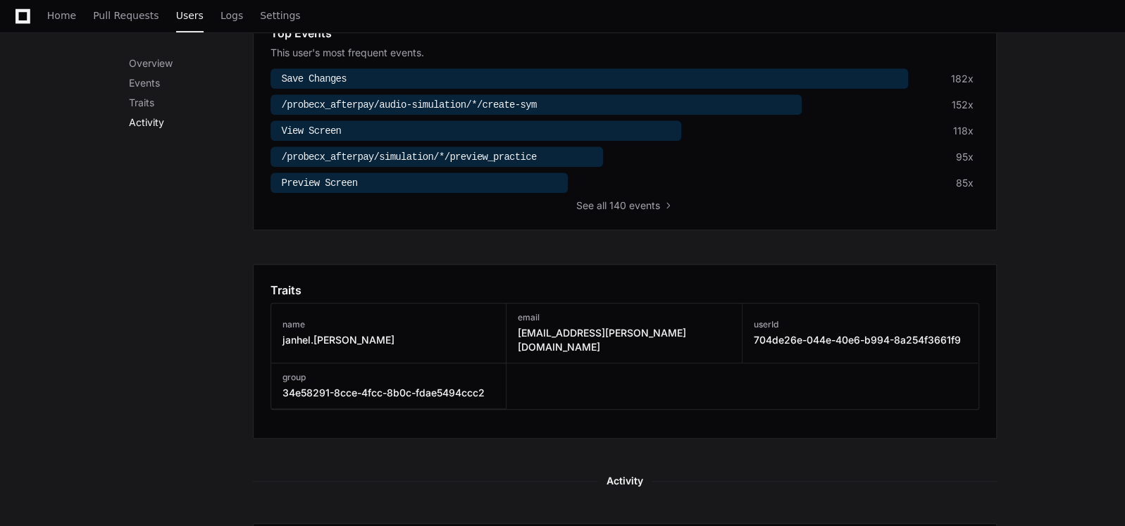
click at [152, 121] on p "Activity" at bounding box center [191, 123] width 124 height 14
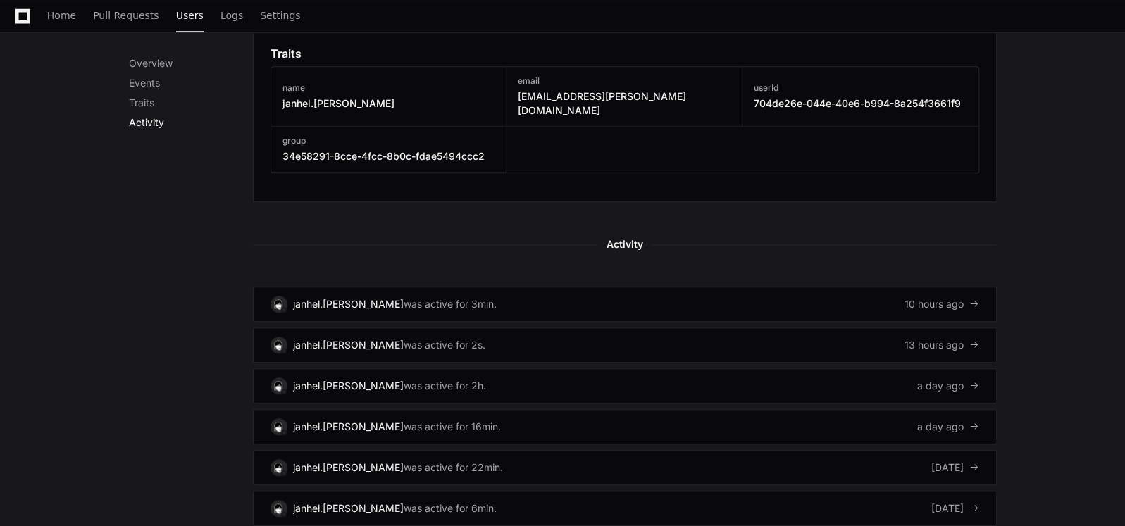
scroll to position [951, 0]
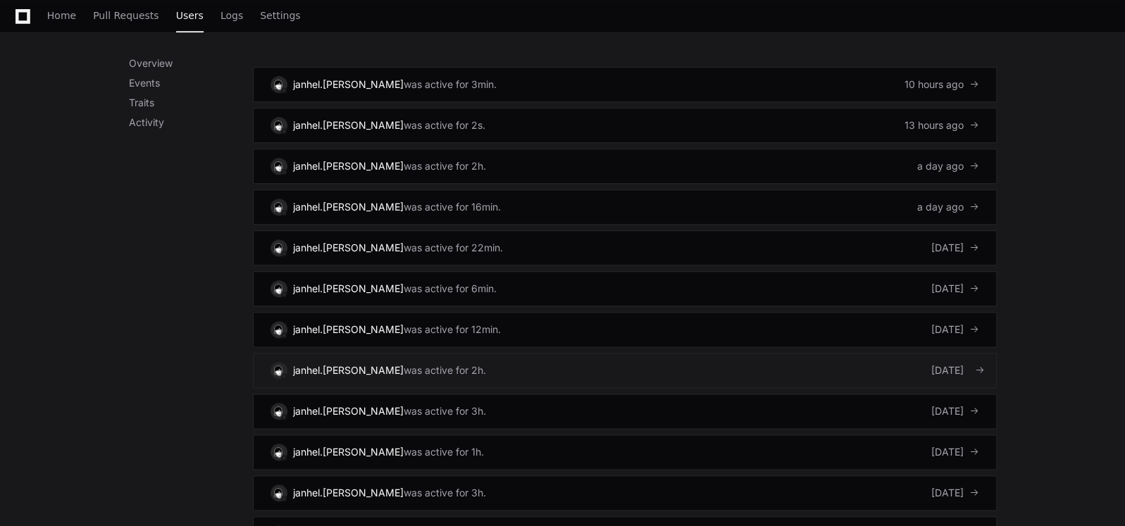
click at [523, 353] on link "janhel.tolentino was active for 2h. 6 days ago" at bounding box center [625, 370] width 744 height 35
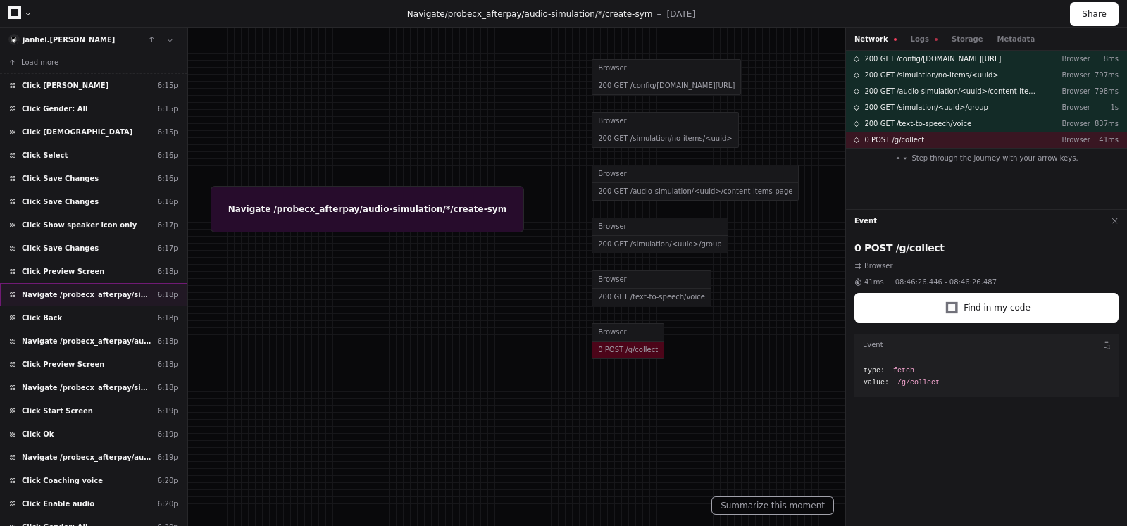
click at [113, 297] on span "Navigate /probecx_afterpay/simulation/*/preview_practice" at bounding box center [87, 295] width 130 height 11
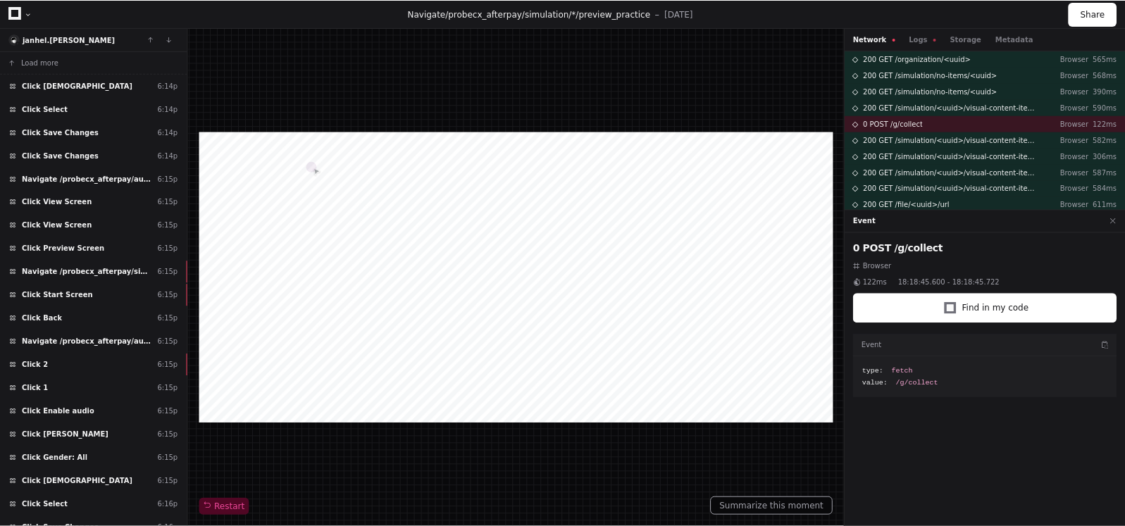
scroll to position [502, 0]
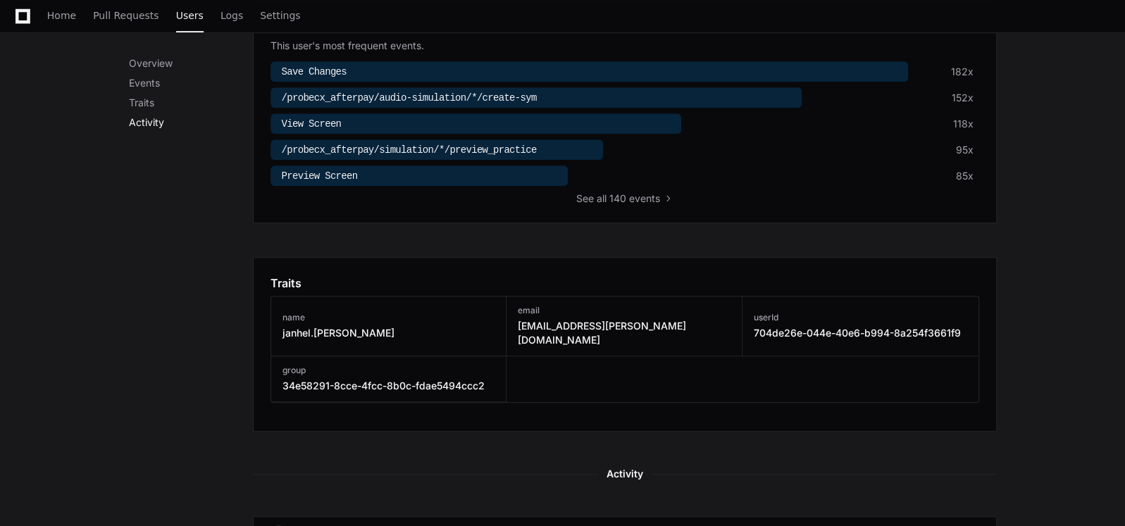
click at [151, 128] on p "Activity" at bounding box center [191, 123] width 124 height 14
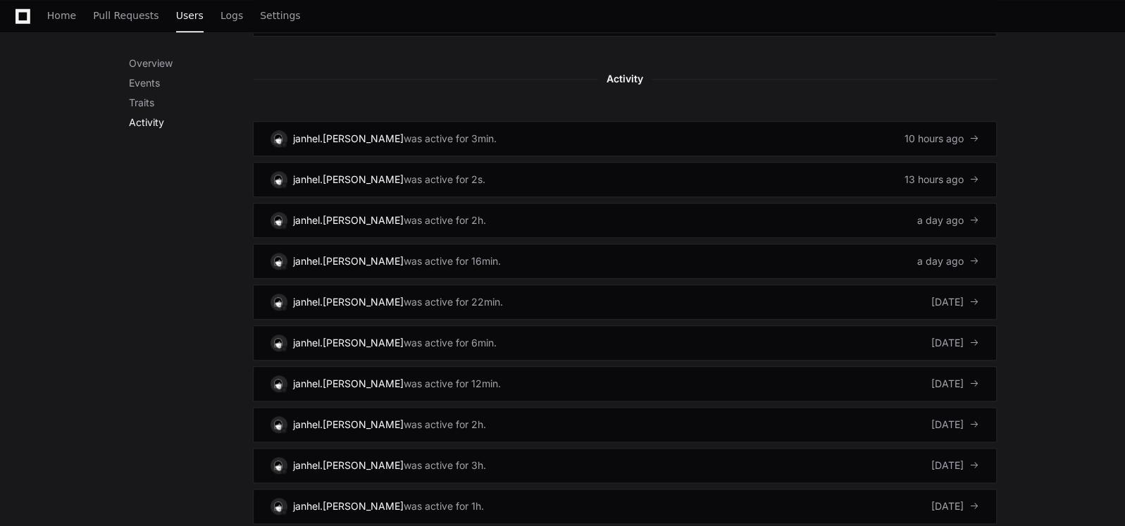
scroll to position [951, 0]
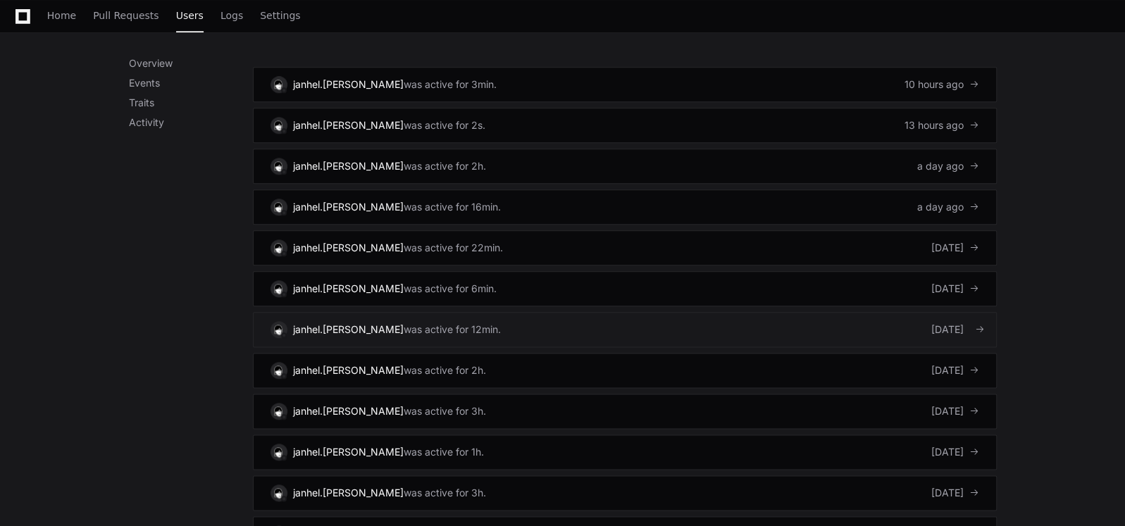
click at [931, 323] on div "[DATE]" at bounding box center [955, 330] width 48 height 14
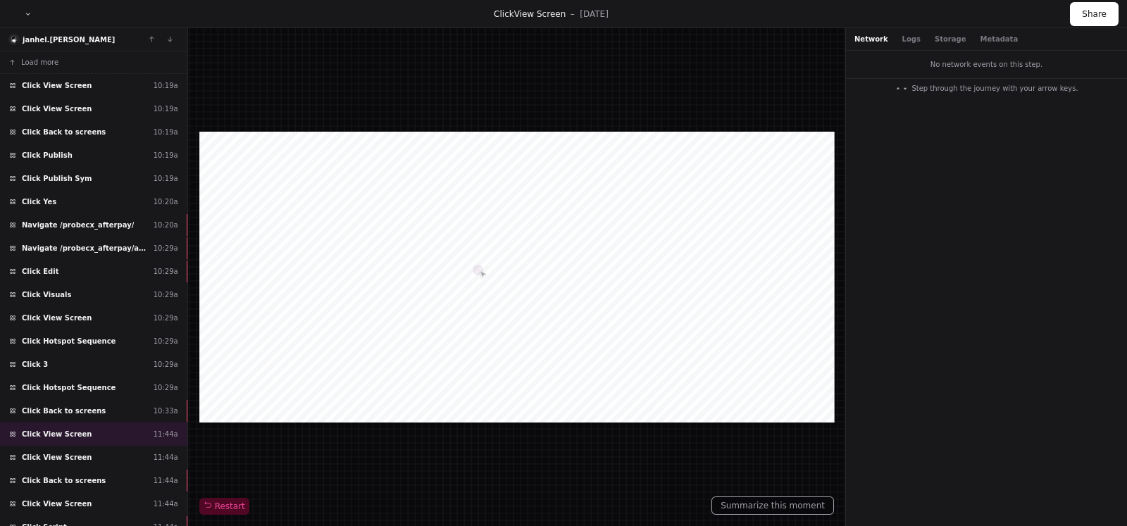
scroll to position [282, 0]
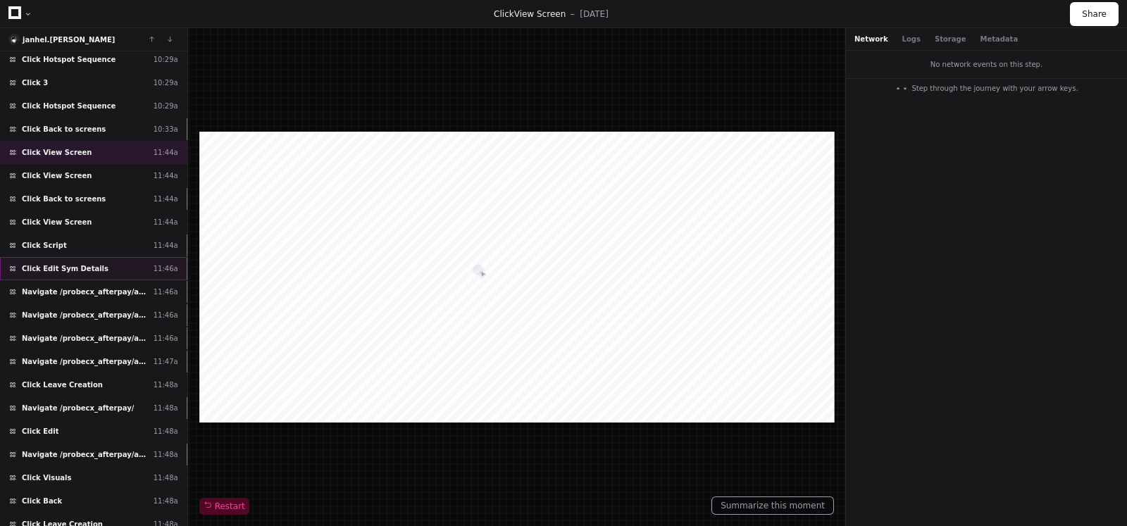
click at [82, 265] on span "Click Edit Sym Details" at bounding box center [65, 269] width 87 height 11
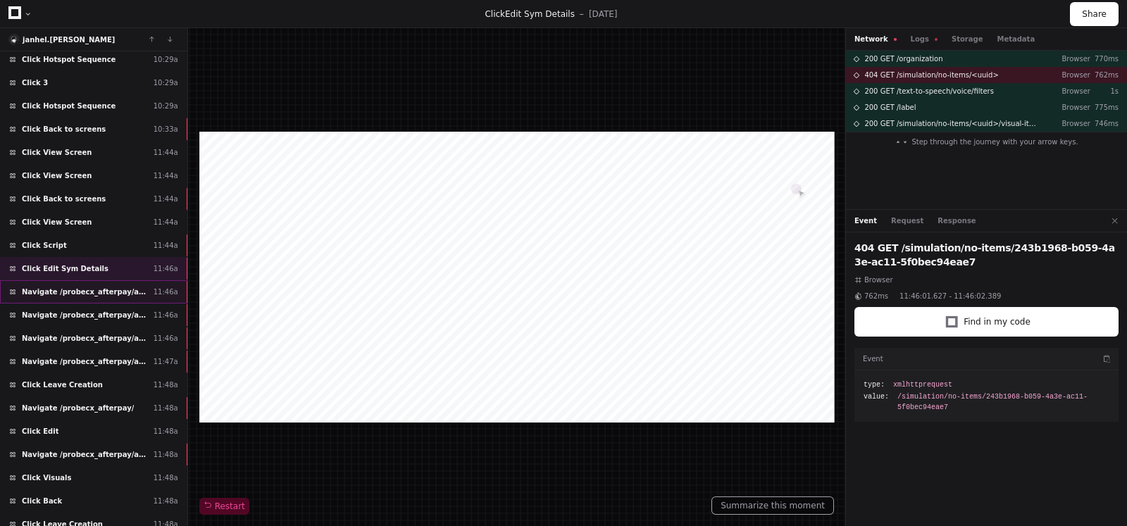
click at [75, 287] on span "Navigate /probecx_afterpay/audio-simulation/*/create-sym" at bounding box center [85, 292] width 126 height 11
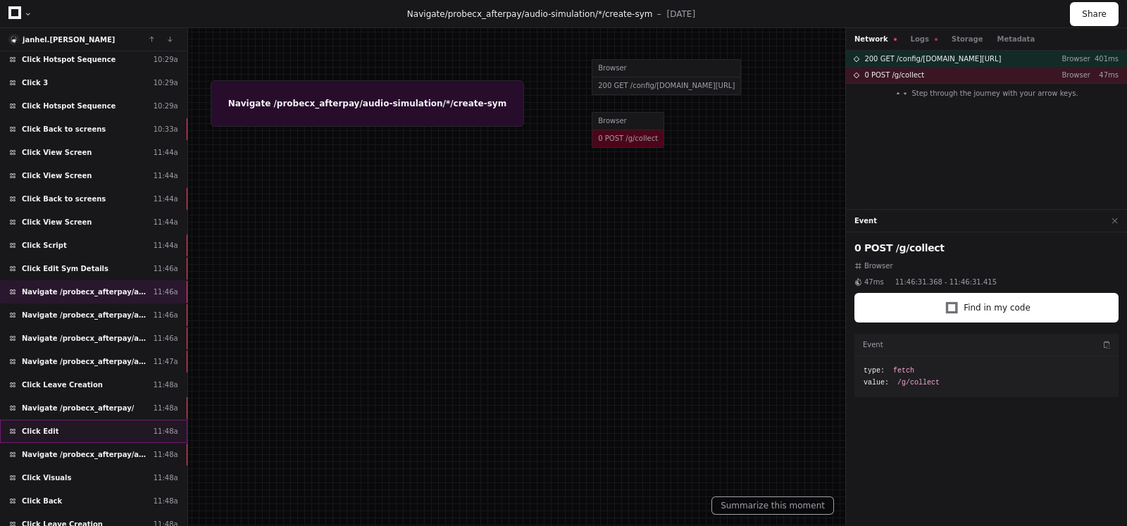
click at [34, 426] on span "Click Edit" at bounding box center [40, 431] width 37 height 11
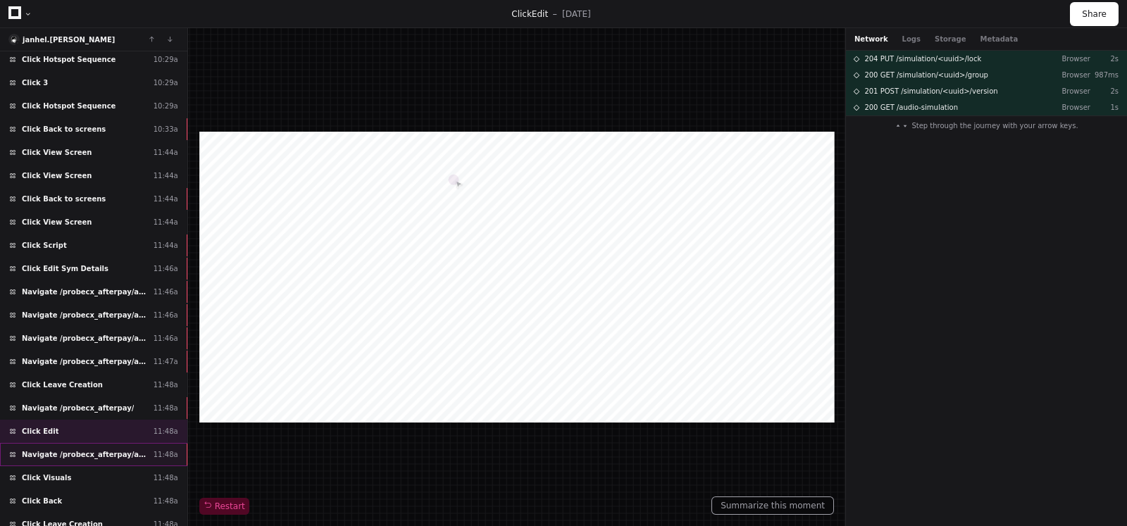
click at [75, 450] on span "Navigate /probecx_afterpay/audio-simulation/*/create-sym" at bounding box center [85, 455] width 126 height 11
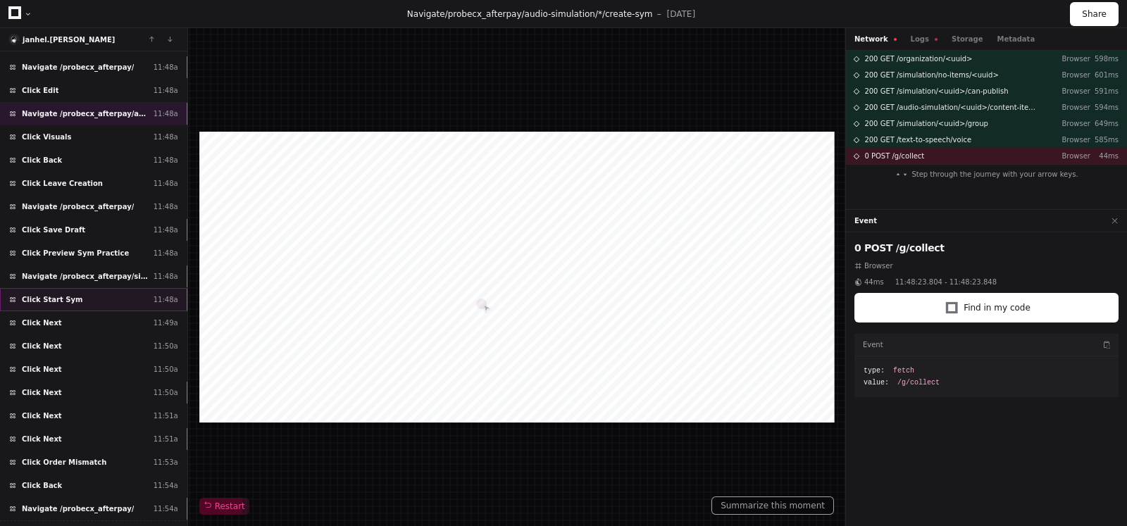
scroll to position [627, 0]
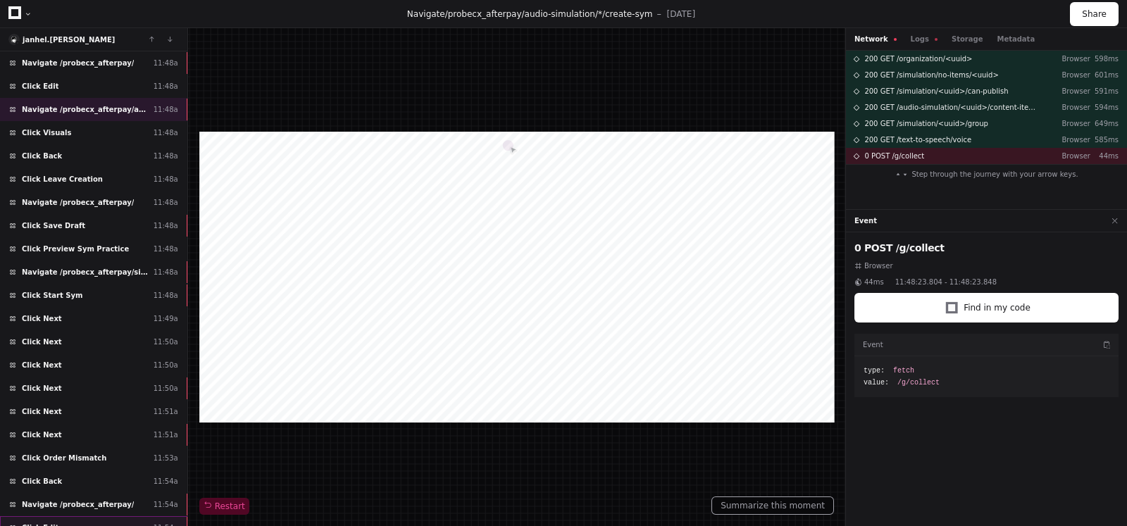
click at [69, 516] on div "Click Edit 11:54a" at bounding box center [93, 527] width 187 height 23
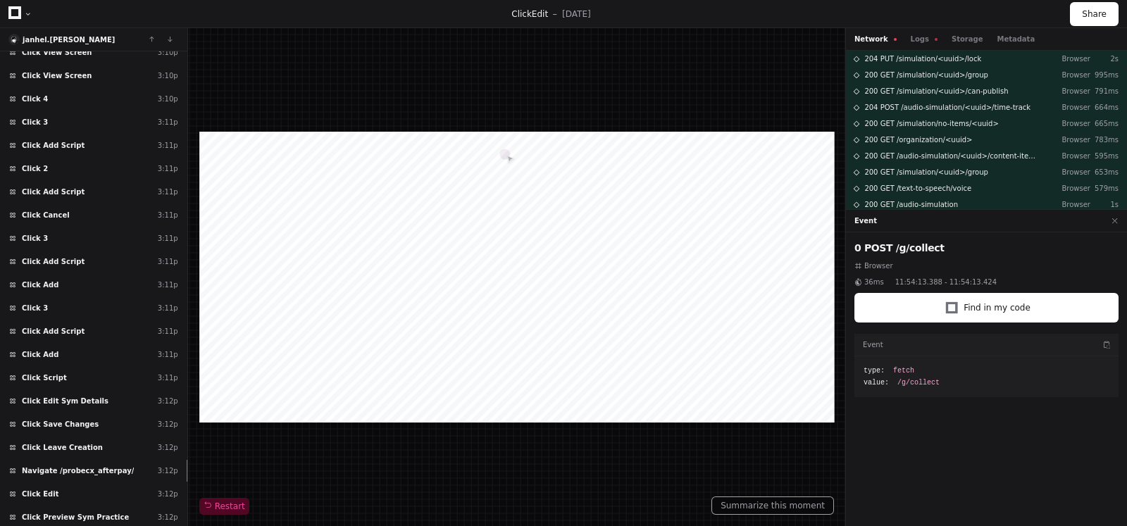
scroll to position [3044, 0]
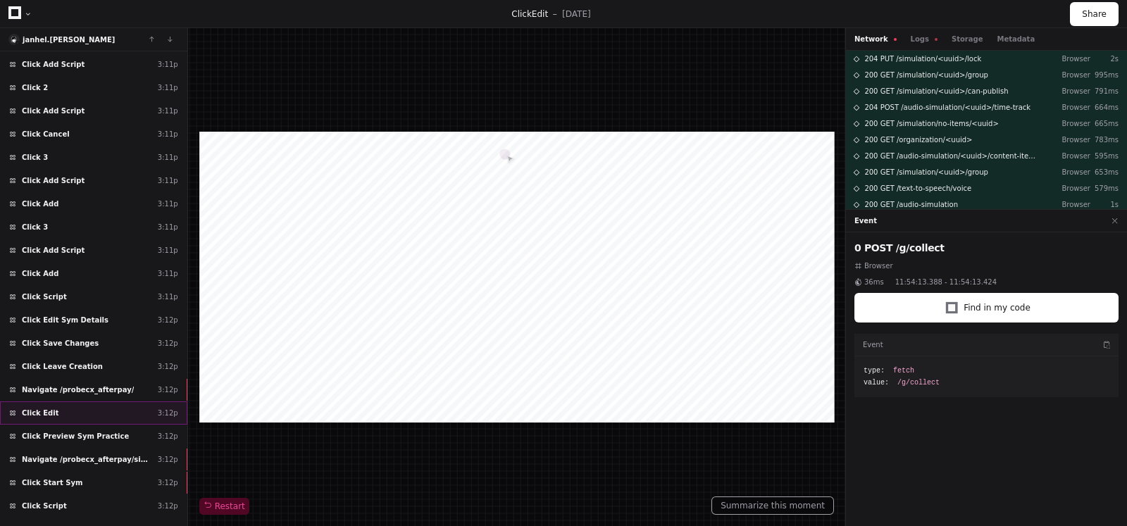
click at [51, 402] on div "Click Edit 3:12p" at bounding box center [93, 413] width 187 height 23
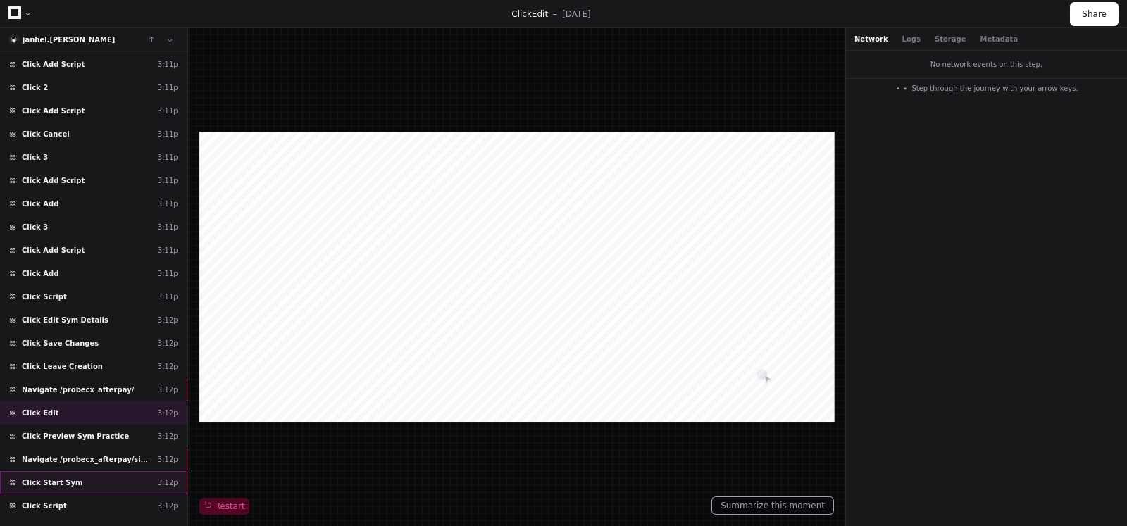
scroll to position [3132, 0]
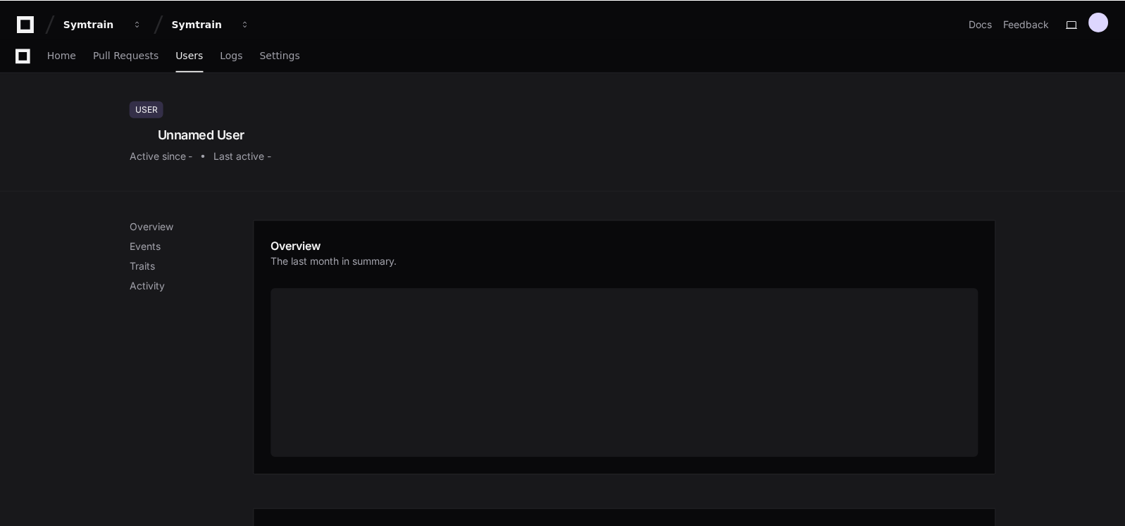
scroll to position [502, 0]
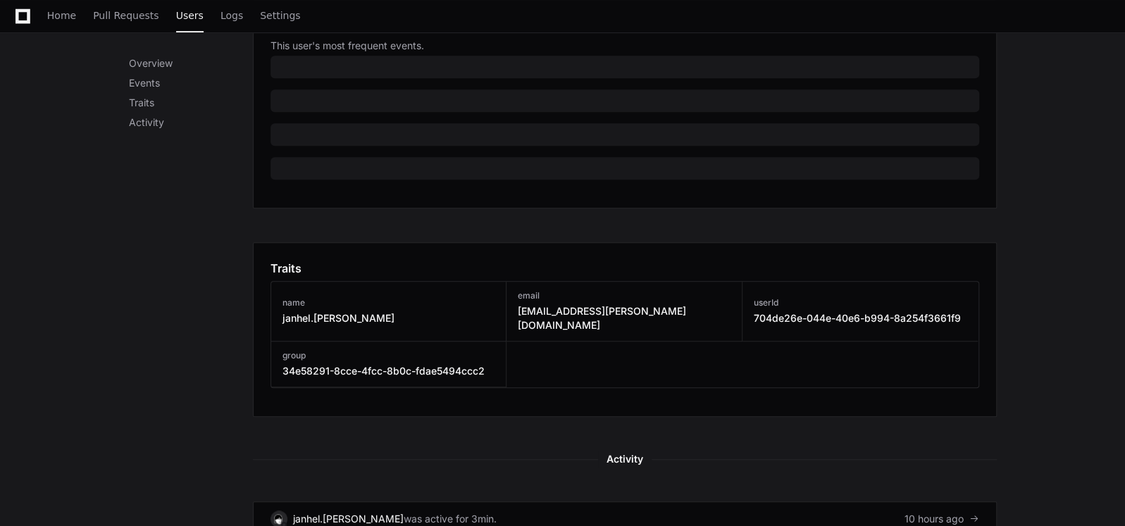
click at [144, 130] on div "Overview Events Traits Activity" at bounding box center [191, 321] width 124 height 1206
click at [153, 118] on p "Activity" at bounding box center [191, 123] width 124 height 14
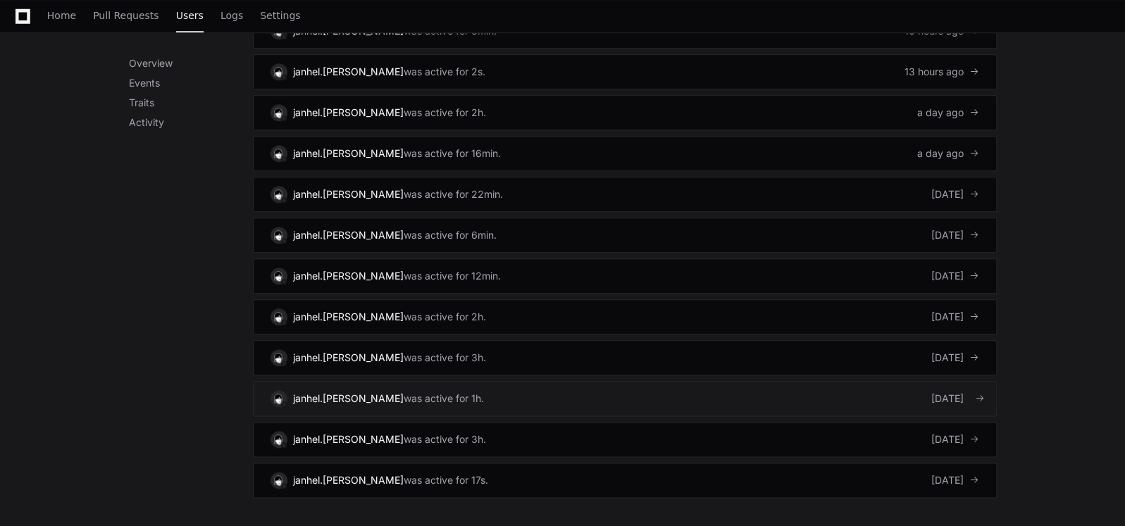
scroll to position [853, 0]
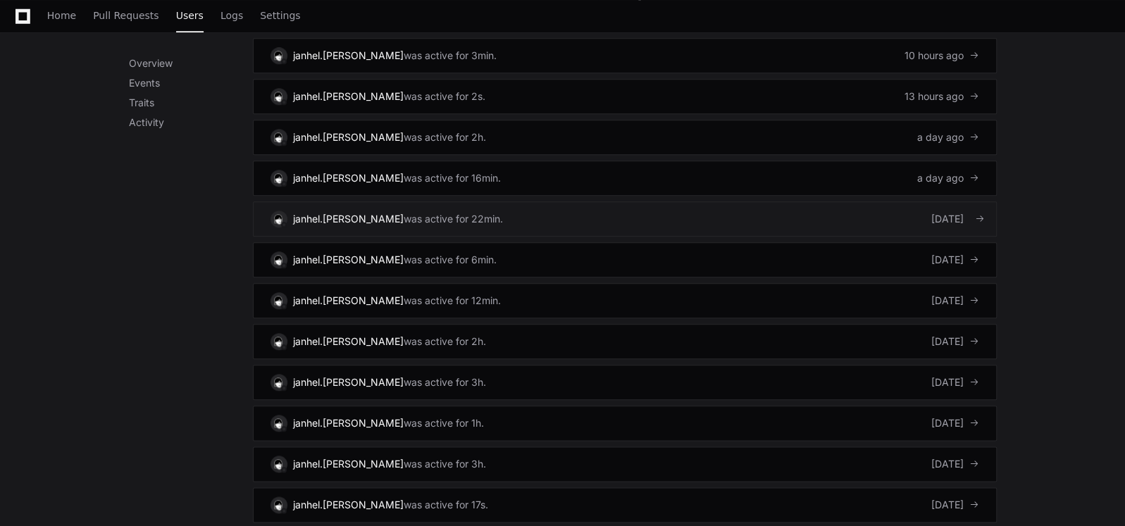
click at [856, 202] on link "janhel.tolentino was active for 22min. 5 days ago" at bounding box center [625, 219] width 744 height 35
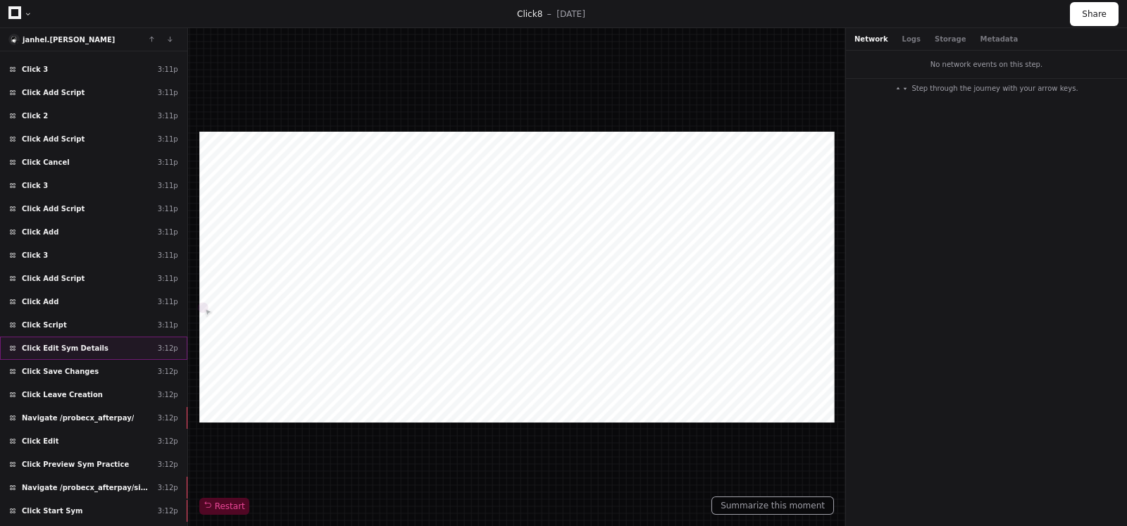
scroll to position [972, 0]
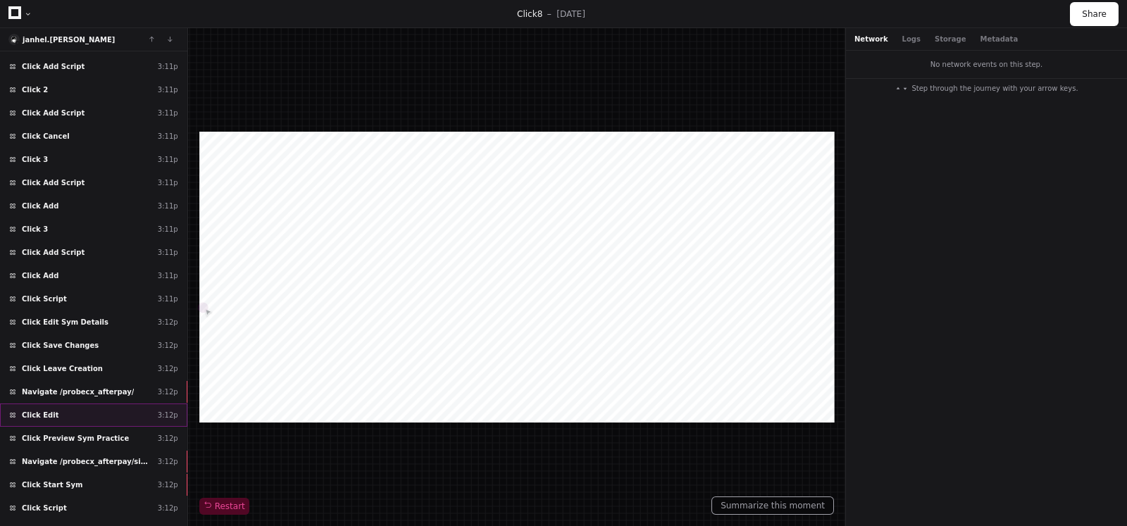
click at [58, 405] on div "Click Edit 3:12p" at bounding box center [93, 415] width 187 height 23
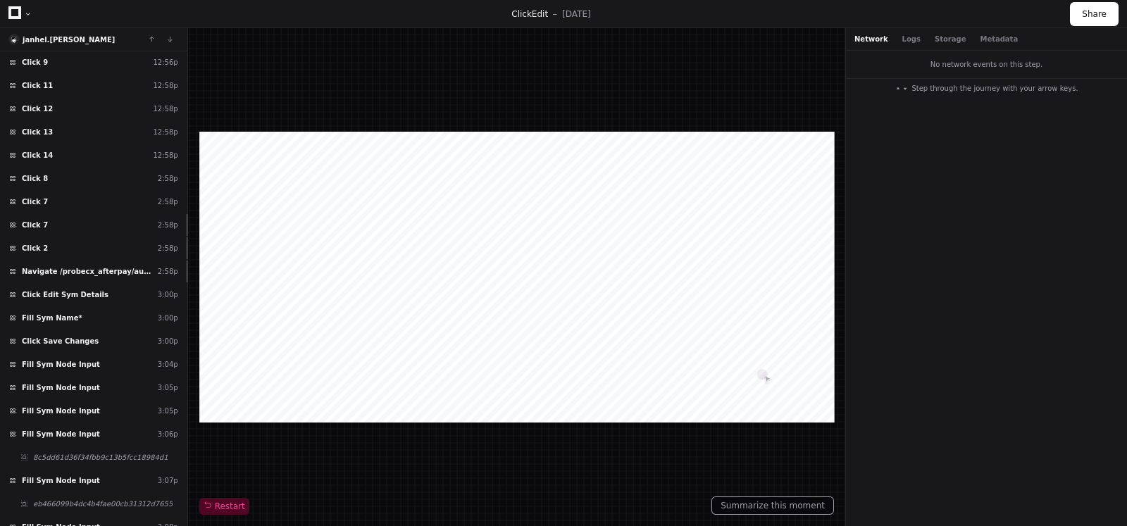
scroll to position [992, 0]
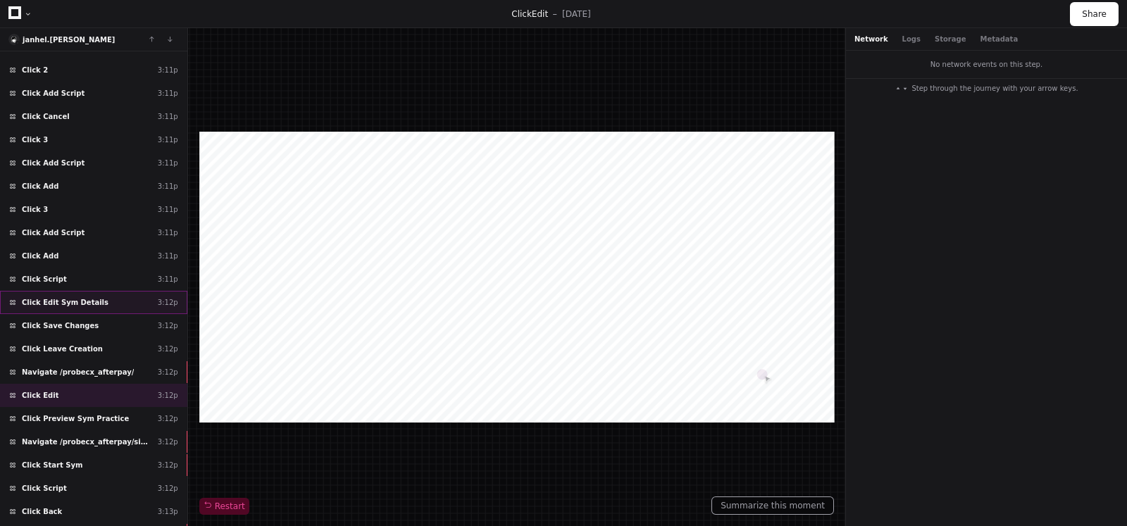
click at [55, 297] on span "Click Edit Sym Details" at bounding box center [65, 302] width 87 height 11
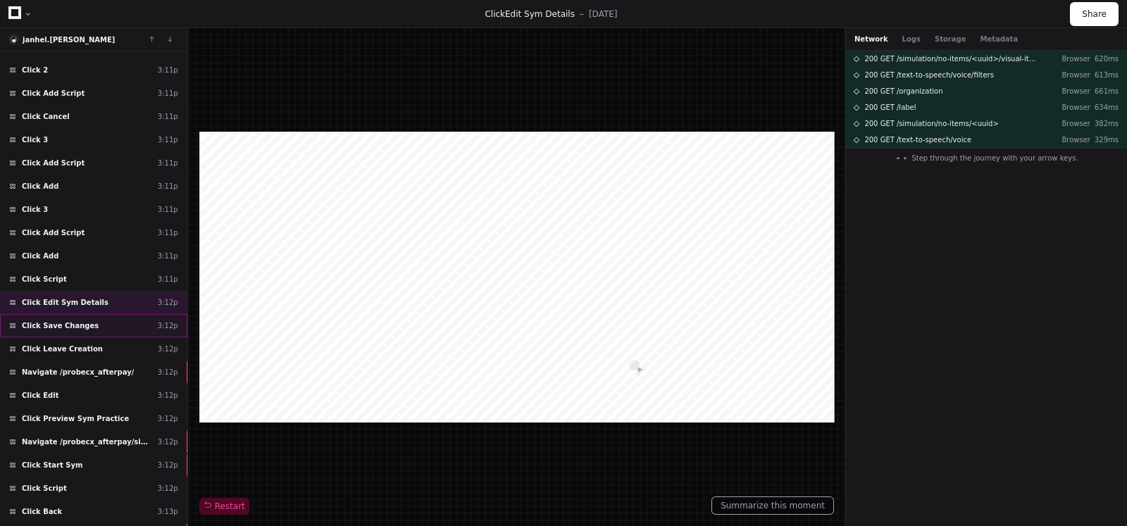
click at [56, 321] on span "Click Save Changes" at bounding box center [60, 326] width 77 height 11
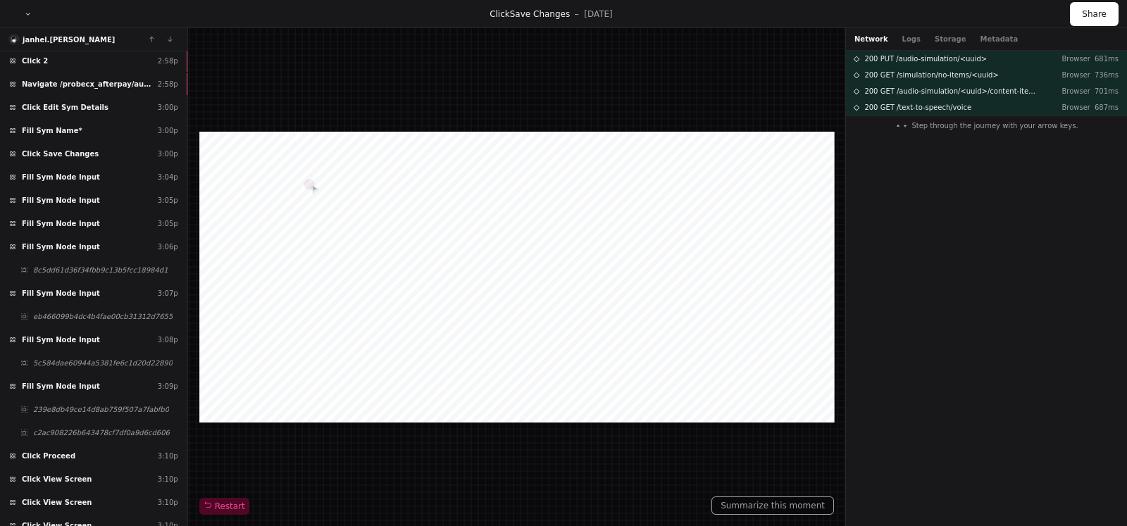
scroll to position [355, 0]
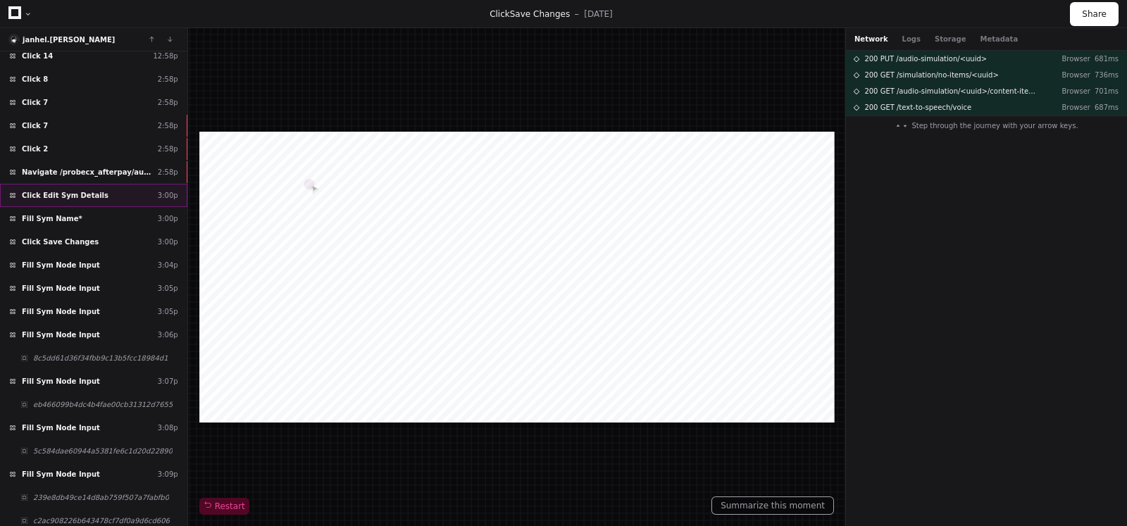
click at [46, 184] on div "Click Edit Sym Details 3:00p" at bounding box center [93, 195] width 187 height 23
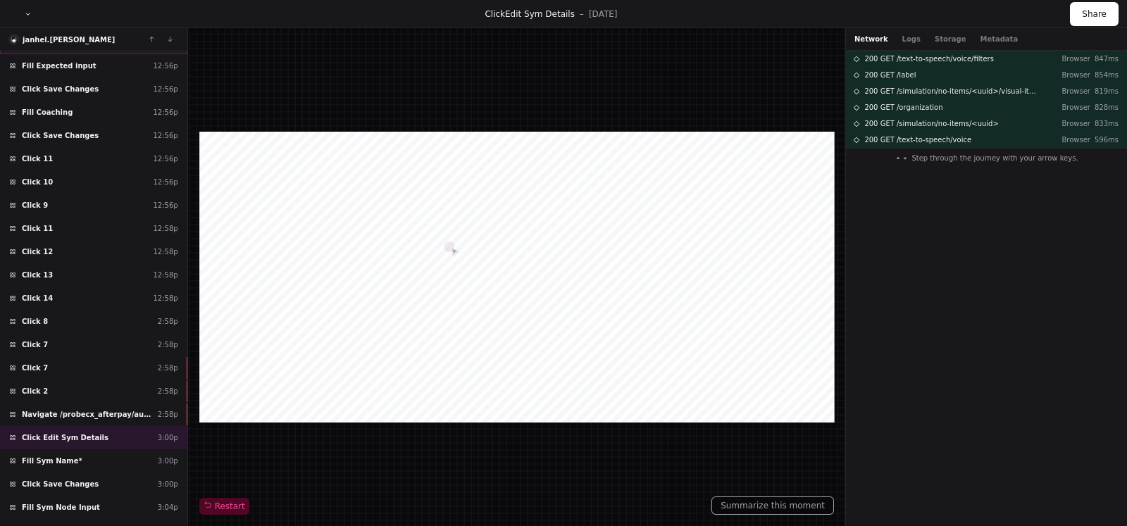
scroll to position [91, 0]
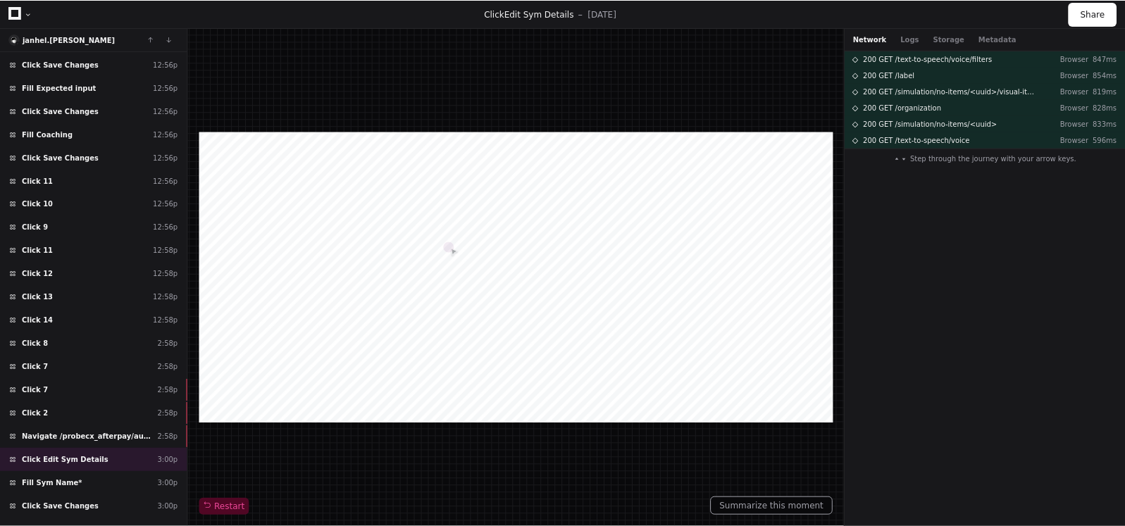
scroll to position [502, 0]
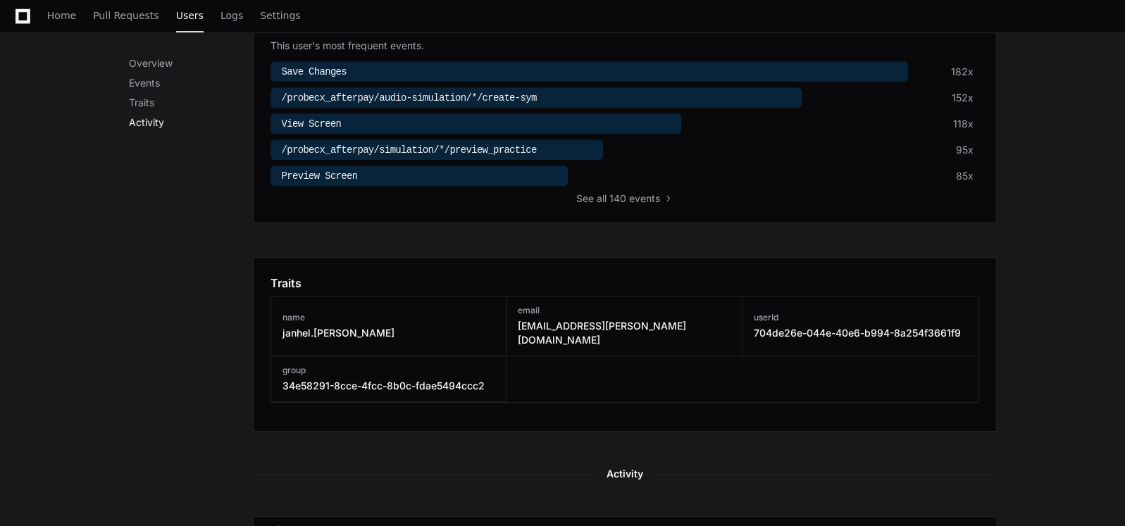
click at [151, 127] on p "Activity" at bounding box center [191, 123] width 124 height 14
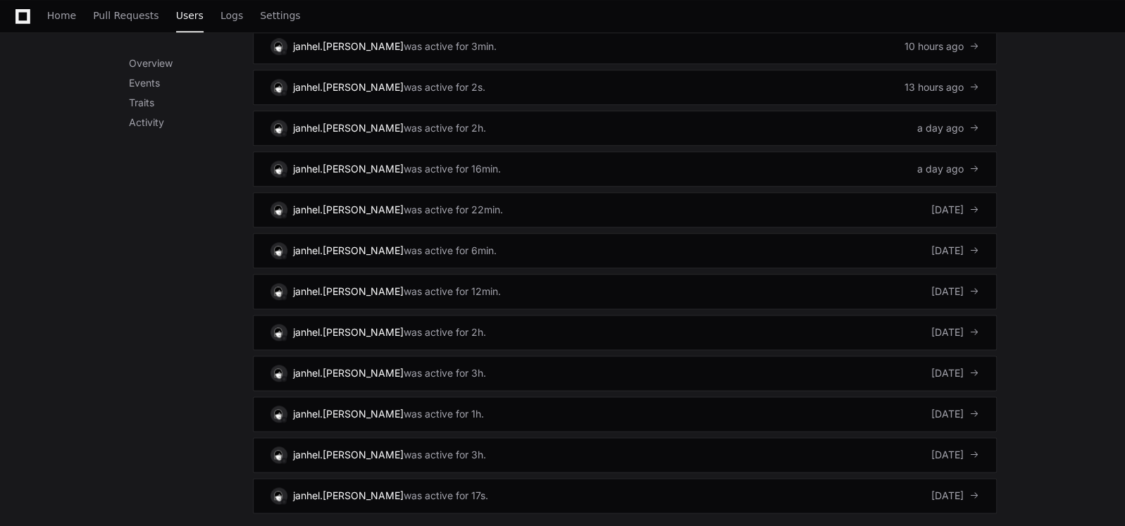
scroll to position [951, 0]
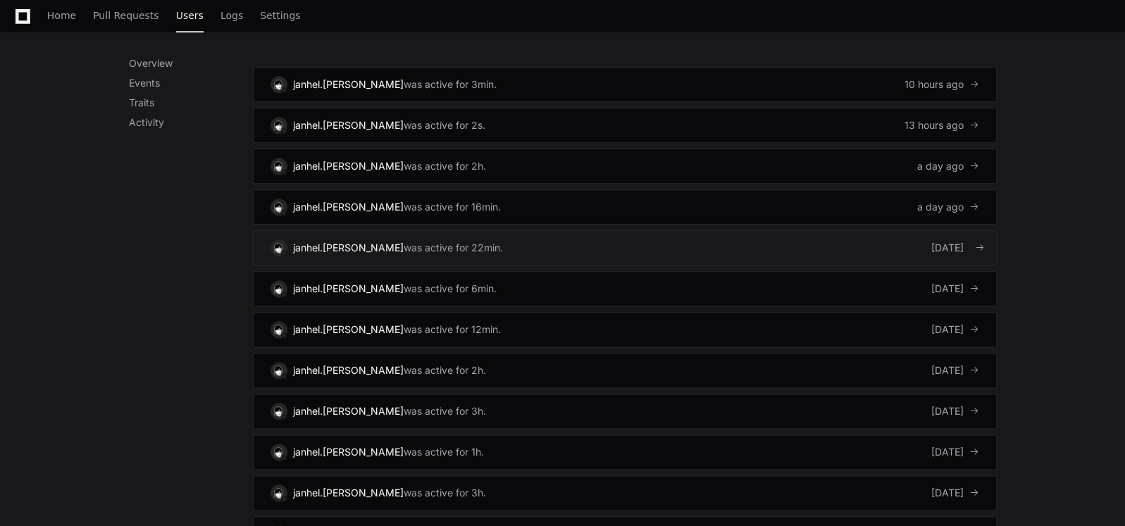
click at [814, 234] on link "janhel.tolentino was active for 22min. 5 days ago" at bounding box center [625, 247] width 744 height 35
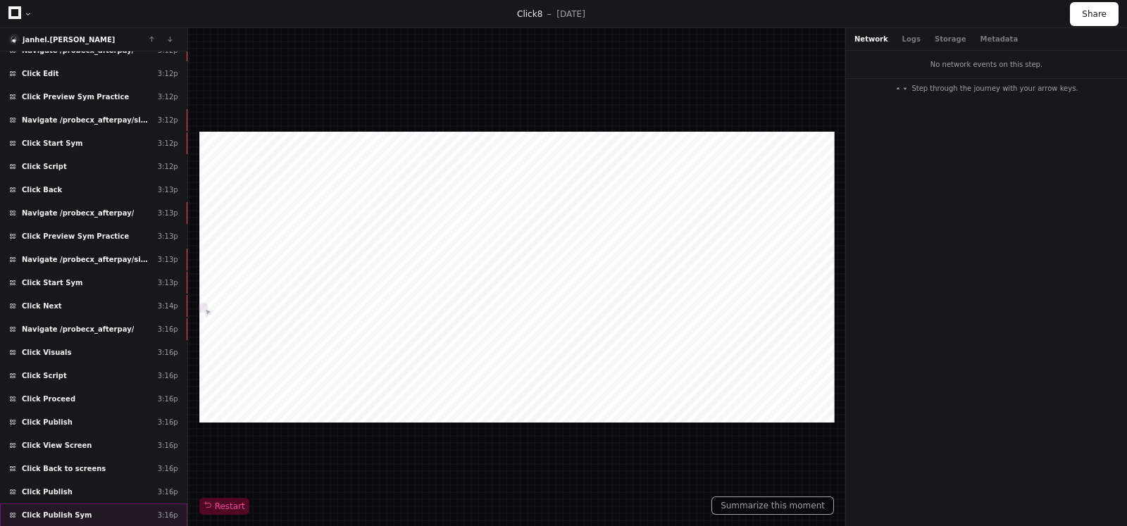
scroll to position [1751, 0]
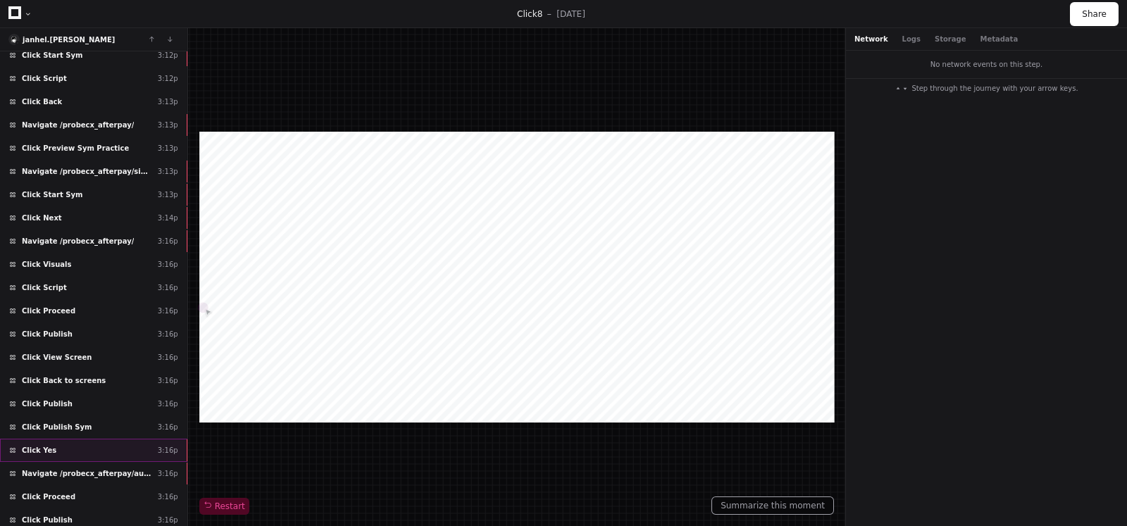
click at [63, 439] on div "Click Yes 3:16p" at bounding box center [93, 450] width 187 height 23
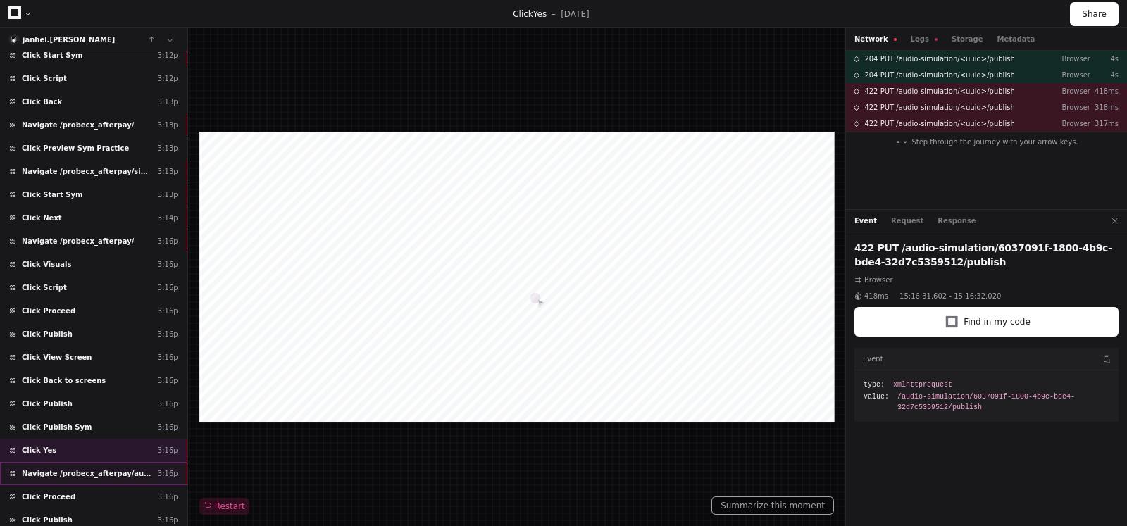
click at [97, 469] on span "Navigate /probecx_afterpay/audio-simulation/*/create-sym" at bounding box center [87, 474] width 130 height 11
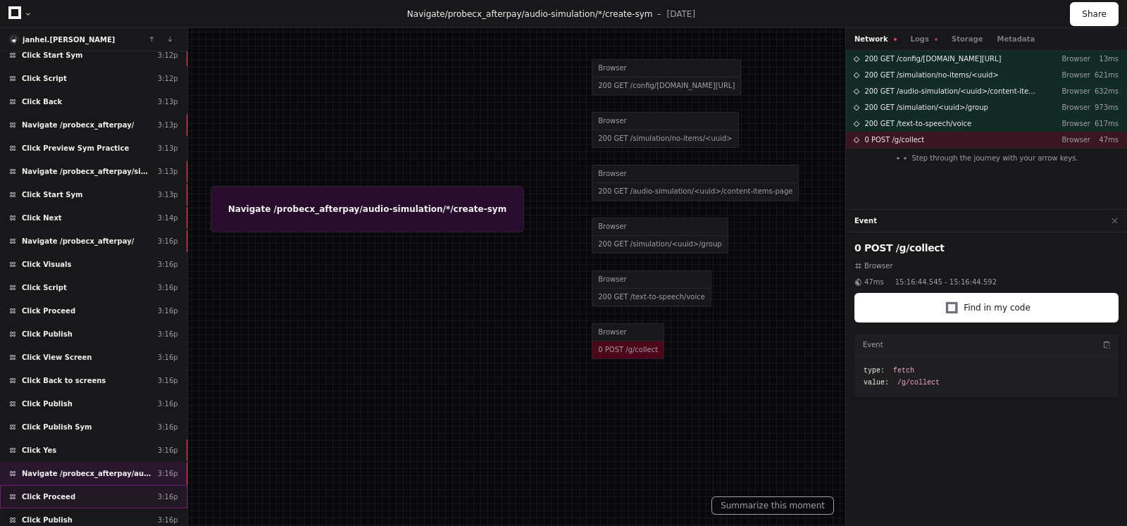
click at [91, 485] on div "Click Proceed 3:16p" at bounding box center [93, 496] width 187 height 23
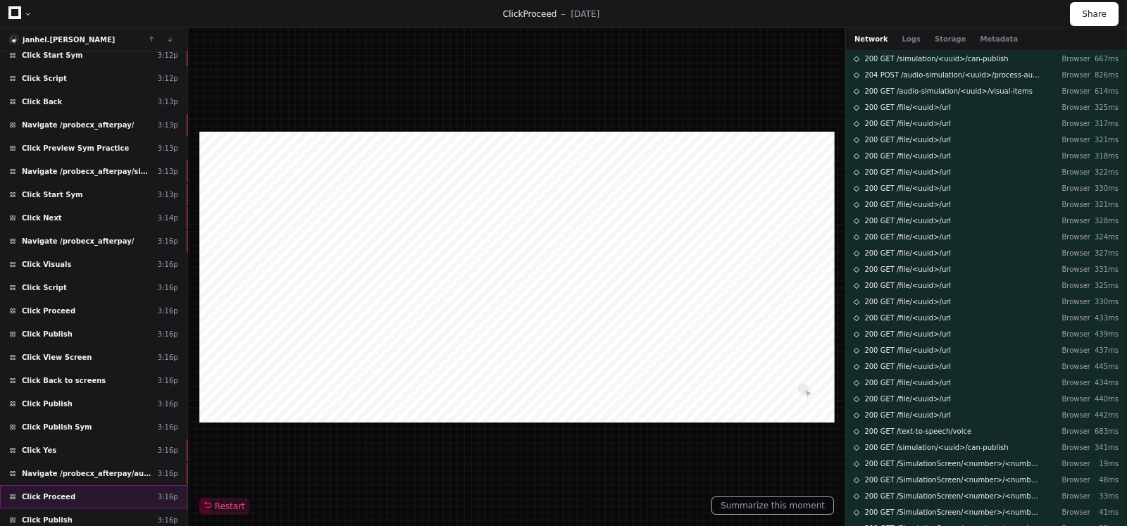
scroll to position [1839, 0]
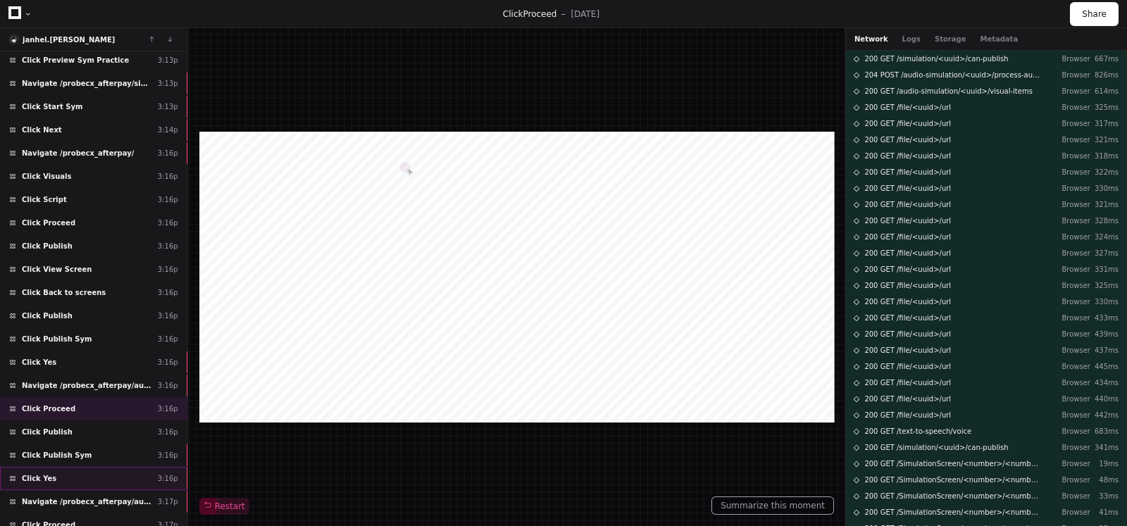
click at [86, 467] on div "Click Yes 3:16p" at bounding box center [93, 478] width 187 height 23
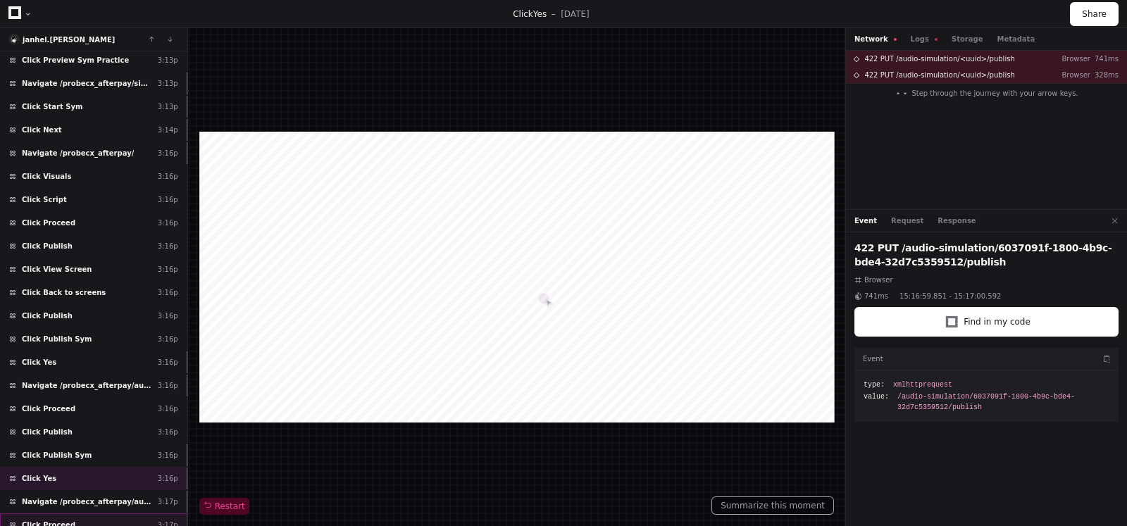
scroll to position [1927, 0]
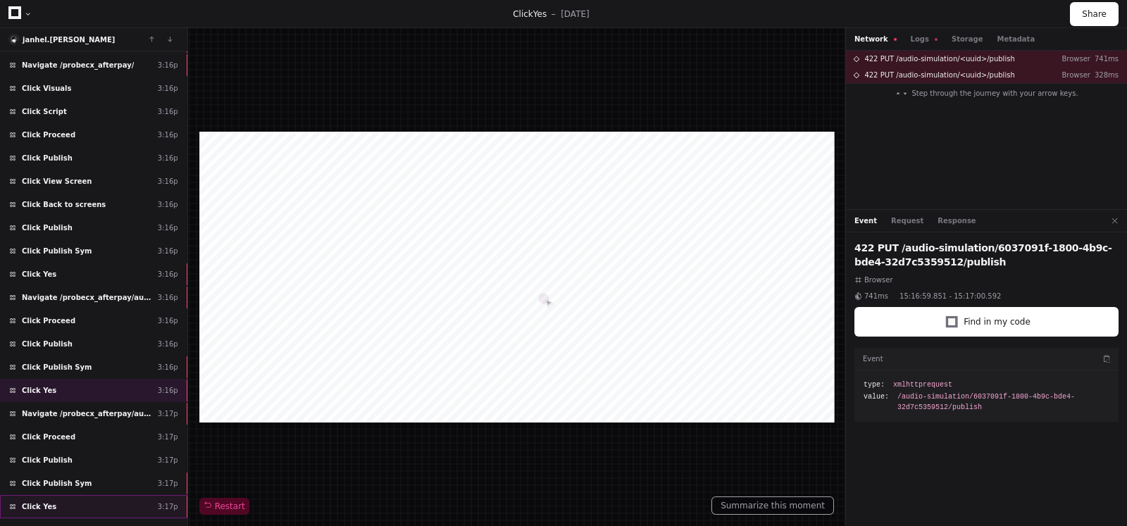
click at [63, 495] on div "Click Yes 3:17p" at bounding box center [93, 506] width 187 height 23
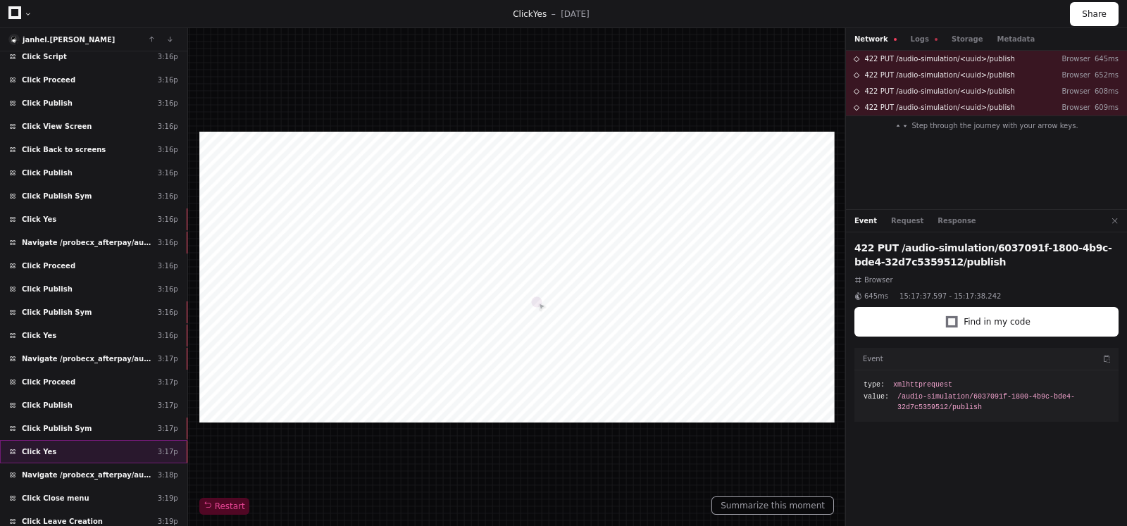
scroll to position [2008, 0]
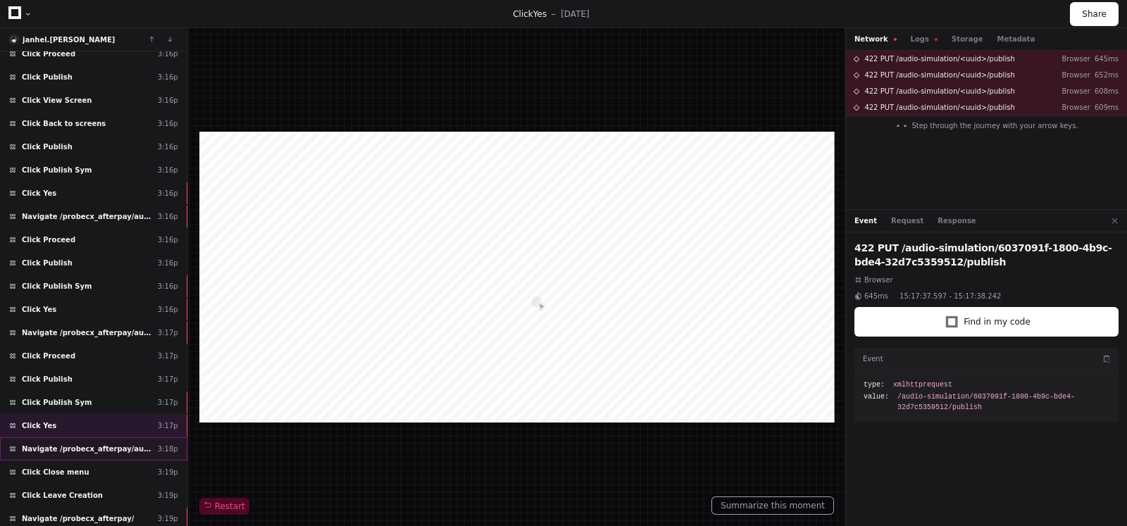
click at [87, 444] on span "Navigate /probecx_afterpay/audio-simulation/*/create-sym" at bounding box center [87, 449] width 130 height 11
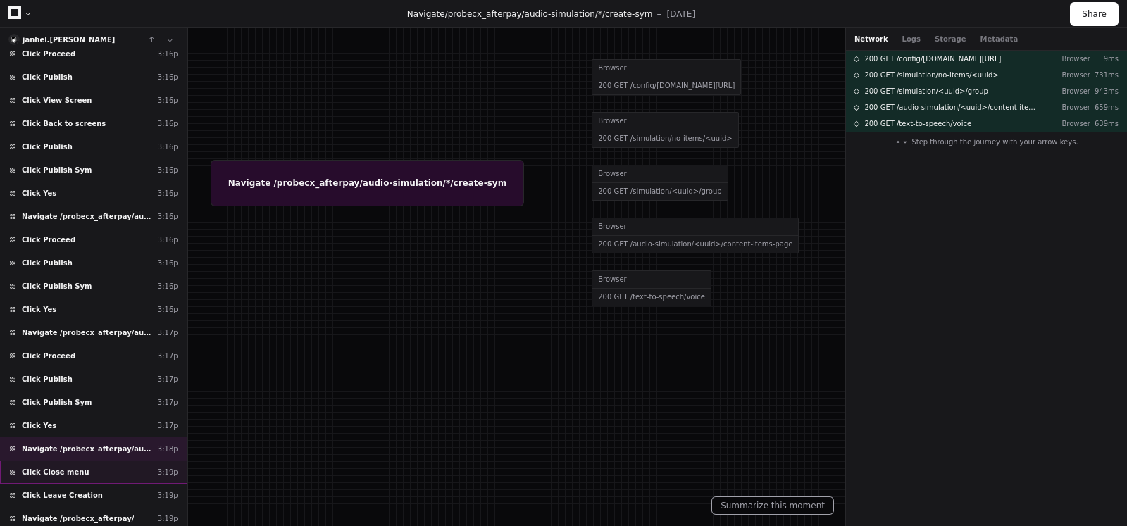
click at [57, 461] on div "Click Close menu 3:19p" at bounding box center [93, 472] width 187 height 23
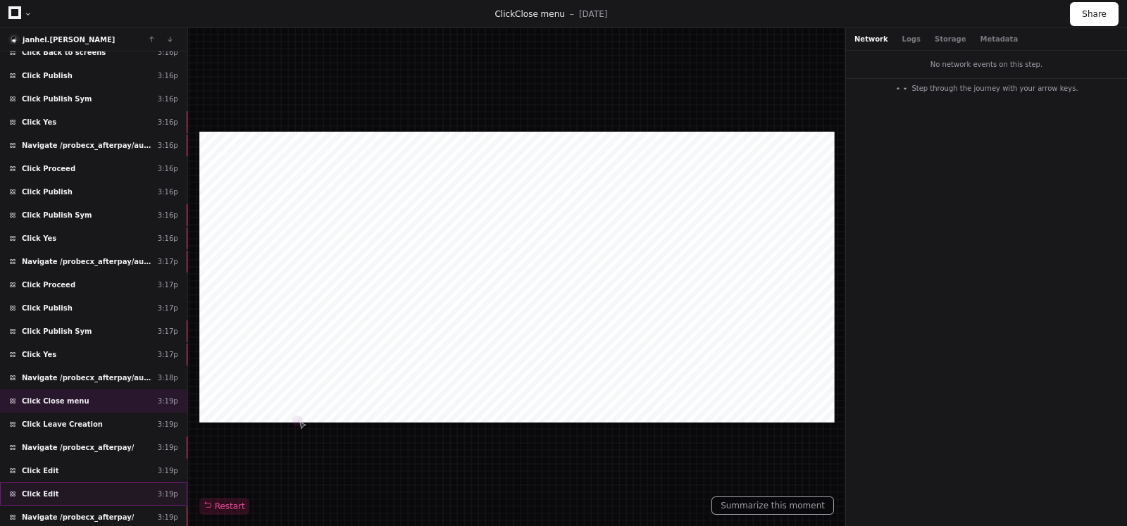
scroll to position [2096, 0]
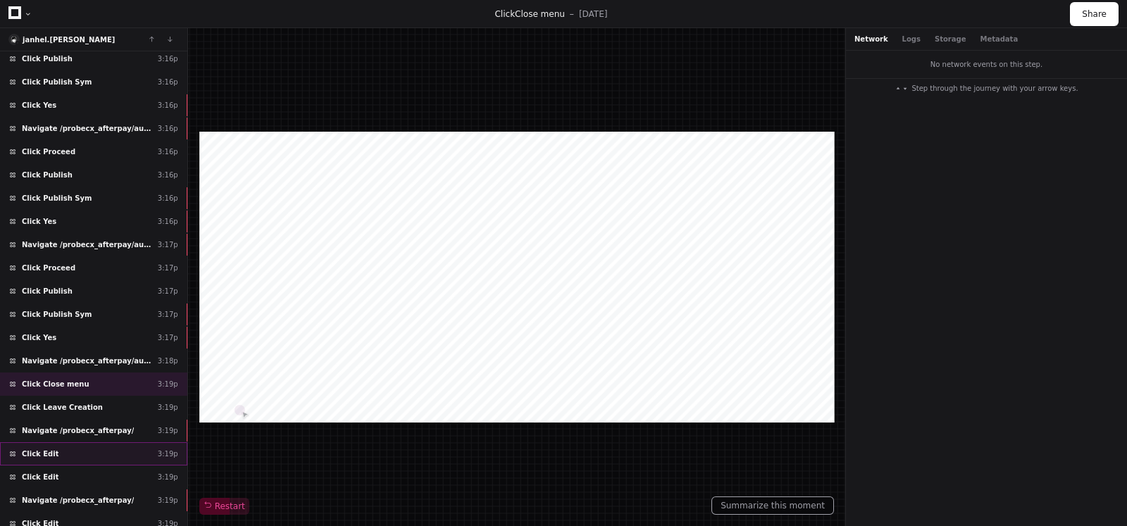
click at [74, 442] on div "Click Edit 3:19p" at bounding box center [93, 453] width 187 height 23
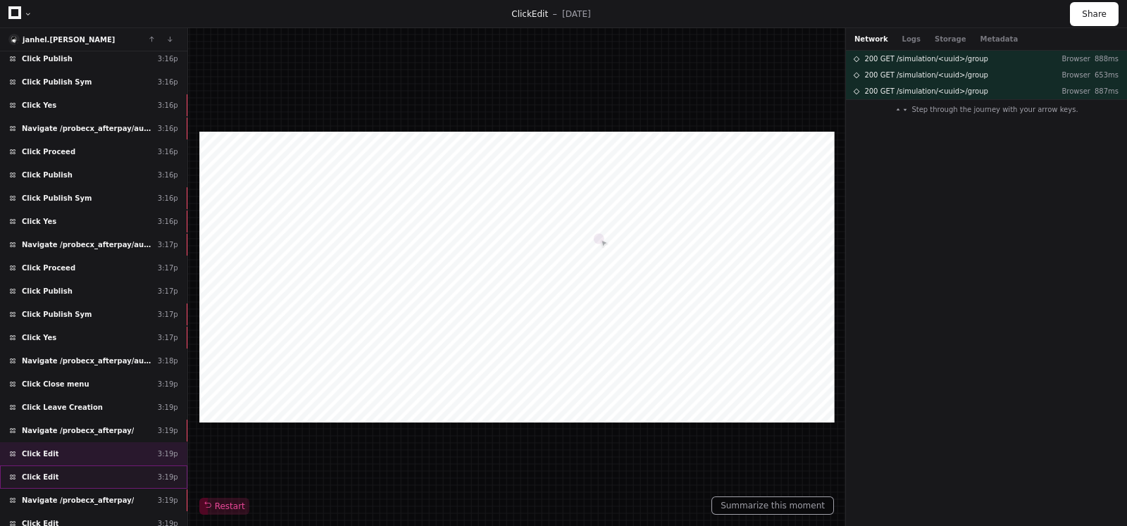
click at [67, 466] on div "Click Edit 3:19p" at bounding box center [93, 477] width 187 height 23
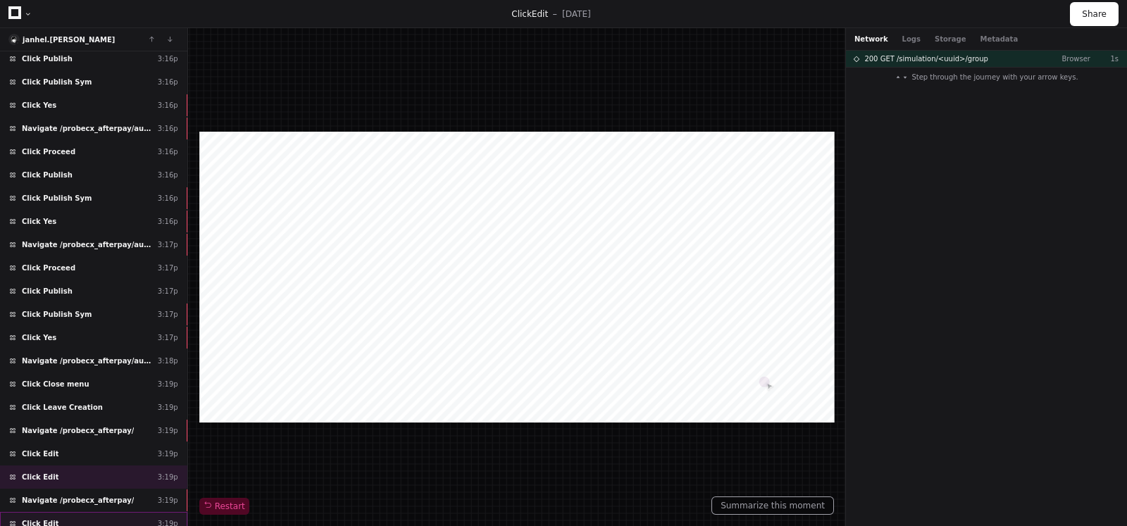
click at [68, 512] on div "Click Edit 3:19p" at bounding box center [93, 523] width 187 height 23
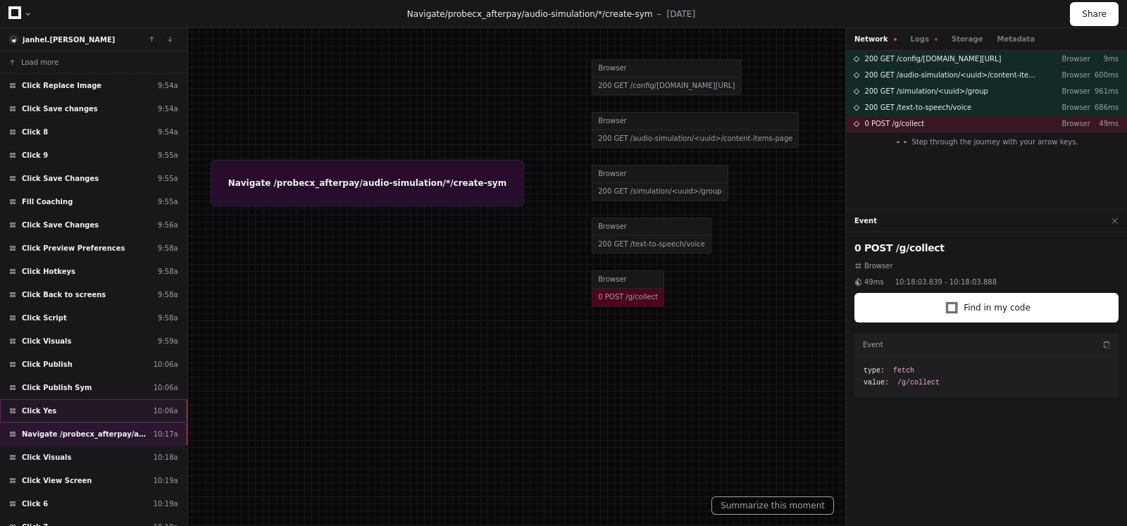
click at [75, 410] on div "Click Yes 10:06a" at bounding box center [93, 410] width 187 height 23
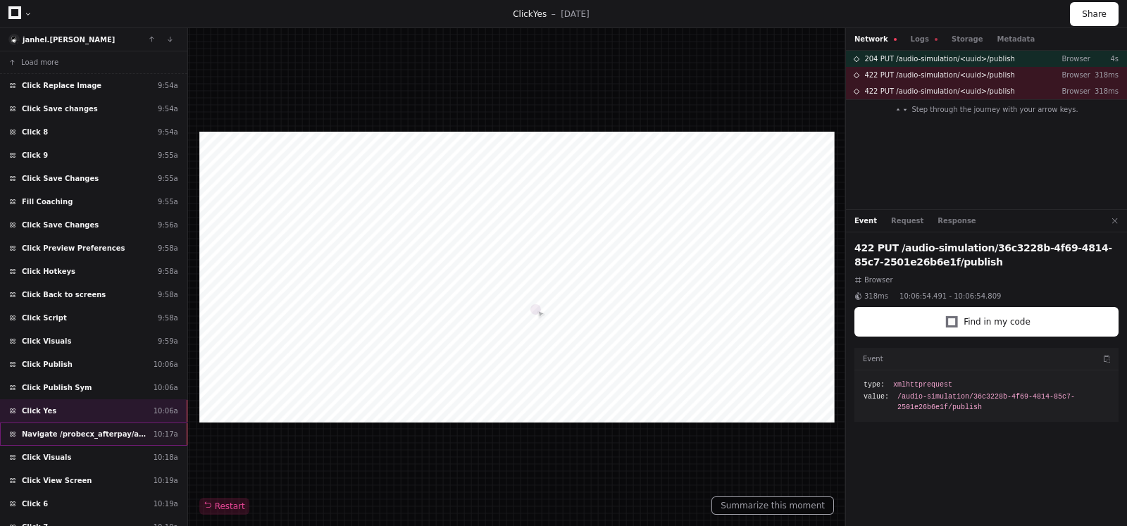
click at [62, 429] on span "Navigate /probecx_afterpay/audio-simulation/*/create-sym" at bounding box center [85, 434] width 126 height 11
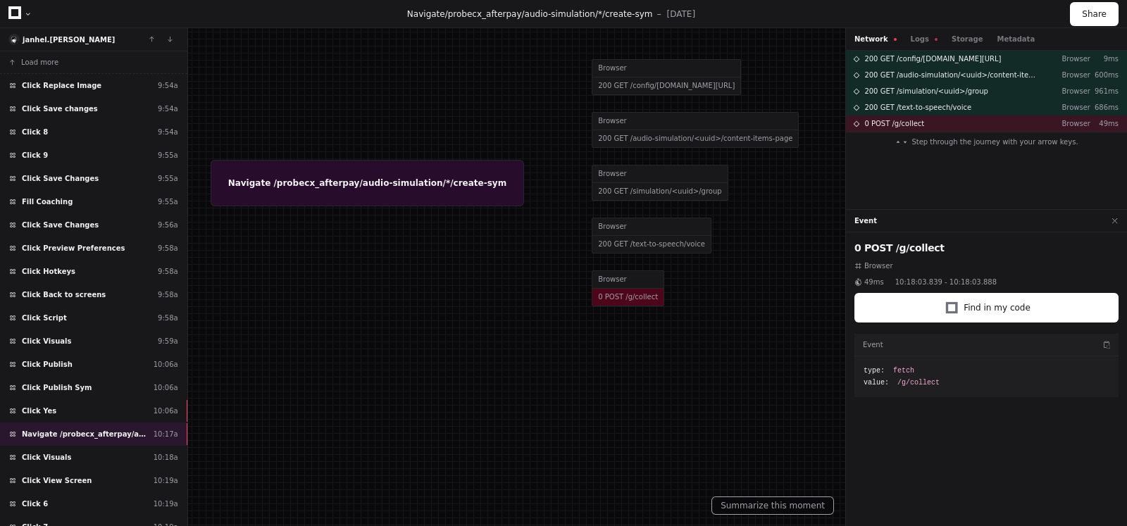
click at [915, 47] on div "Network Logs Storage Metadata" at bounding box center [986, 39] width 281 height 23
click at [914, 44] on button "Logs" at bounding box center [924, 39] width 27 height 11
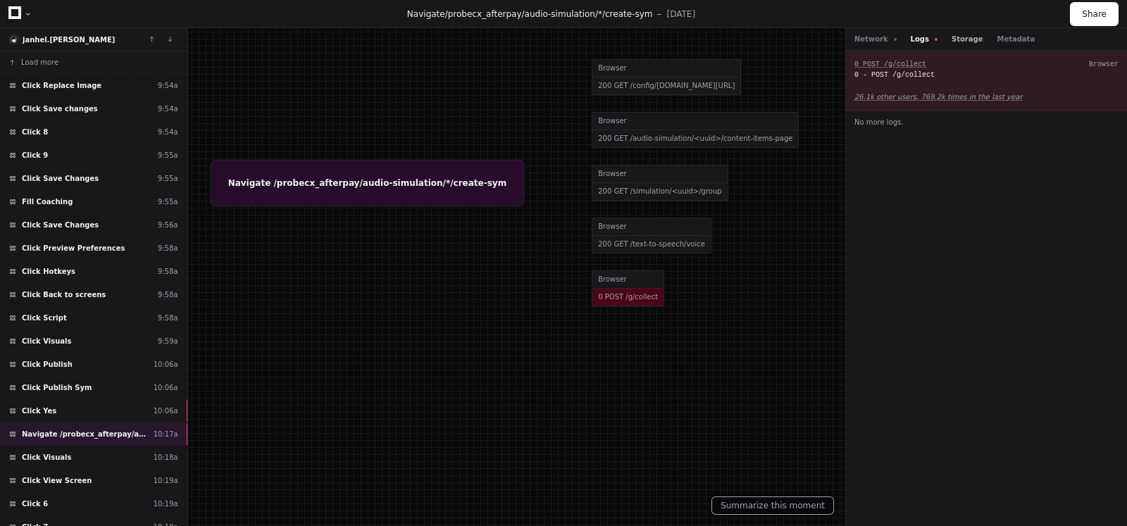
click at [958, 34] on button "Storage" at bounding box center [967, 39] width 31 height 11
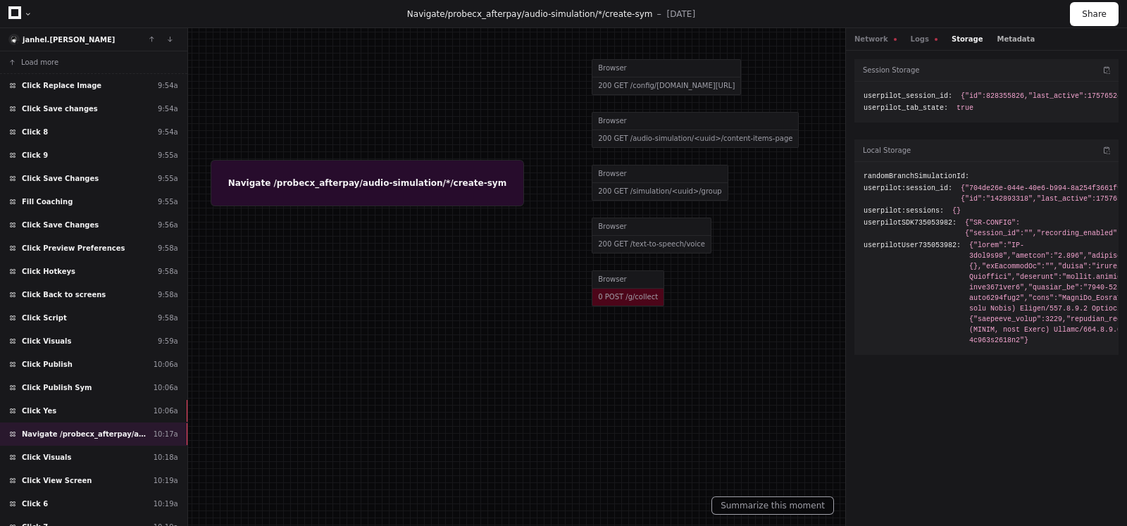
click at [997, 37] on button "Metadata" at bounding box center [1016, 39] width 38 height 11
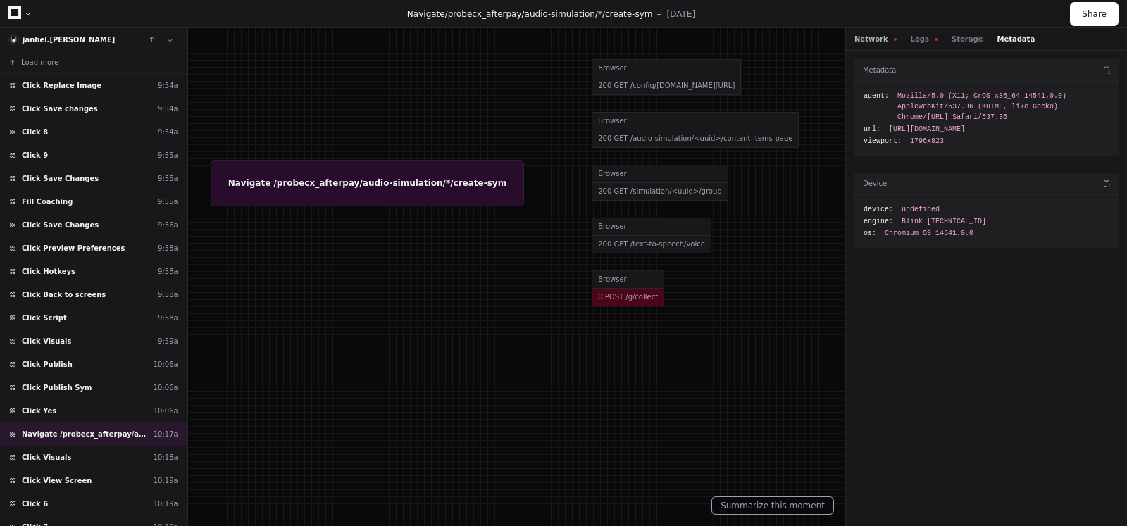
click at [872, 42] on button "Network" at bounding box center [876, 39] width 42 height 11
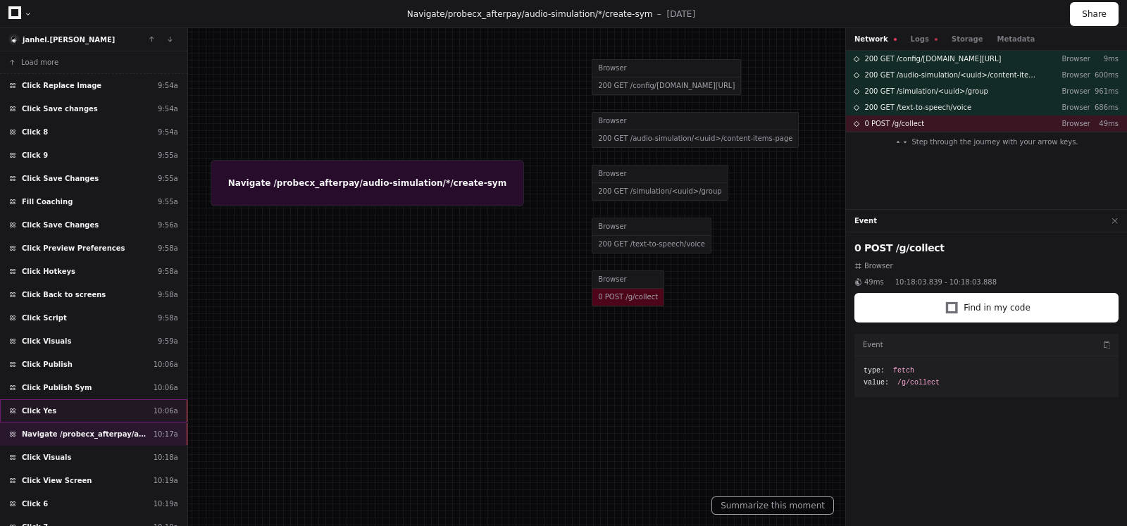
click at [68, 408] on div "Click Yes 10:06a" at bounding box center [93, 410] width 187 height 23
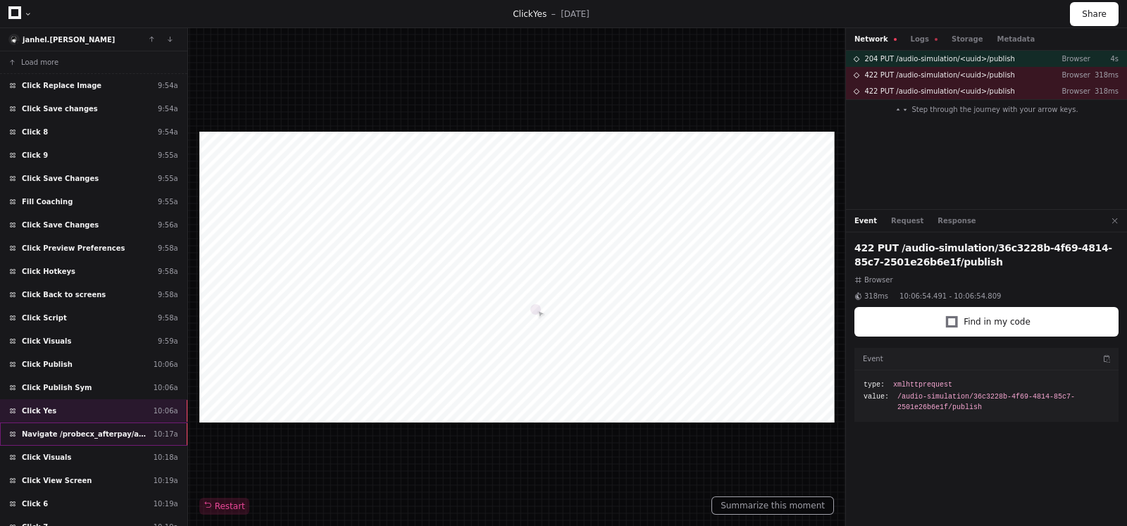
click at [94, 431] on span "Navigate /probecx_afterpay/audio-simulation/*/create-sym" at bounding box center [85, 434] width 126 height 11
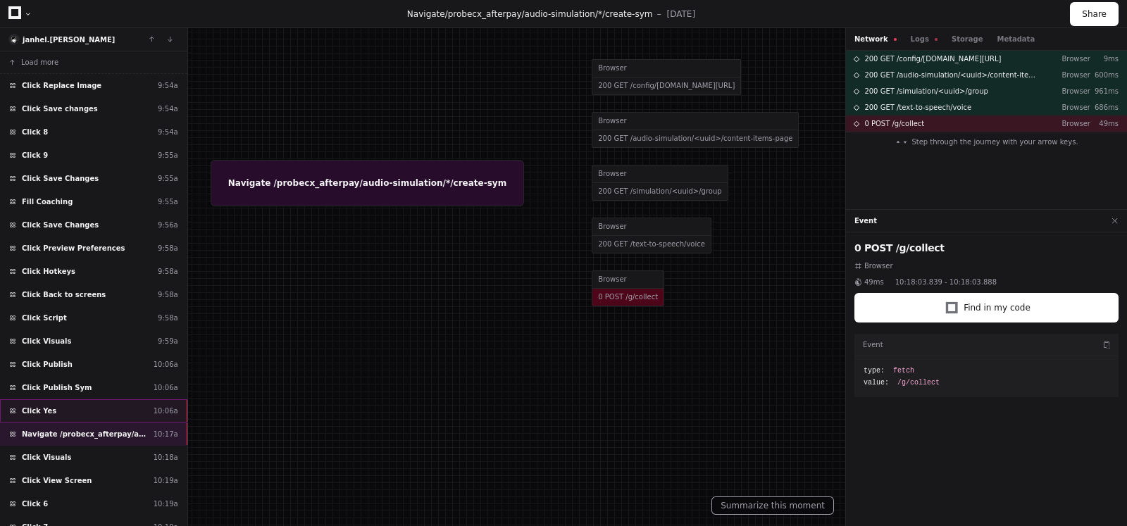
click at [70, 409] on div "Click Yes 10:06a" at bounding box center [93, 410] width 187 height 23
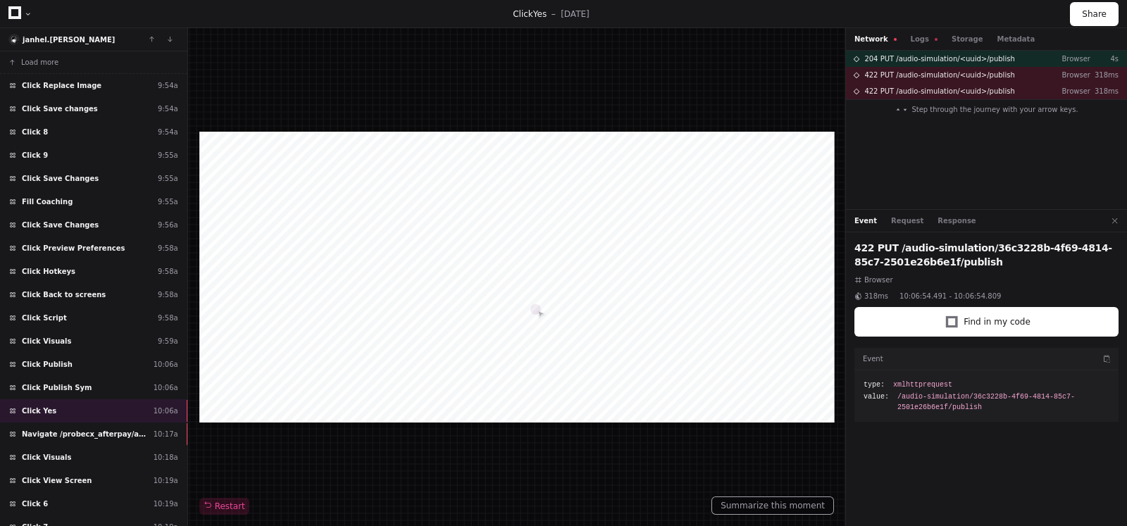
drag, startPoint x: 454, startPoint y: 167, endPoint x: 577, endPoint y: 163, distance: 122.7
click at [577, 163] on div at bounding box center [516, 277] width 635 height 291
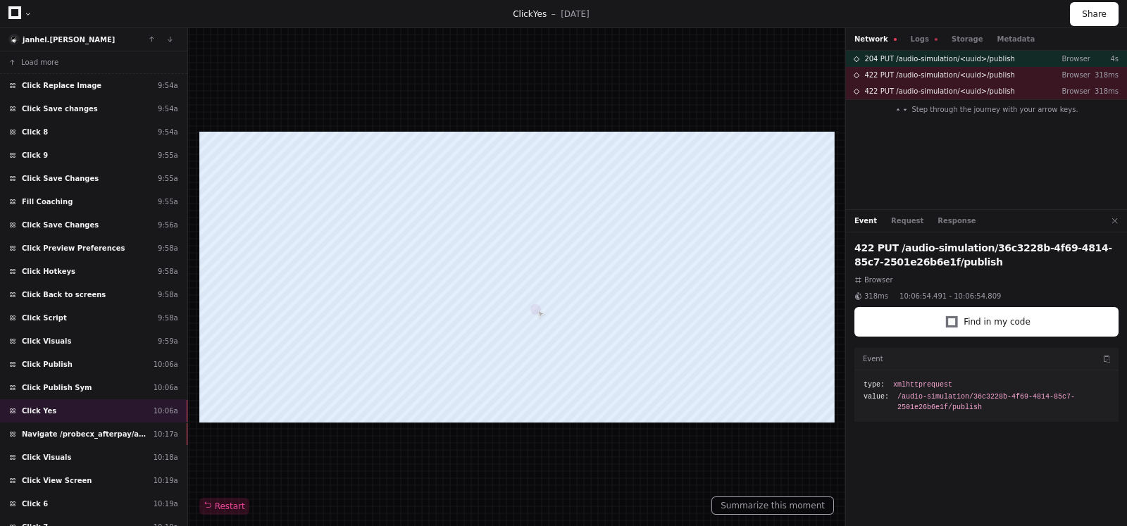
drag, startPoint x: 577, startPoint y: 163, endPoint x: 437, endPoint y: 194, distance: 143.6
click at [437, 194] on div at bounding box center [516, 277] width 635 height 291
click at [514, 166] on div at bounding box center [516, 277] width 635 height 291
click at [392, 321] on div at bounding box center [516, 277] width 635 height 291
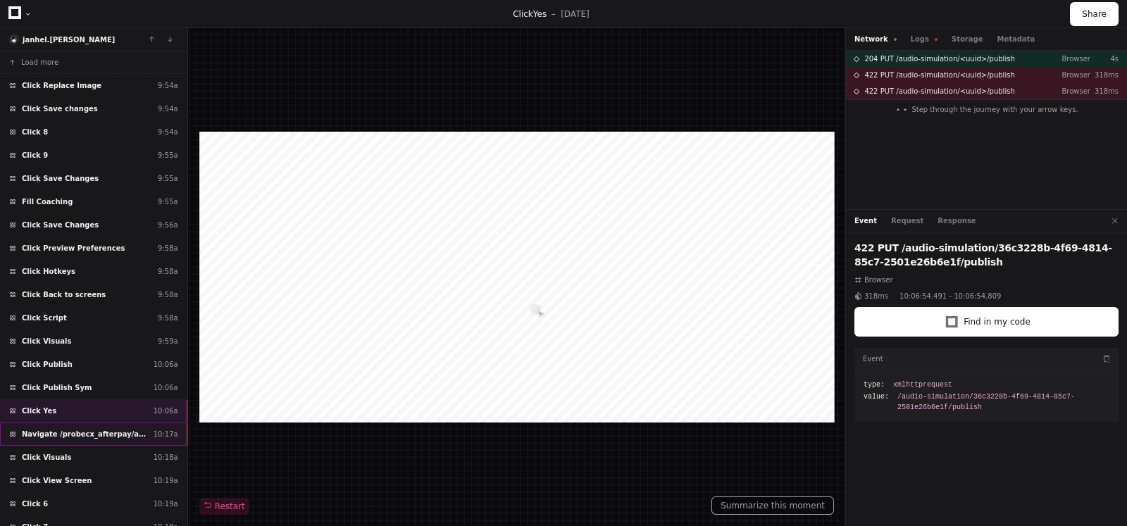
click at [90, 429] on span "Navigate /probecx_afterpay/audio-simulation/*/create-sym" at bounding box center [85, 434] width 126 height 11
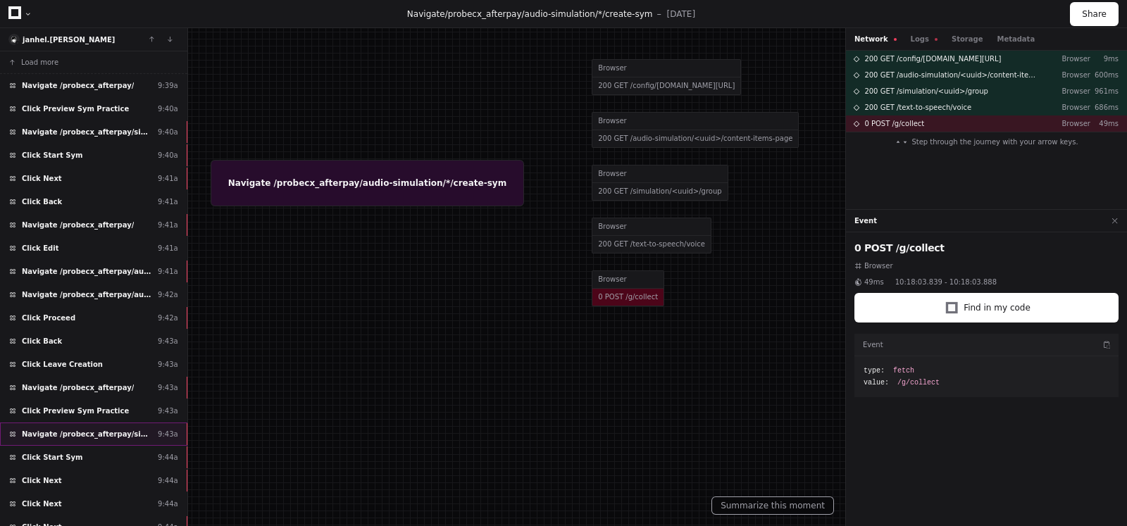
click at [85, 89] on div "Navigate /probecx_afterpay/ 9:39a" at bounding box center [93, 85] width 187 height 23
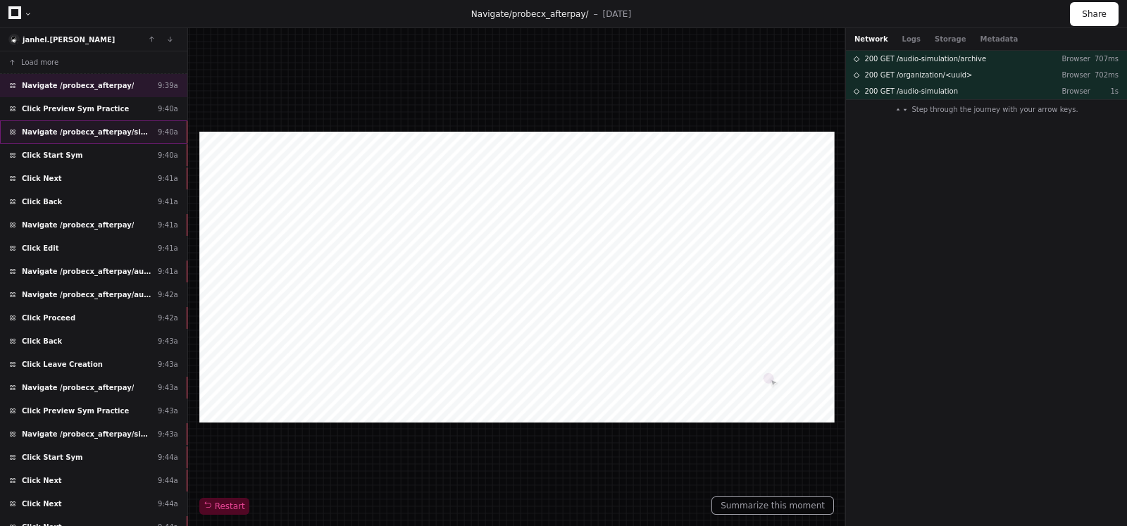
click at [87, 127] on span "Navigate /probecx_afterpay/simulation/*/preview_practice" at bounding box center [87, 132] width 130 height 11
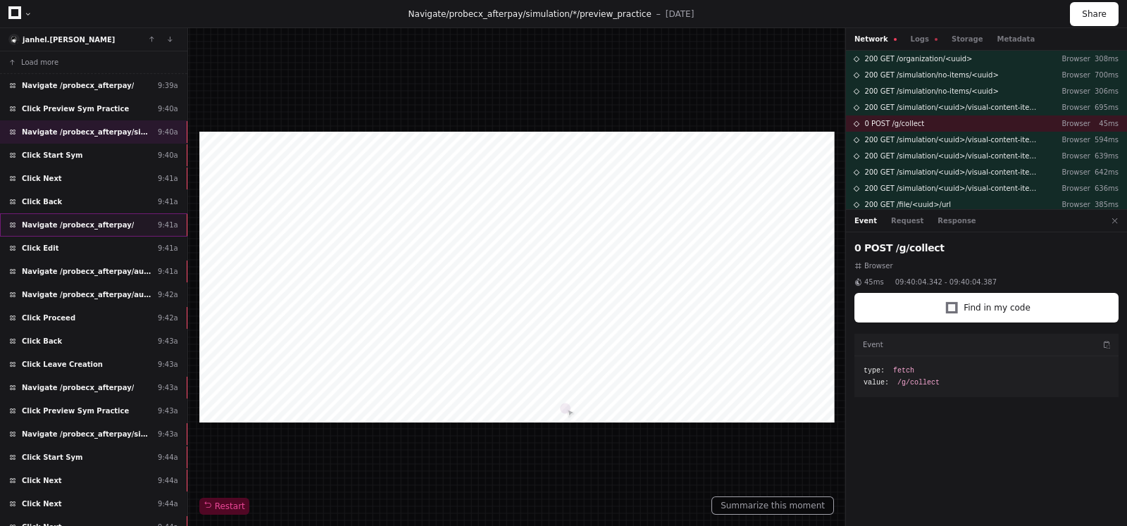
click at [81, 225] on span "Navigate /probecx_afterpay/" at bounding box center [78, 225] width 112 height 11
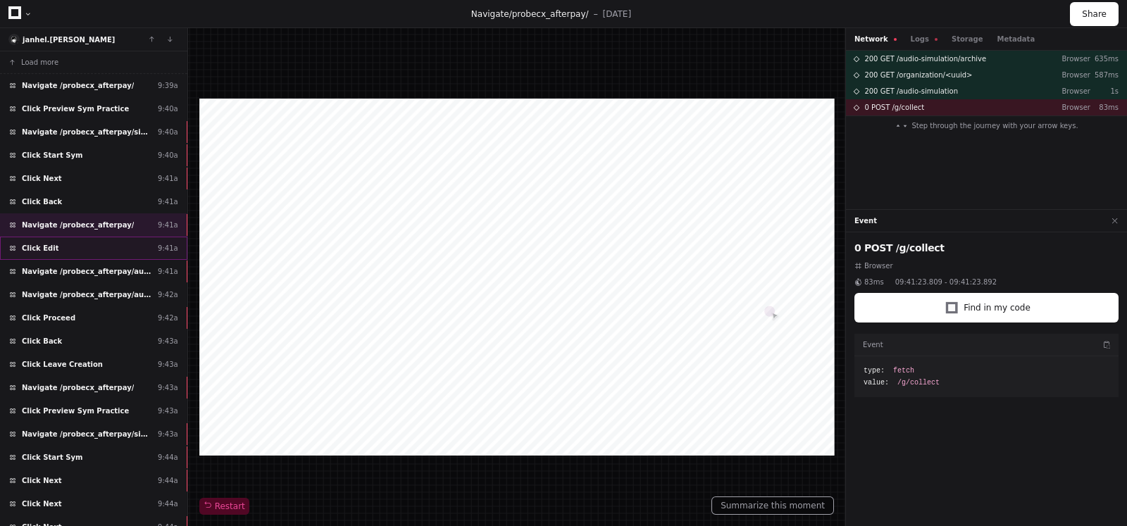
click at [63, 247] on div "Click Edit 9:41a" at bounding box center [93, 248] width 187 height 23
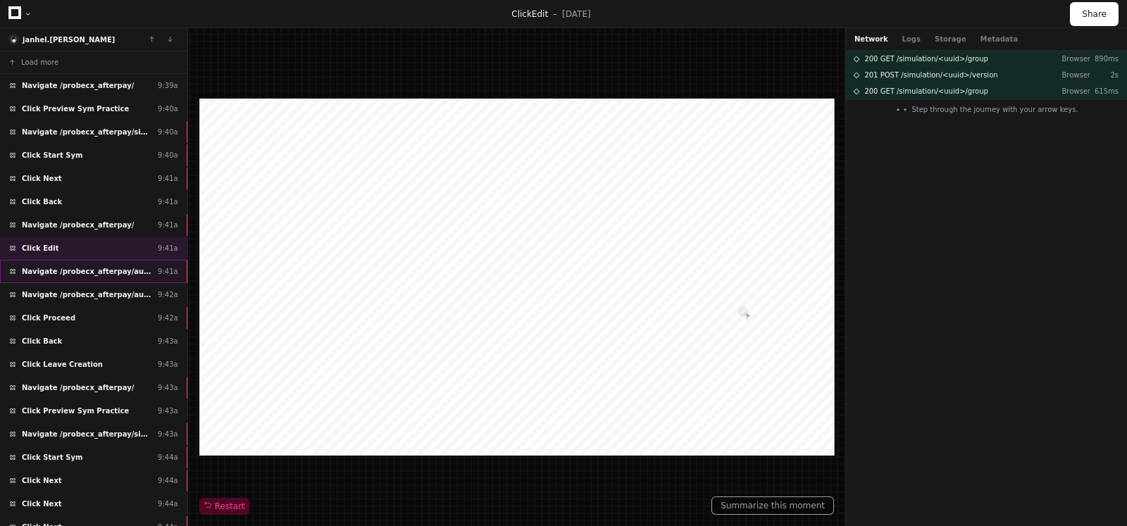
click at [70, 268] on span "Navigate /probecx_afterpay/audio-simulation/*/create-sym" at bounding box center [87, 271] width 130 height 11
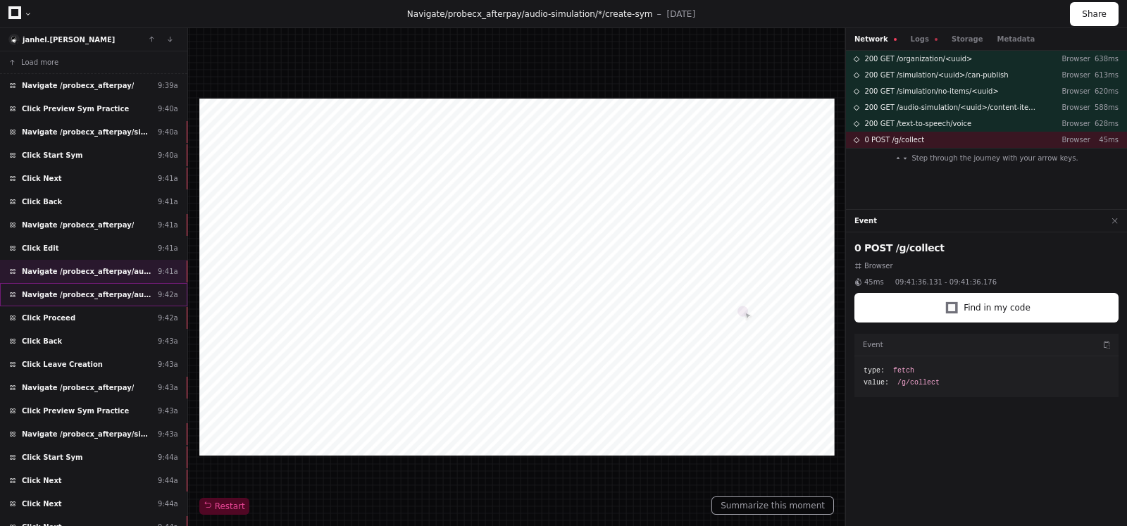
click at [94, 295] on span "Navigate /probecx_afterpay/audio-simulation/*/create-sym" at bounding box center [87, 295] width 130 height 11
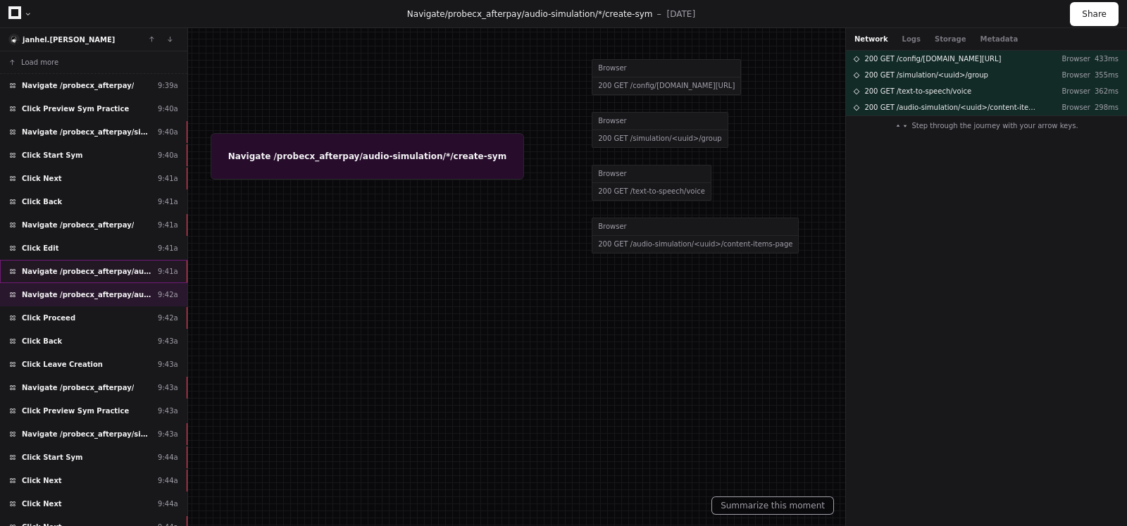
click at [99, 269] on span "Navigate /probecx_afterpay/audio-simulation/*/create-sym" at bounding box center [87, 271] width 130 height 11
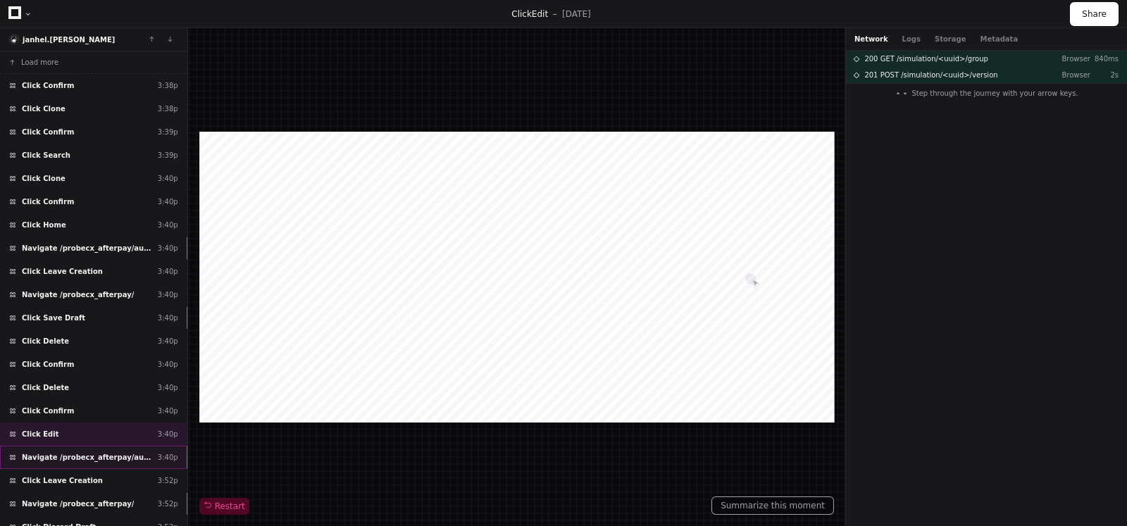
click at [47, 456] on span "Navigate /probecx_afterpay/audio-simulation/*/create-sym" at bounding box center [87, 457] width 130 height 11
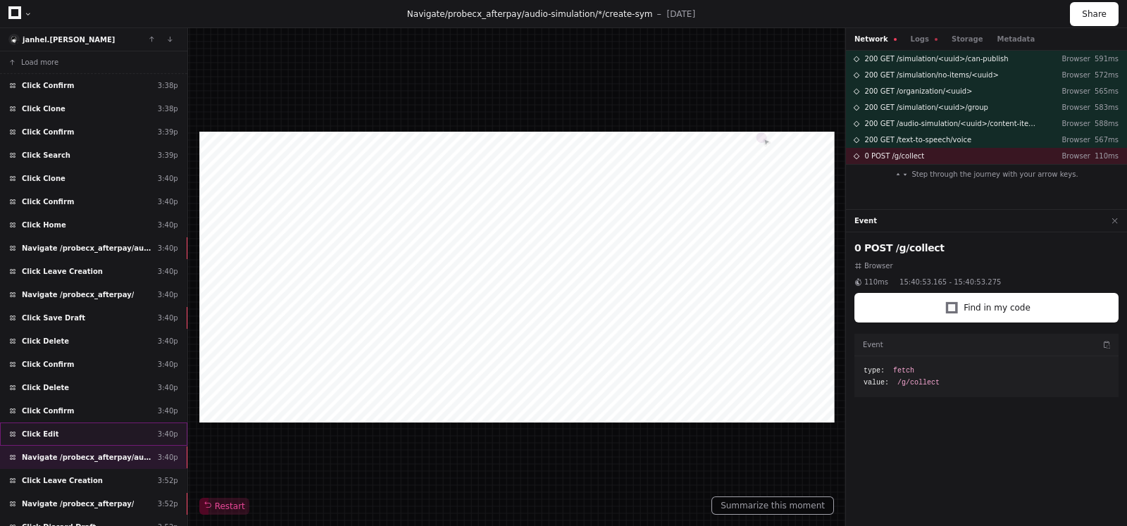
click at [58, 428] on div "Click Edit 3:40p" at bounding box center [93, 434] width 187 height 23
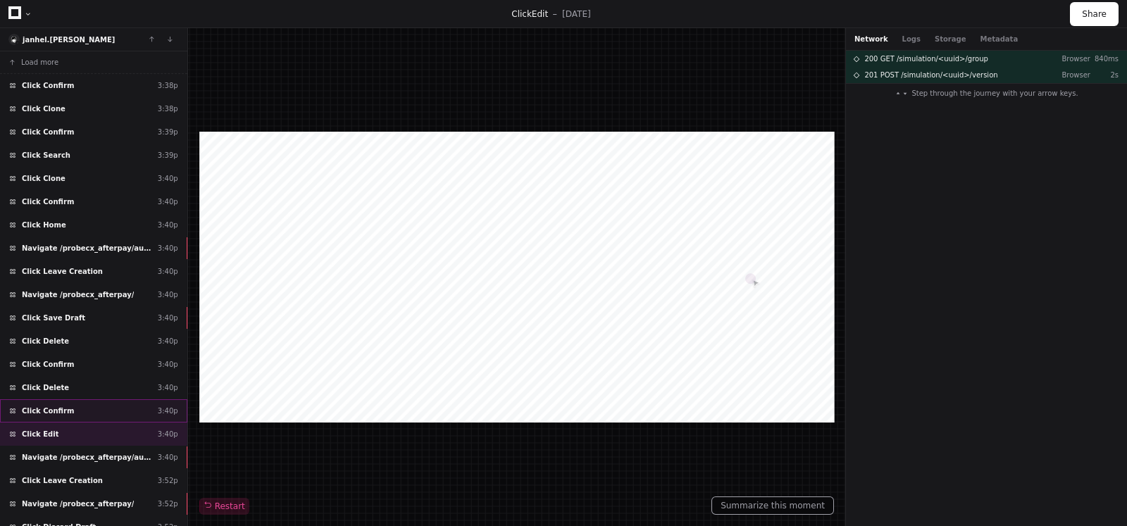
click at [80, 407] on div "Click Confirm 3:40p" at bounding box center [93, 410] width 187 height 23
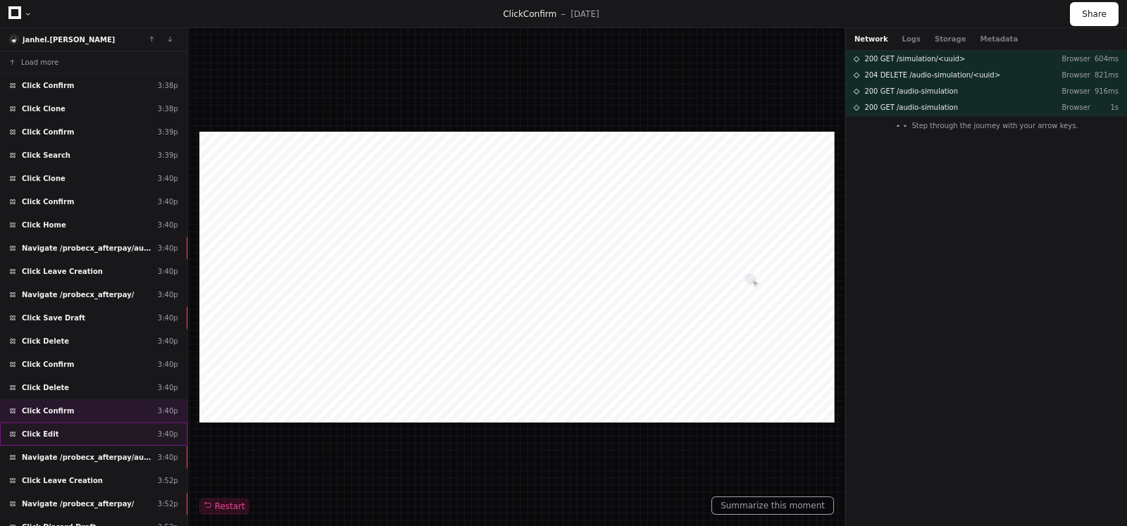
scroll to position [87, 0]
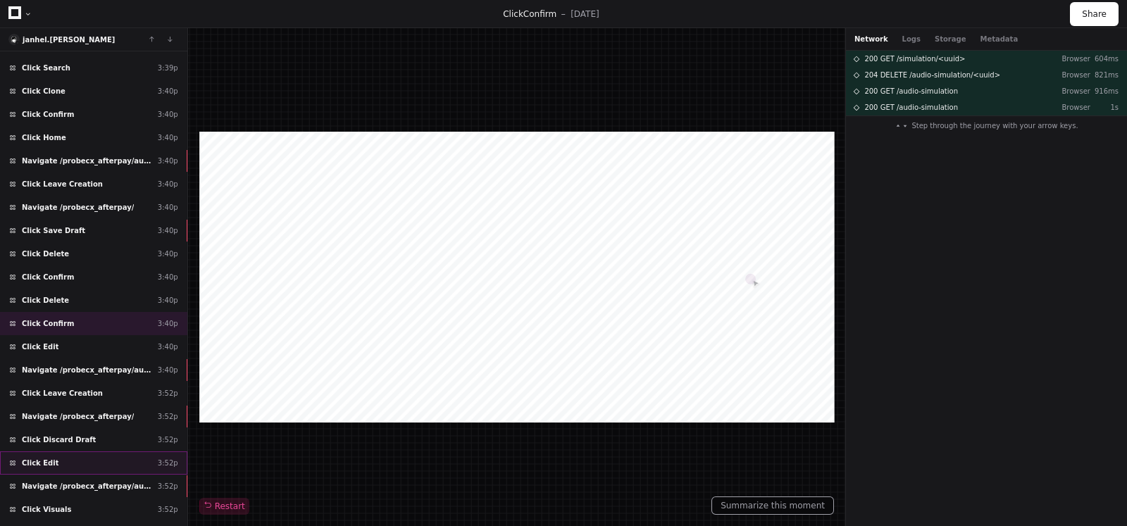
click at [54, 460] on div "Click Edit 3:52p" at bounding box center [93, 463] width 187 height 23
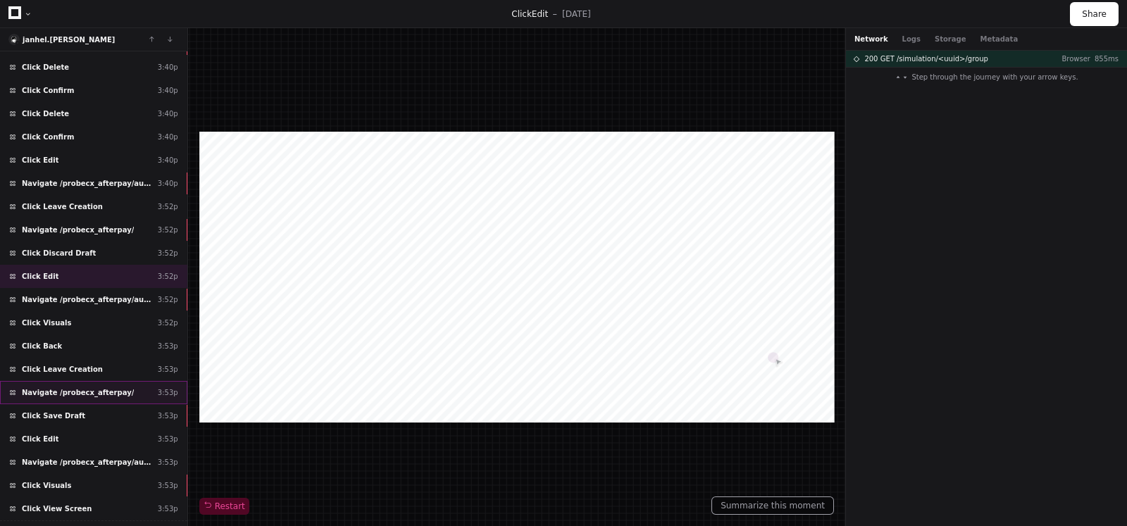
scroll to position [278, 0]
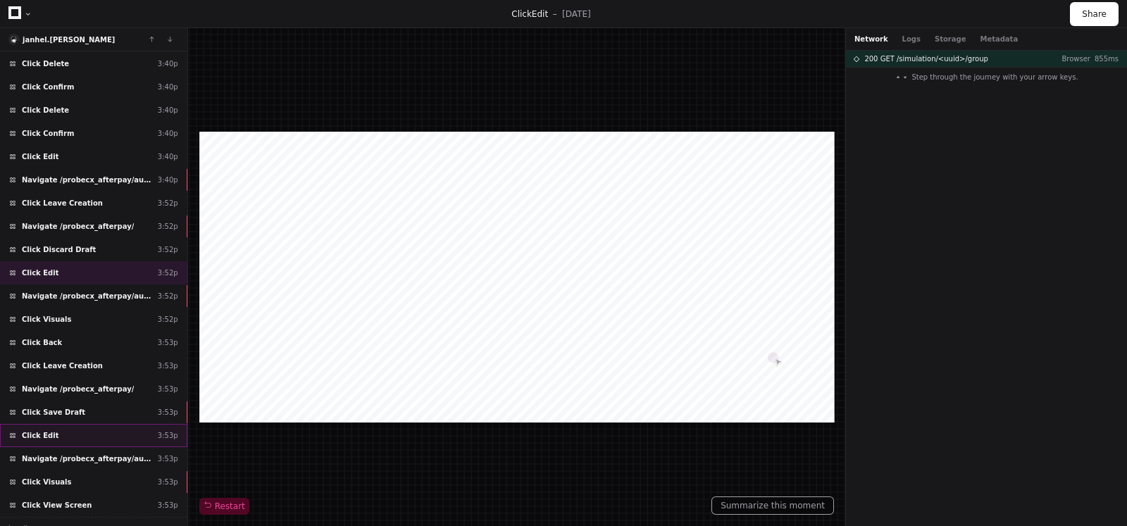
click at [61, 424] on div "Click Edit 3:53p" at bounding box center [93, 435] width 187 height 23
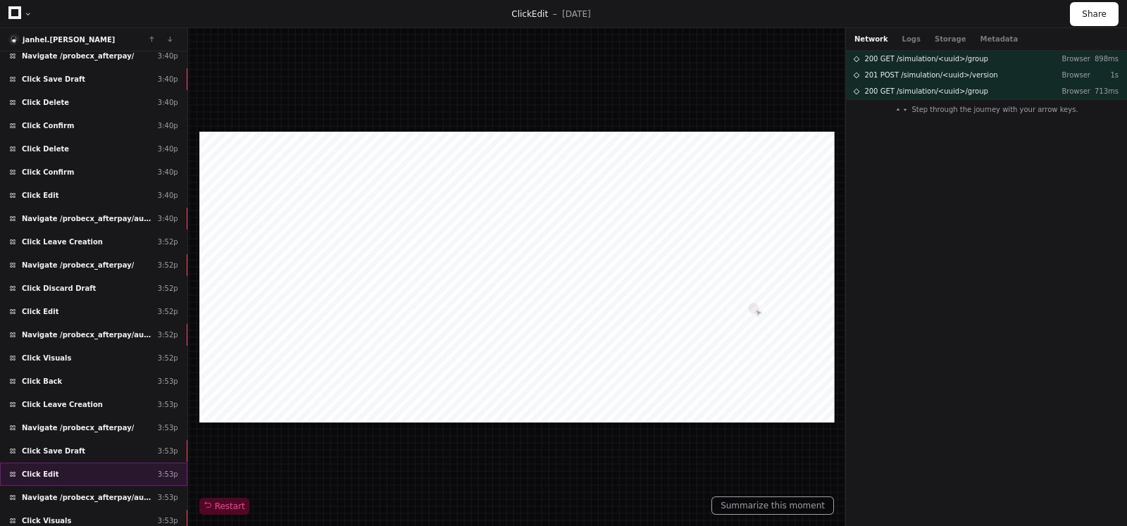
scroll to position [223, 0]
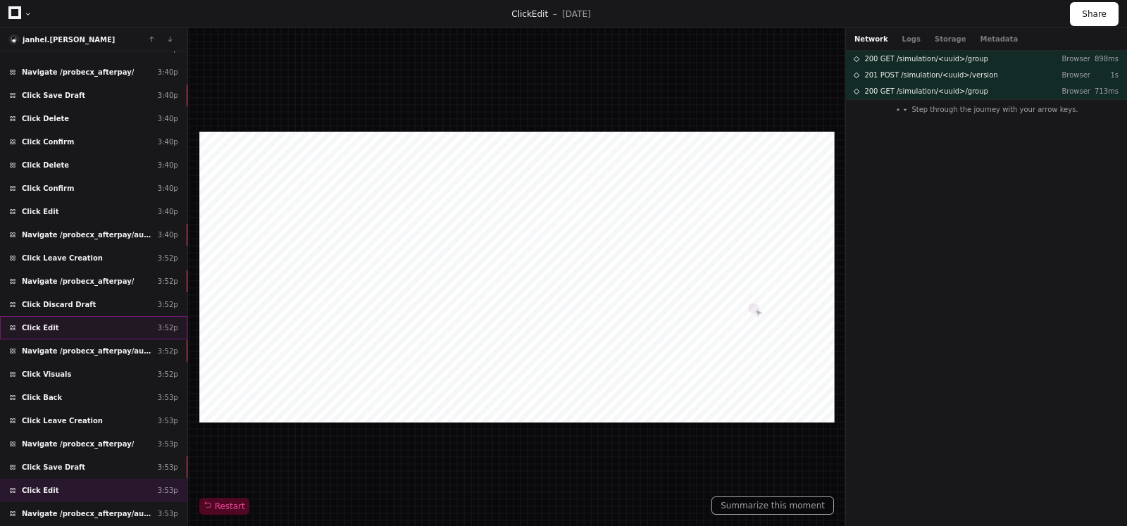
click at [53, 327] on div "Click Edit 3:52p" at bounding box center [93, 327] width 187 height 23
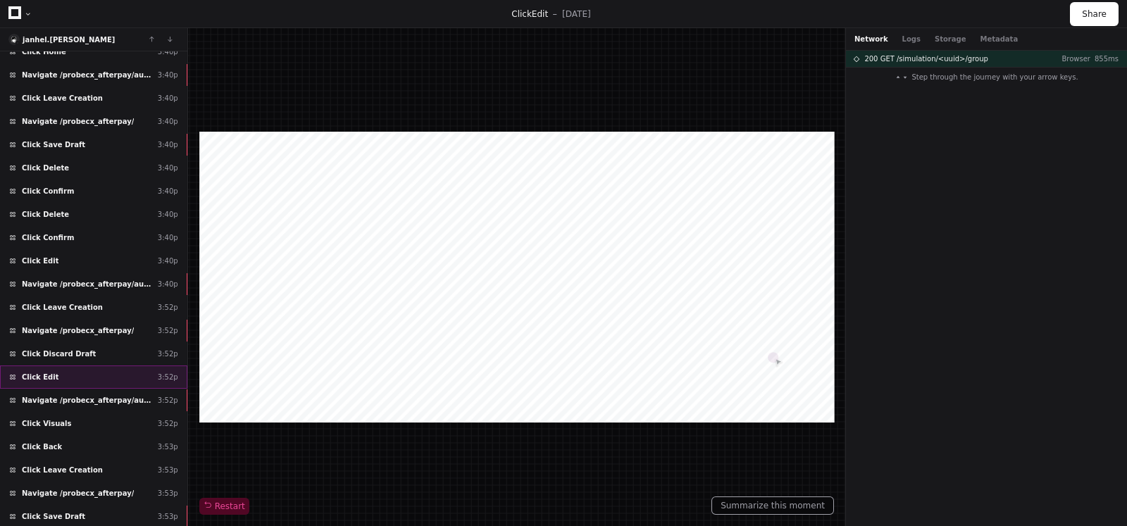
scroll to position [127, 0]
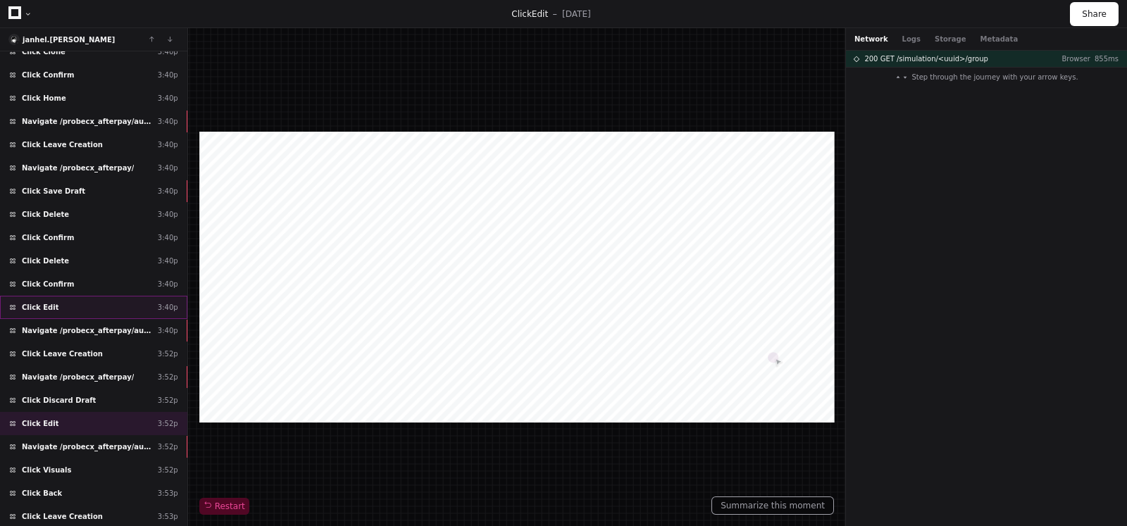
click at [70, 299] on div "Click Edit 3:40p" at bounding box center [93, 307] width 187 height 23
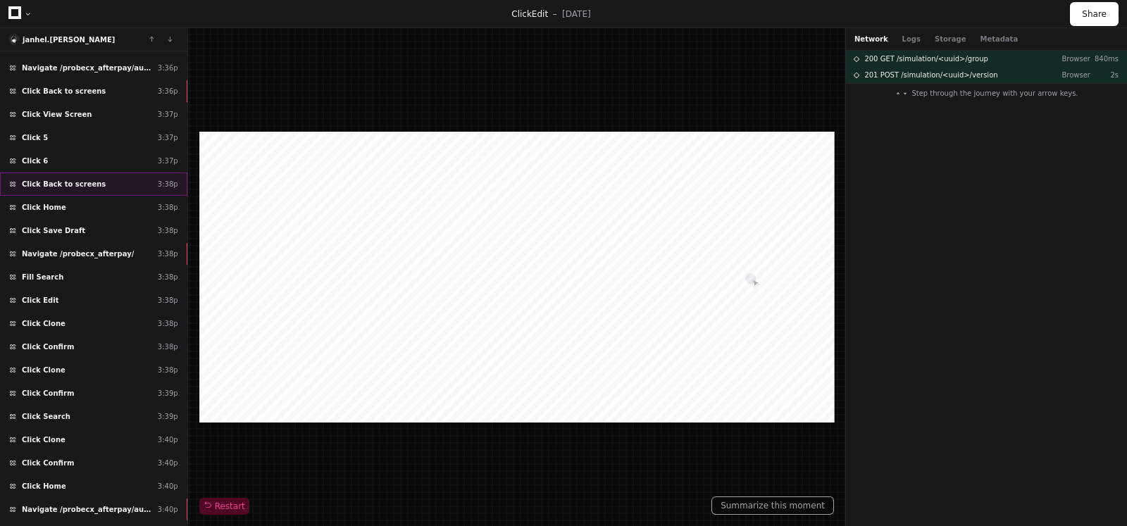
scroll to position [175, 0]
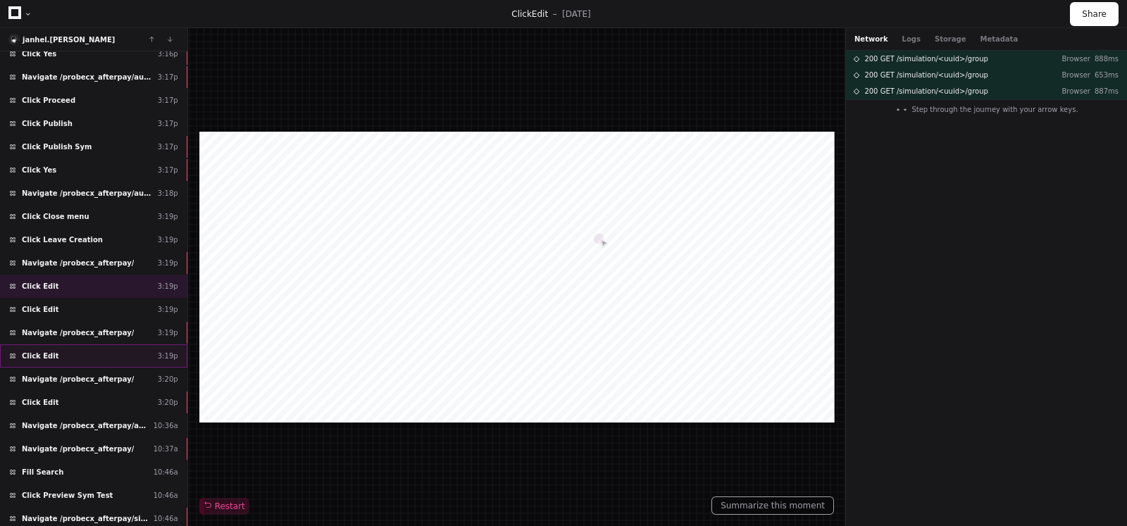
scroll to position [175, 0]
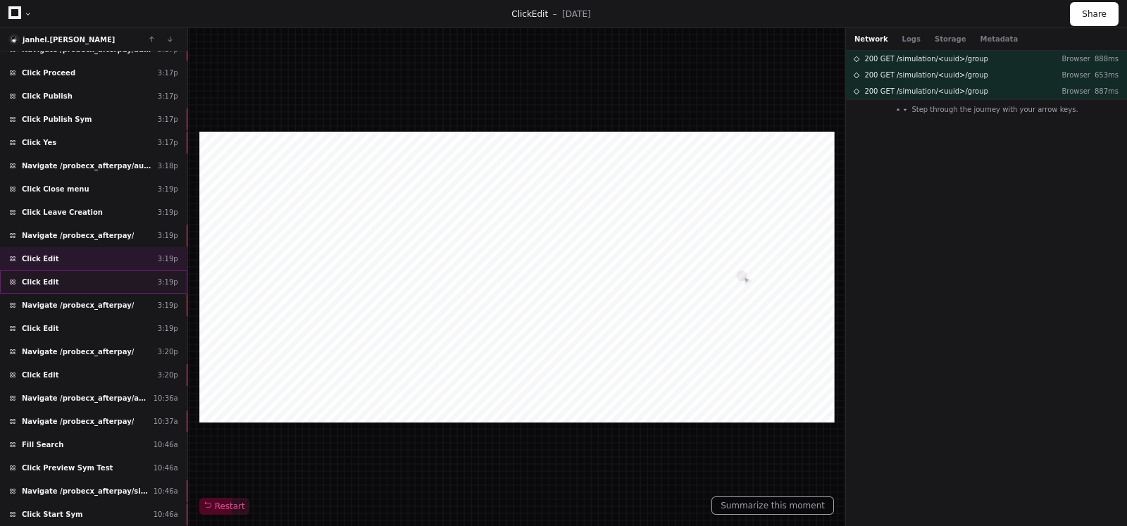
click at [76, 271] on div "Click Edit 3:19p" at bounding box center [93, 282] width 187 height 23
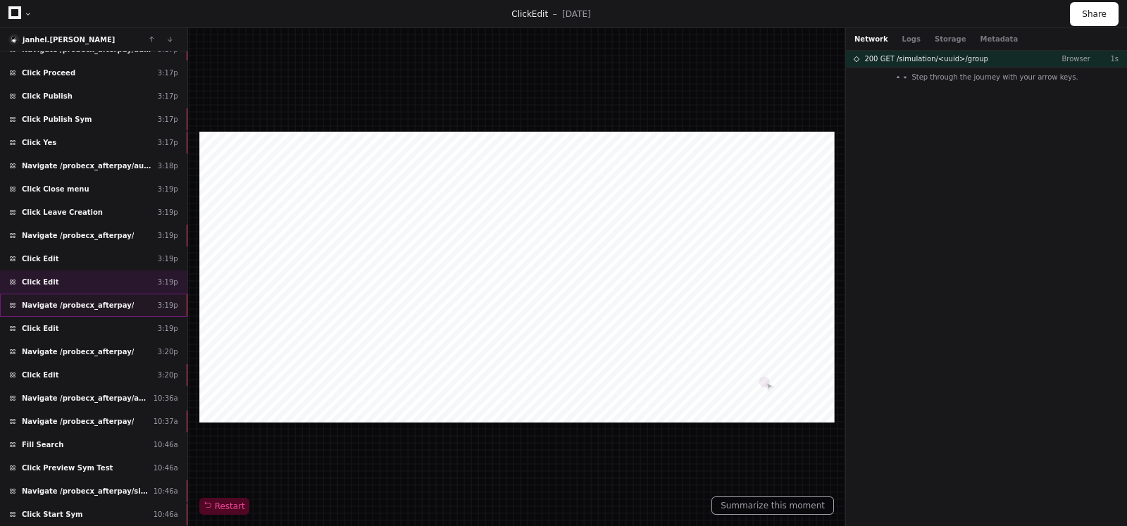
click at [71, 294] on div "Navigate /probecx_afterpay/ 3:19p" at bounding box center [93, 305] width 187 height 23
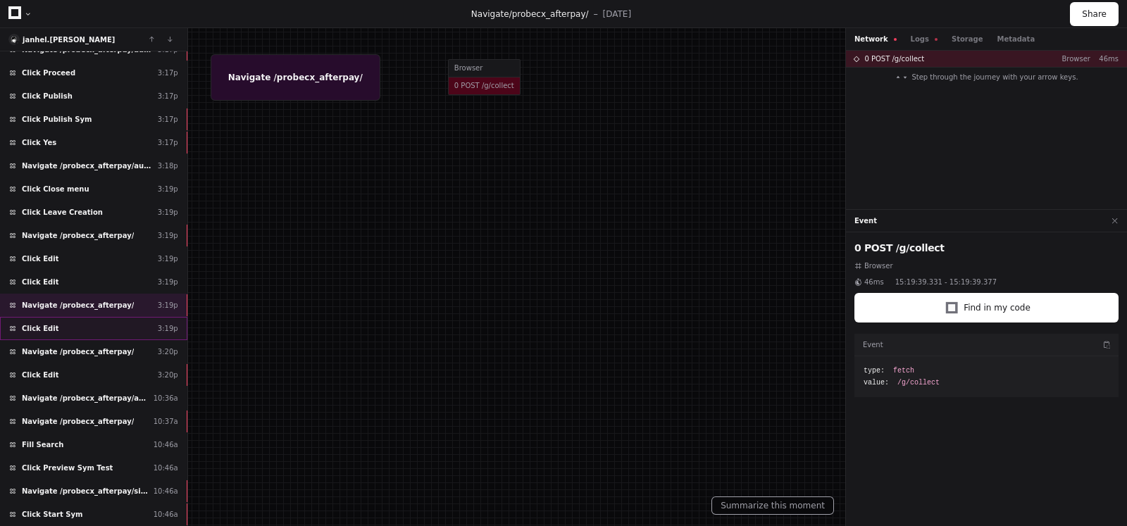
click at [69, 324] on div "Click Edit 3:19p" at bounding box center [93, 328] width 187 height 23
